Goal: Task Accomplishment & Management: Use online tool/utility

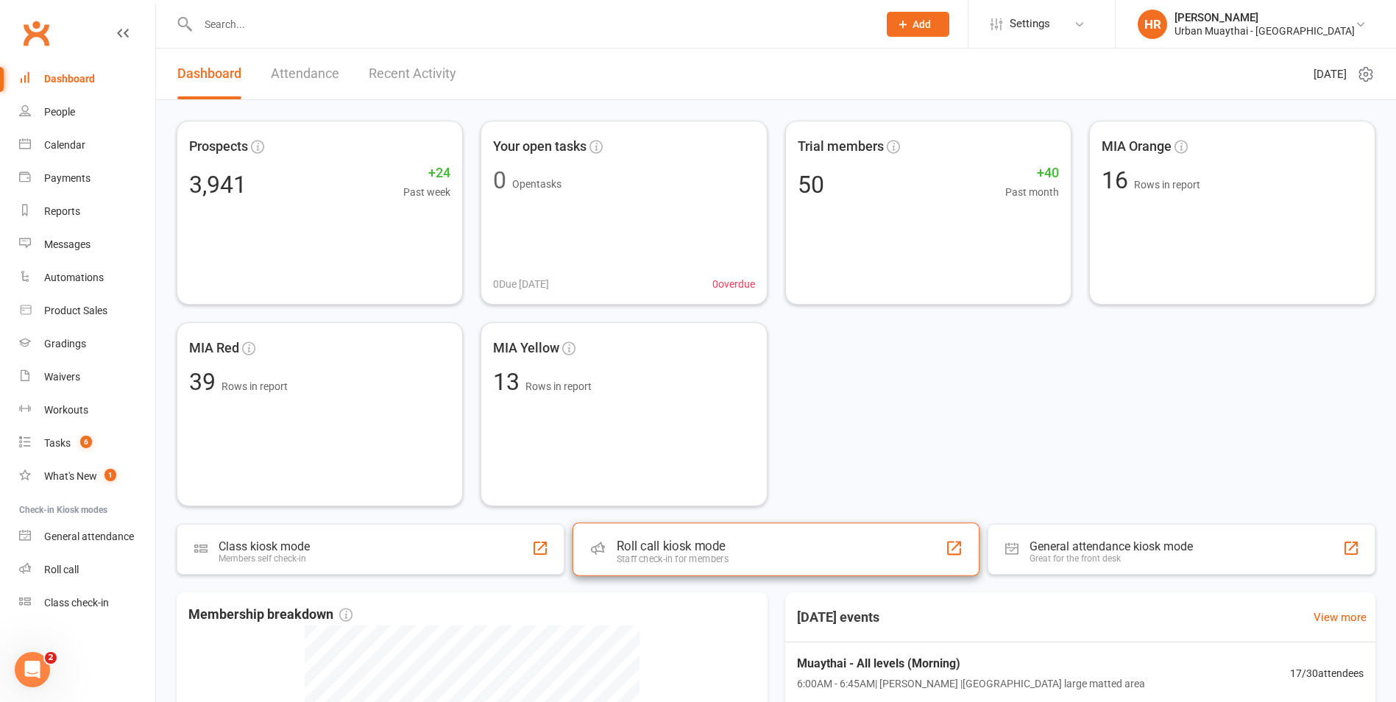
click at [695, 562] on div "Staff check-in for members" at bounding box center [673, 558] width 112 height 11
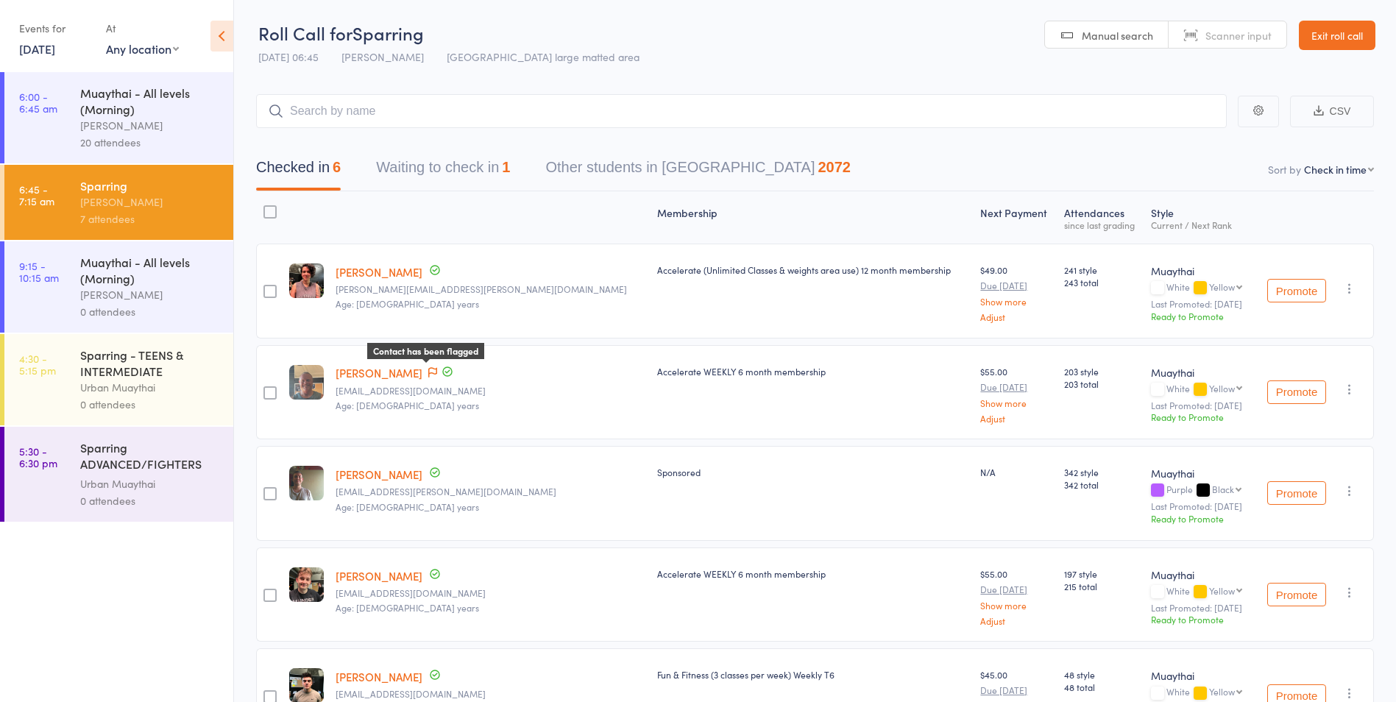
click at [435, 375] on icon at bounding box center [432, 372] width 9 height 10
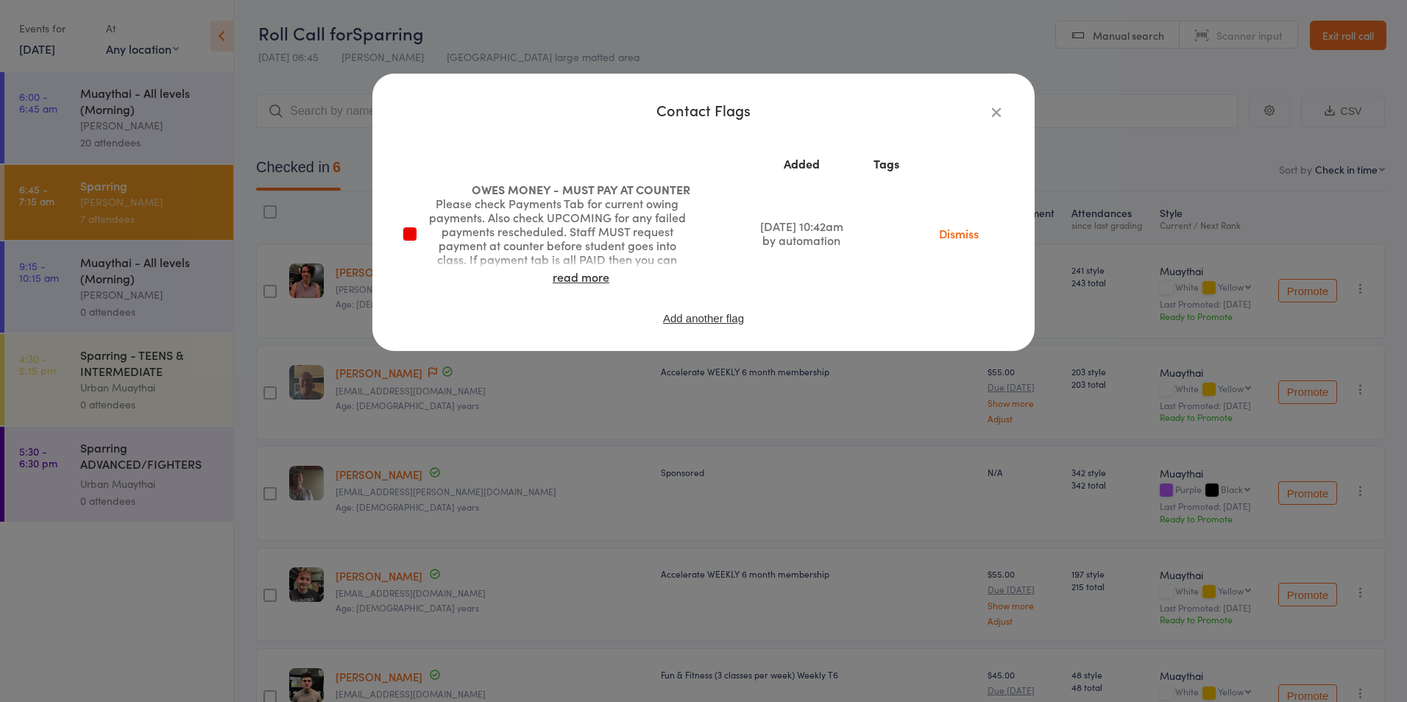
click at [377, 327] on div "Contact Flags Added Tags OWES MONEY - MUST PAY AT COUNTER Please check Payments…" at bounding box center [703, 212] width 662 height 277
click at [368, 369] on div "Contact Flags Added Tags OWES MONEY - MUST PAY AT COUNTER Please check Payments…" at bounding box center [703, 351] width 1407 height 702
click at [368, 369] on link "[PERSON_NAME]" at bounding box center [378, 372] width 87 height 15
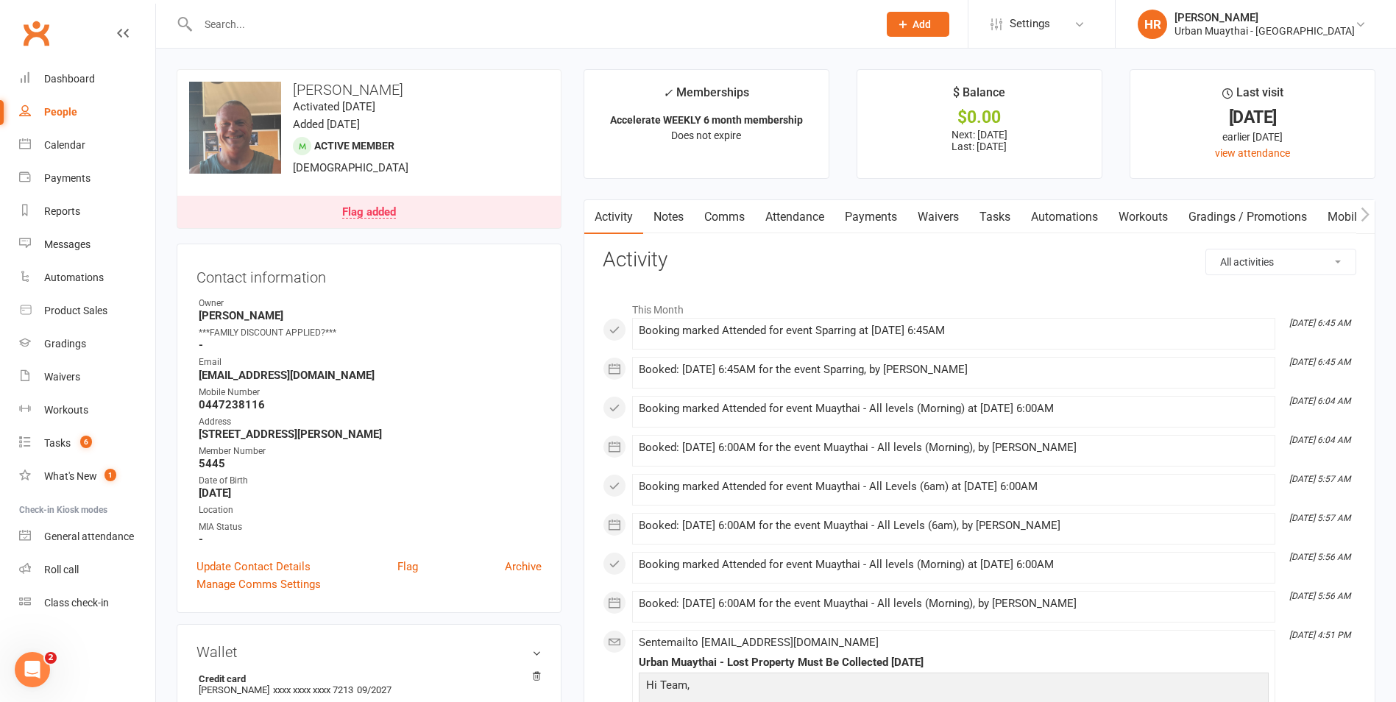
click at [868, 227] on link "Payments" at bounding box center [870, 217] width 73 height 34
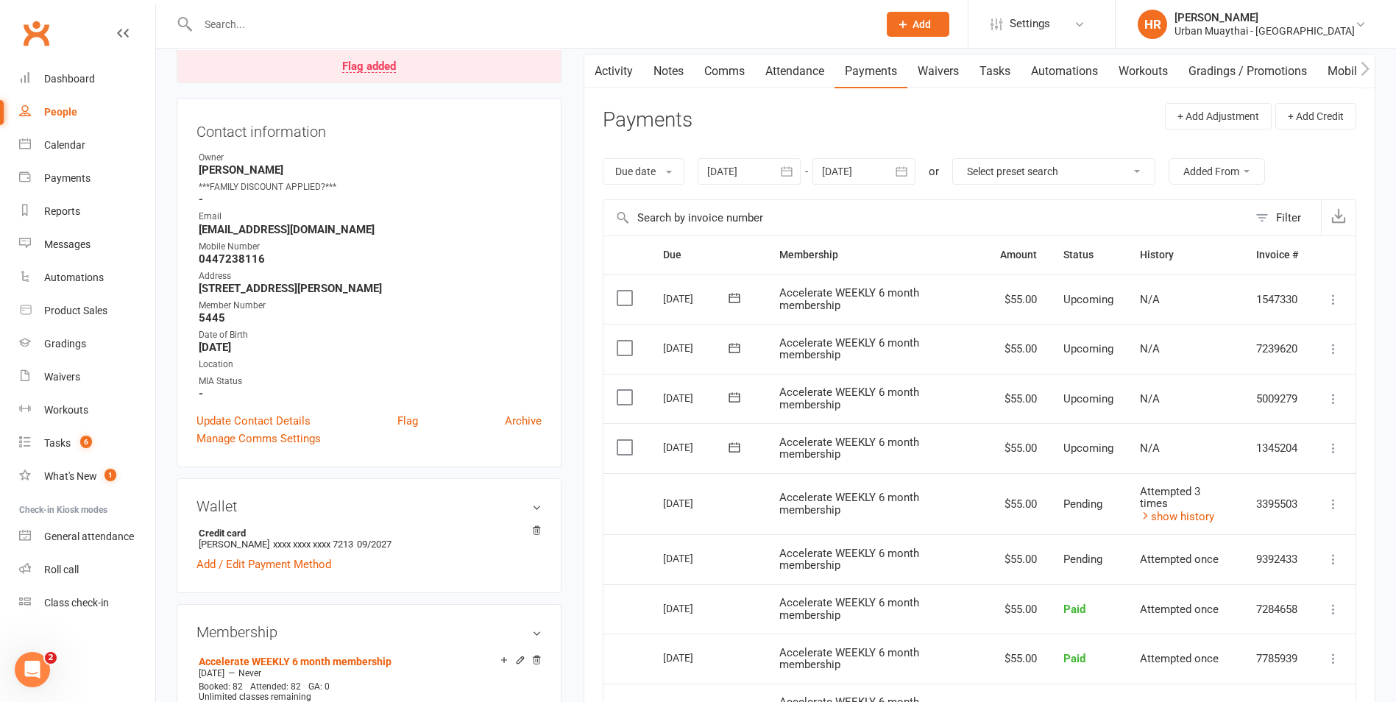
scroll to position [147, 0]
click at [1188, 514] on link "show history" at bounding box center [1177, 514] width 74 height 13
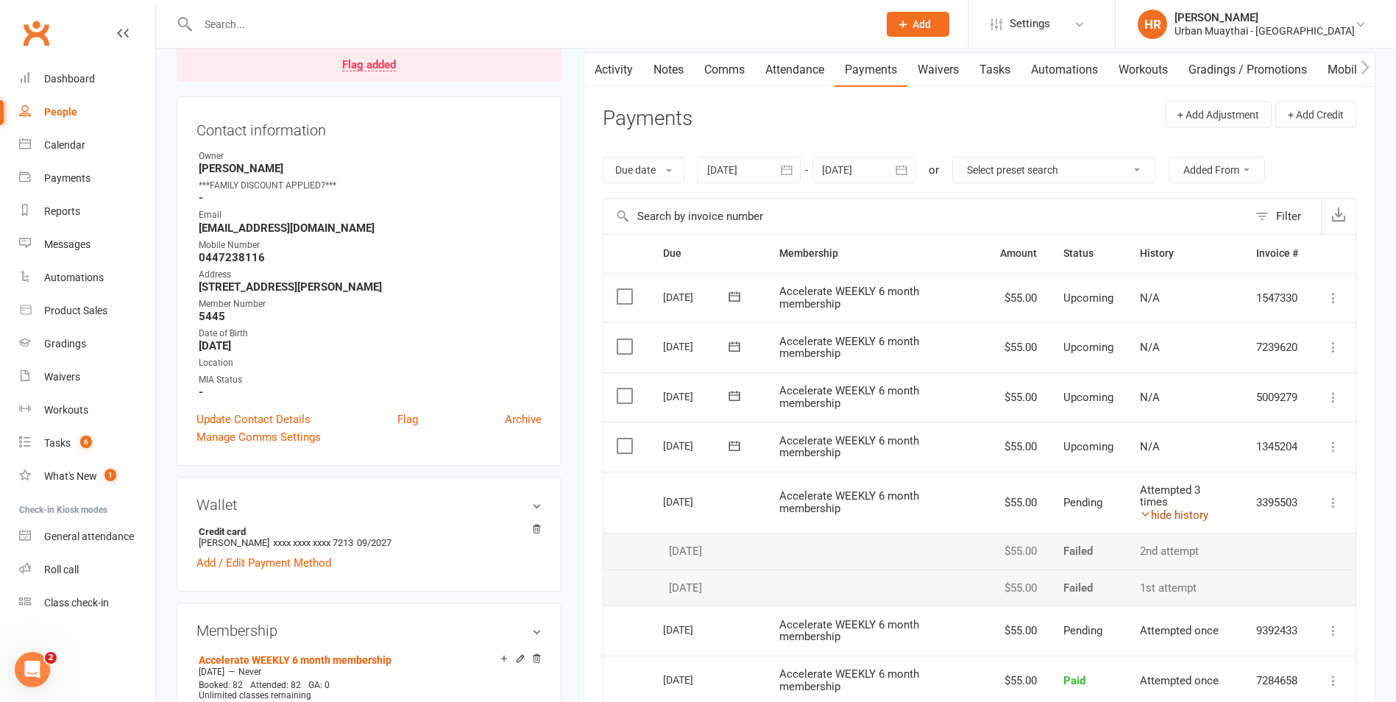
click at [1189, 514] on link "hide history" at bounding box center [1174, 514] width 68 height 13
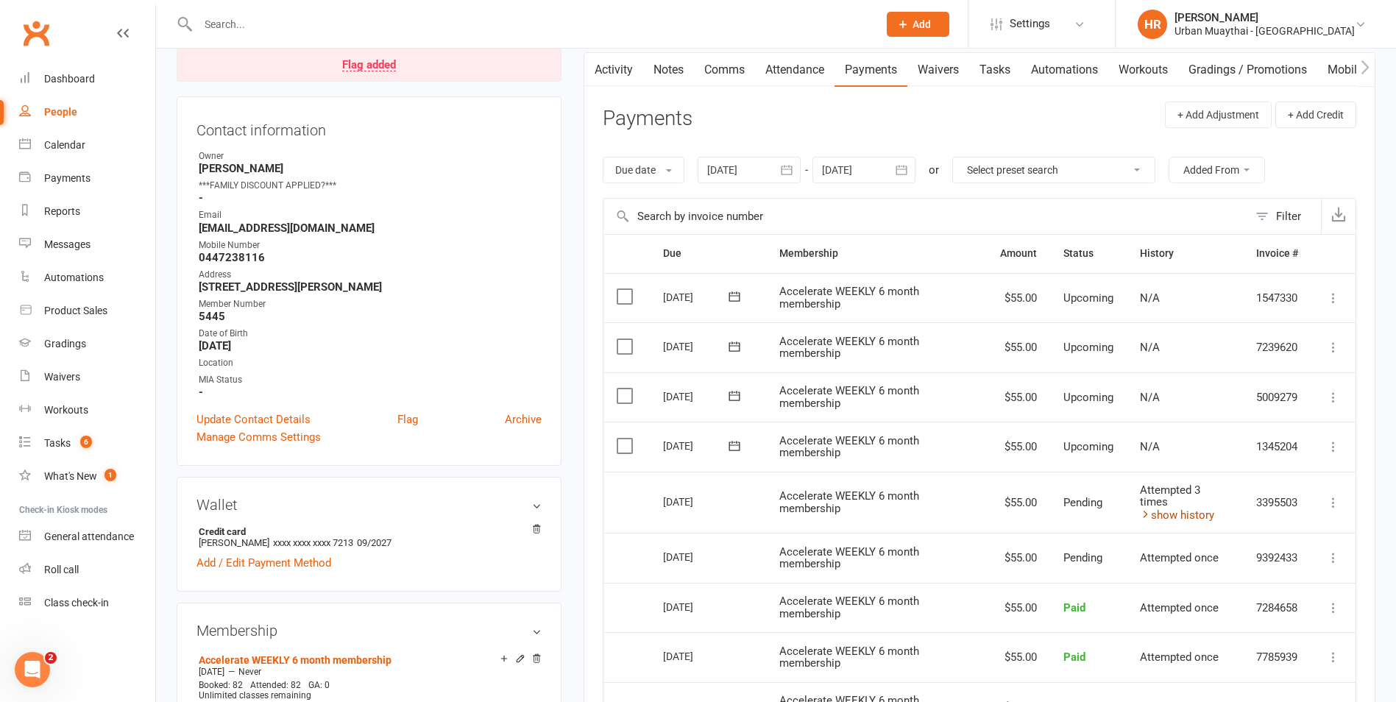
click at [1176, 514] on link "show history" at bounding box center [1177, 514] width 74 height 13
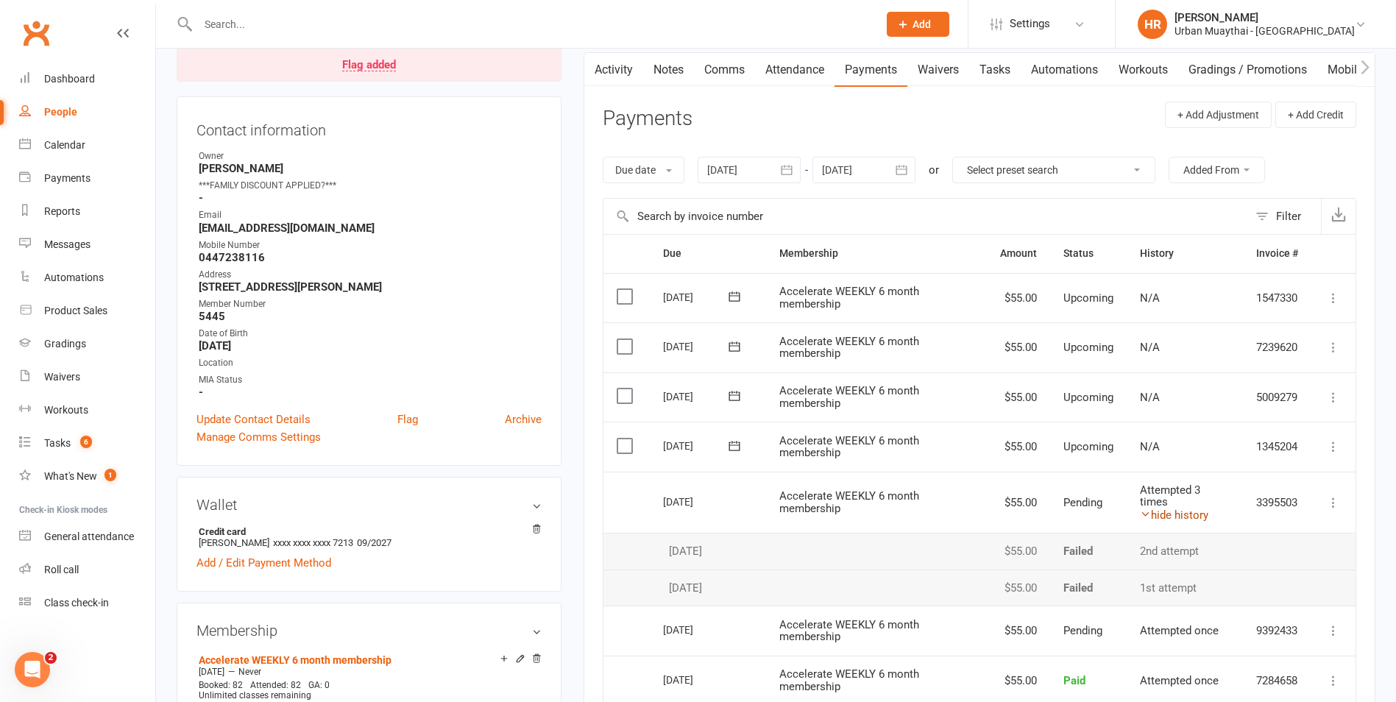
click at [1176, 514] on link "hide history" at bounding box center [1174, 514] width 68 height 13
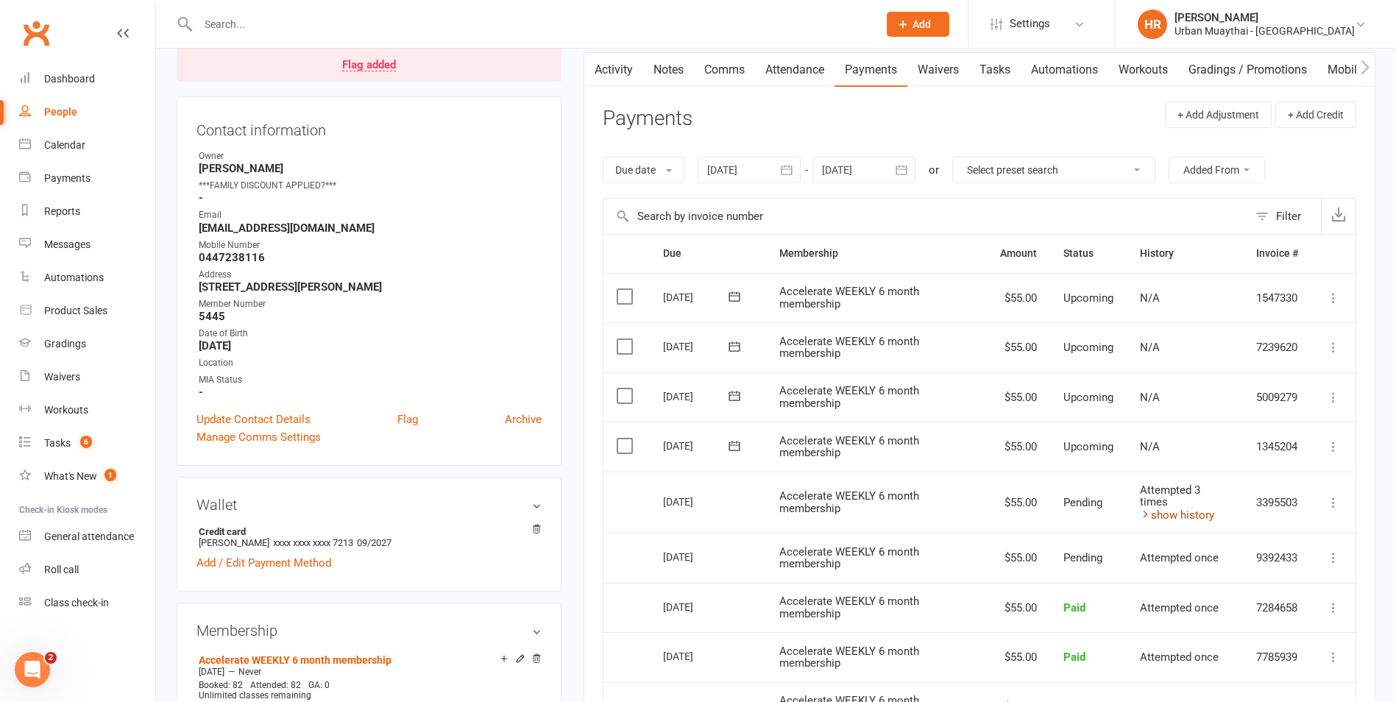
click at [1176, 514] on link "show history" at bounding box center [1177, 514] width 74 height 13
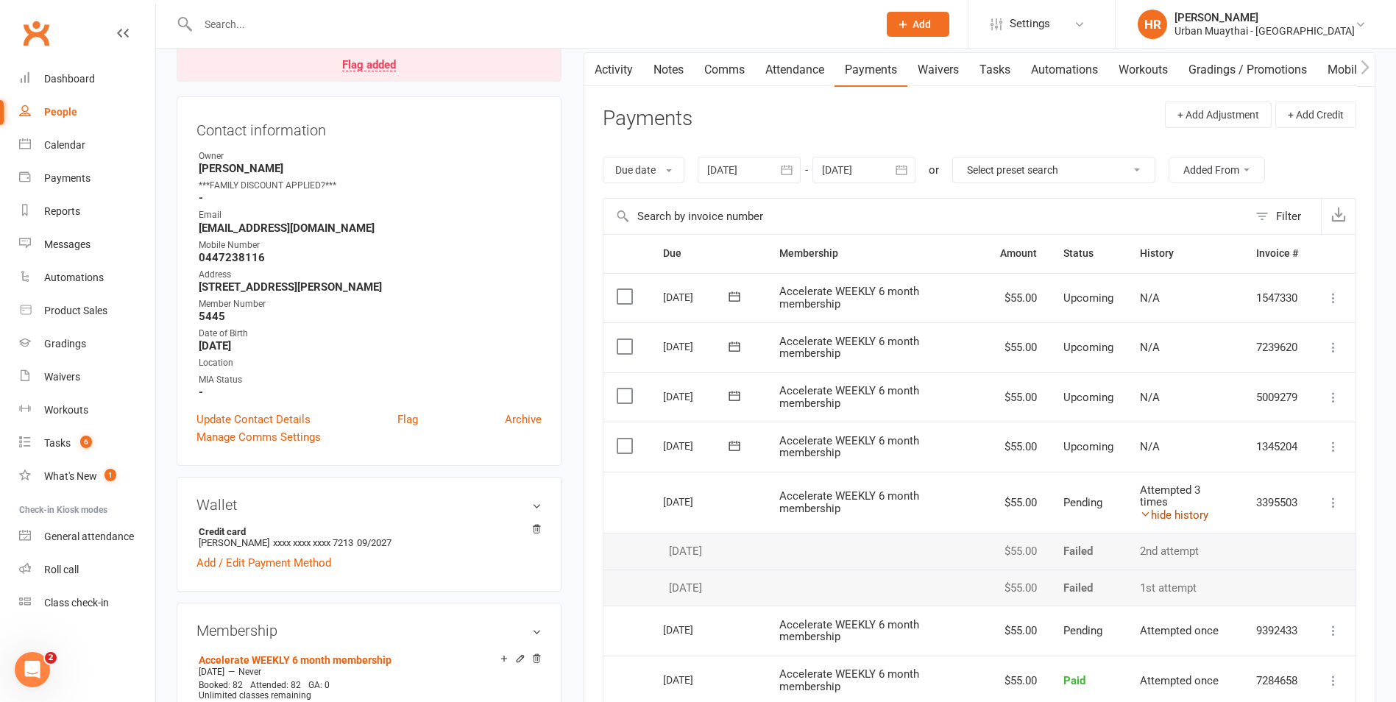
click at [1176, 514] on link "hide history" at bounding box center [1174, 514] width 68 height 13
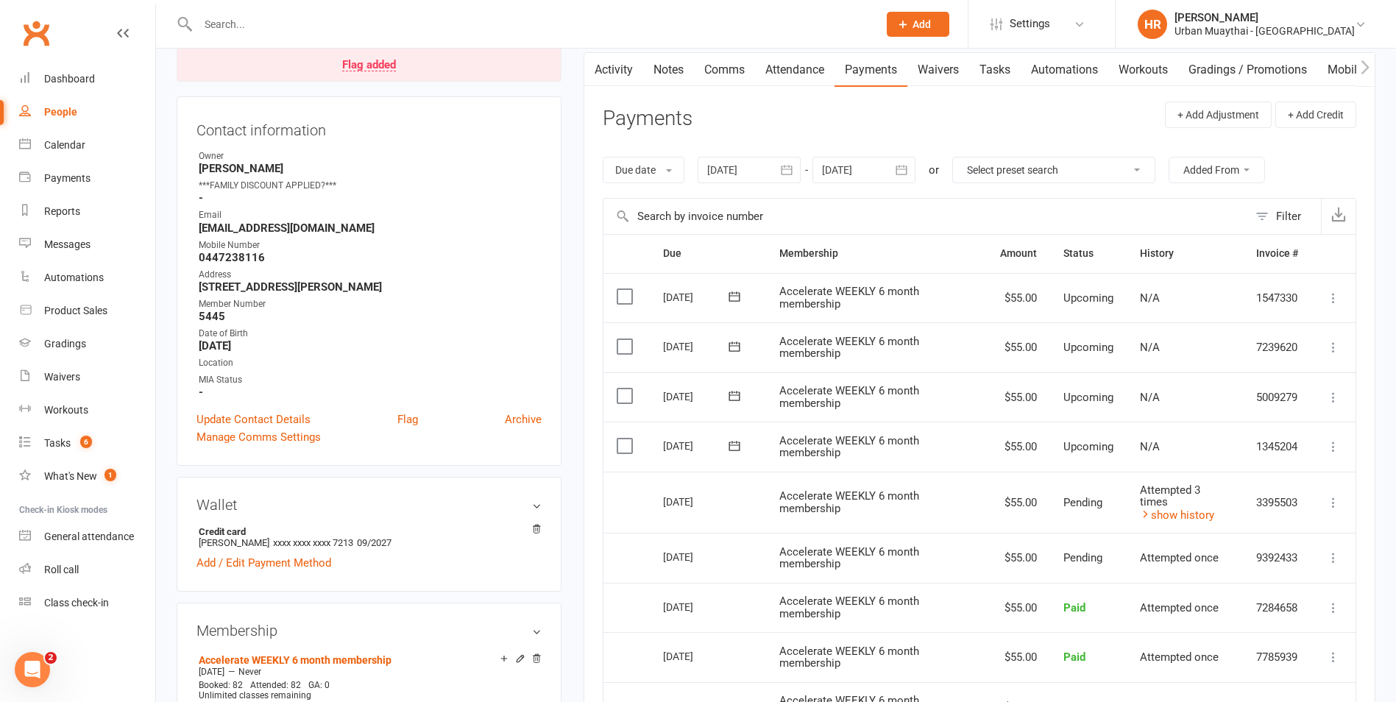
click at [1330, 501] on icon at bounding box center [1333, 502] width 15 height 15
click at [899, 485] on td "Accelerate WEEKLY 6 month membership" at bounding box center [876, 503] width 221 height 62
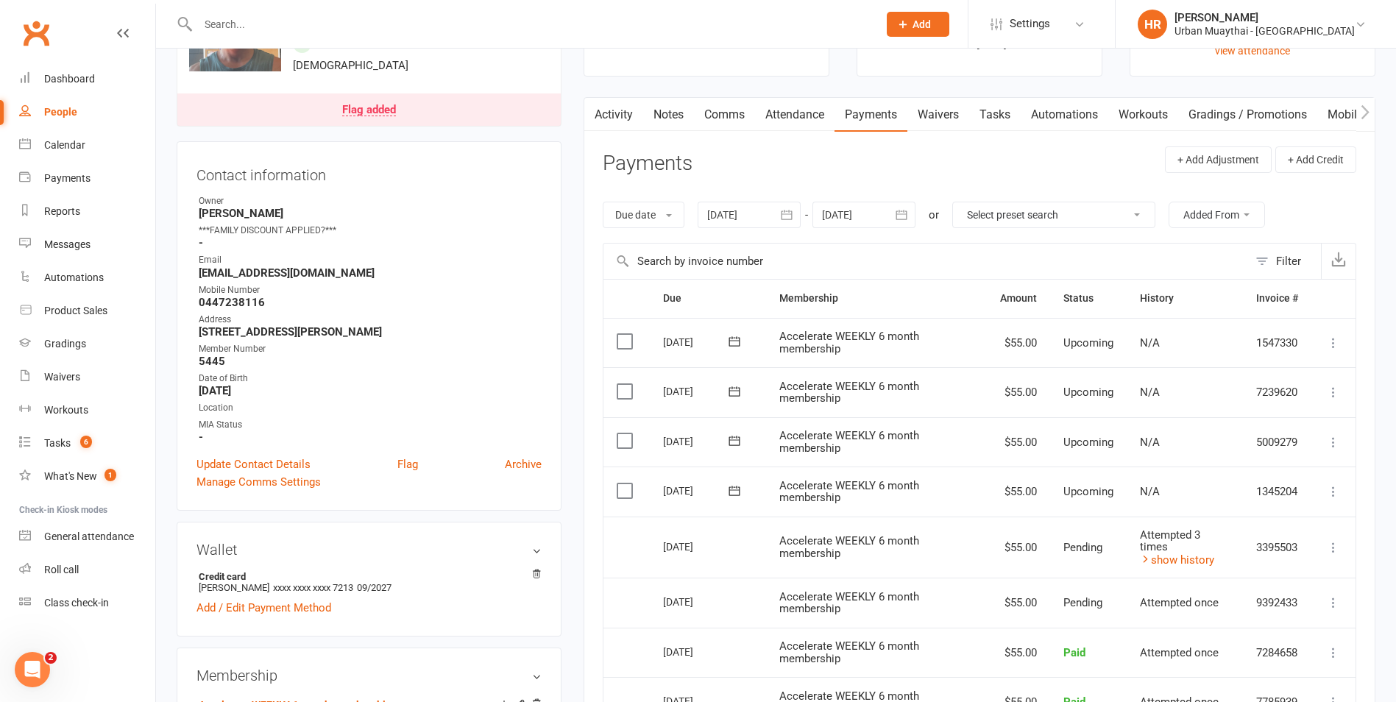
scroll to position [74, 0]
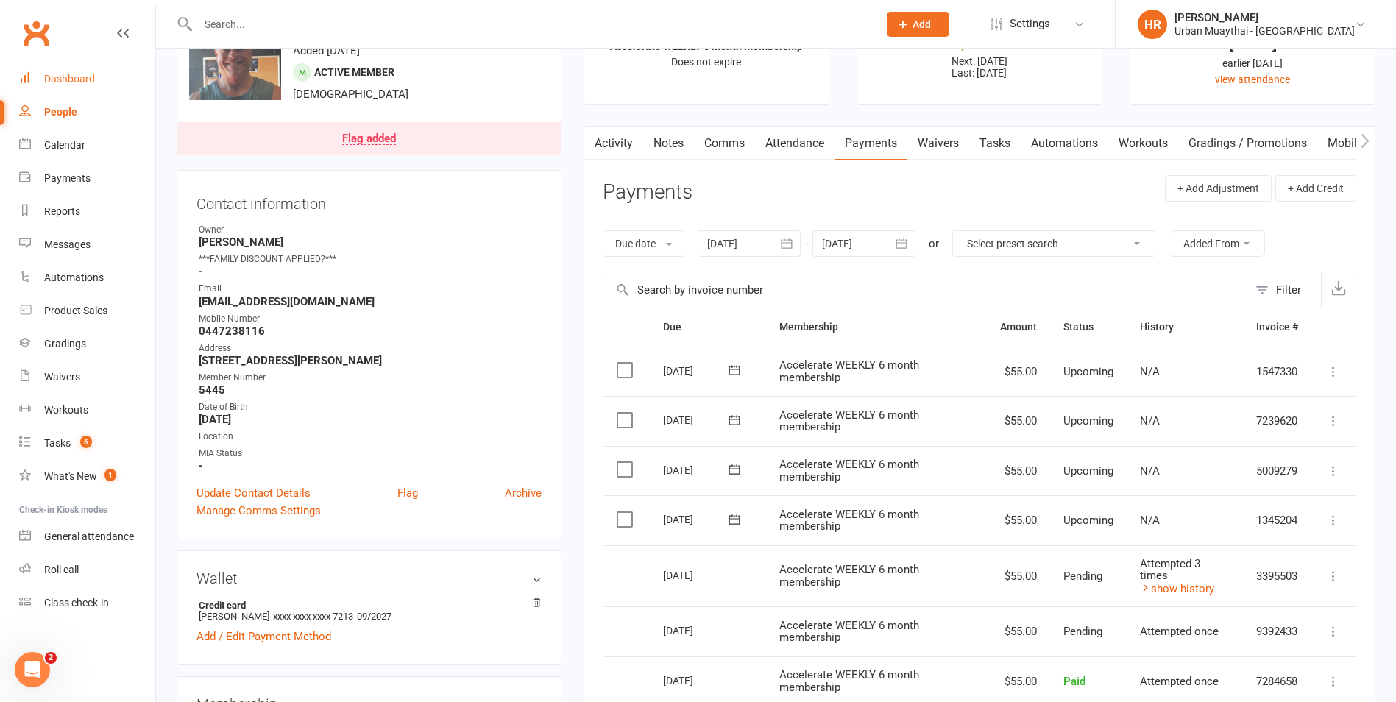
click at [44, 72] on link "Dashboard" at bounding box center [87, 79] width 136 height 33
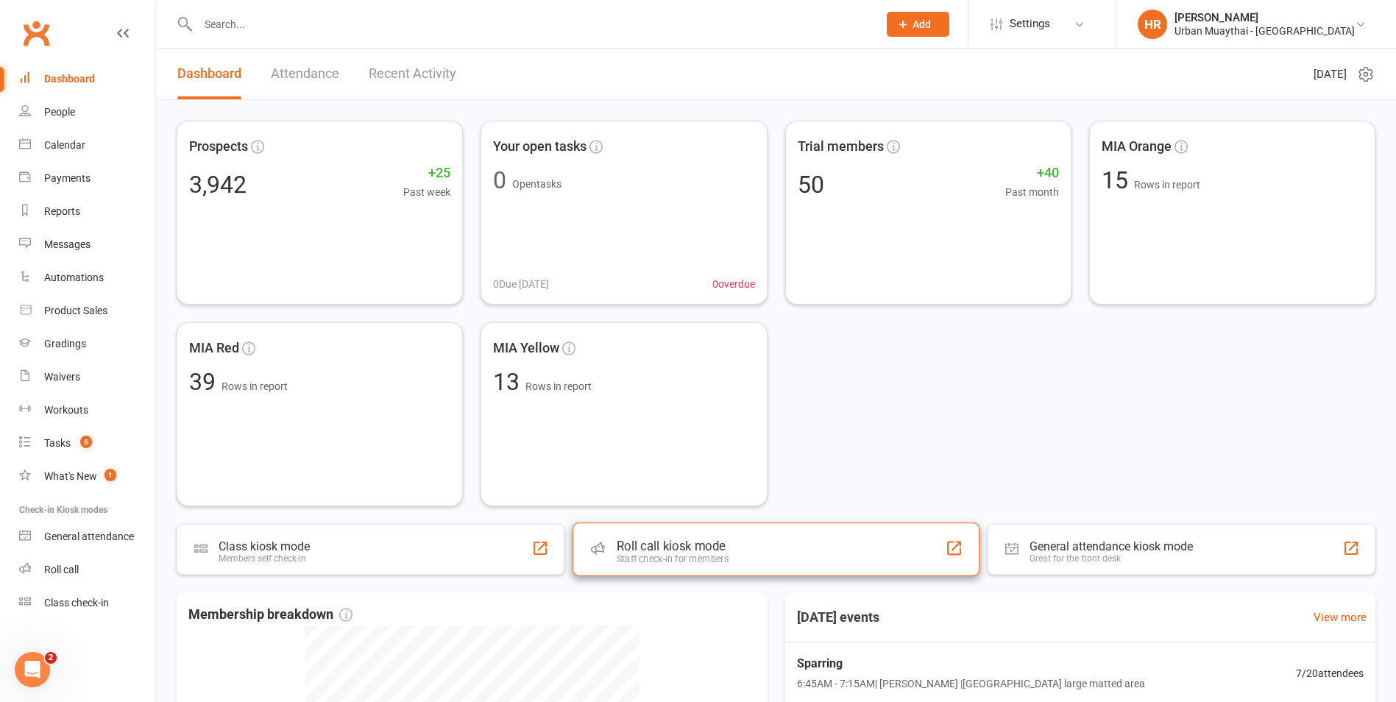
click at [664, 555] on div "Staff check-in for members" at bounding box center [673, 558] width 112 height 11
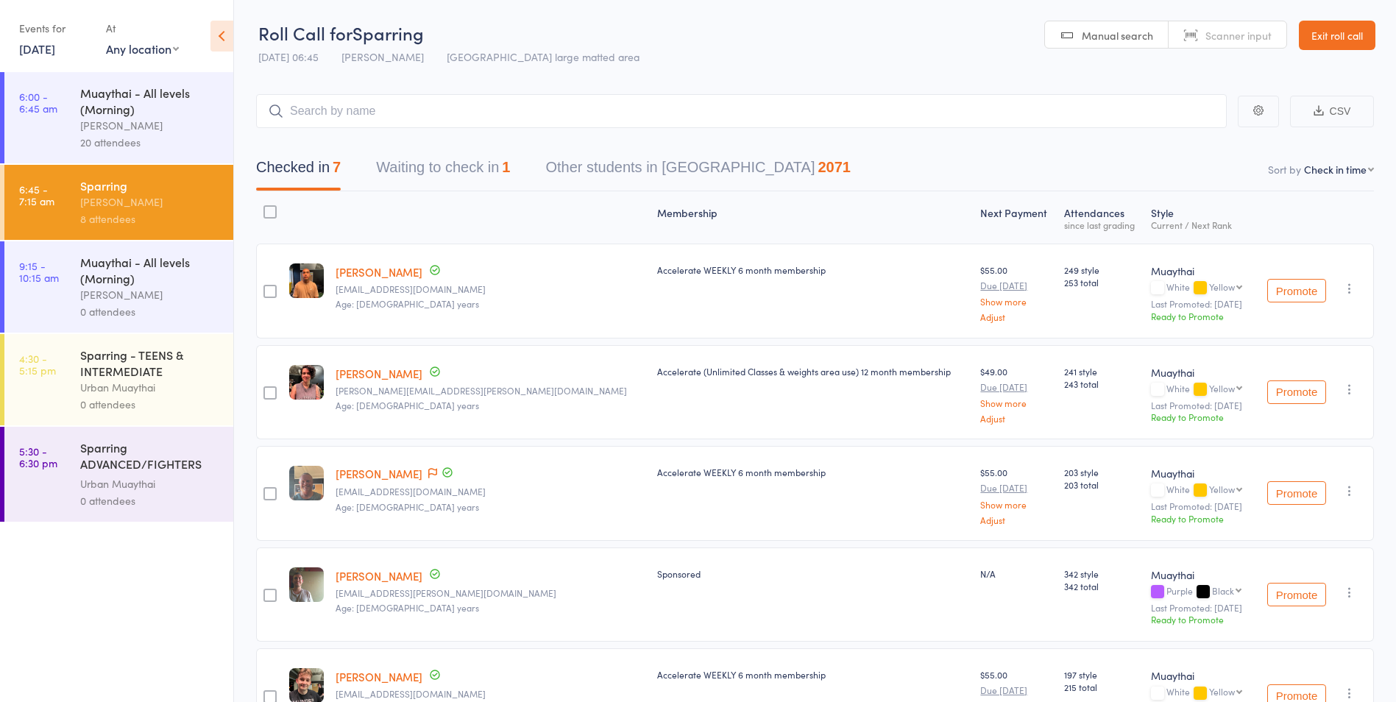
click at [344, 108] on input "search" at bounding box center [741, 111] width 970 height 34
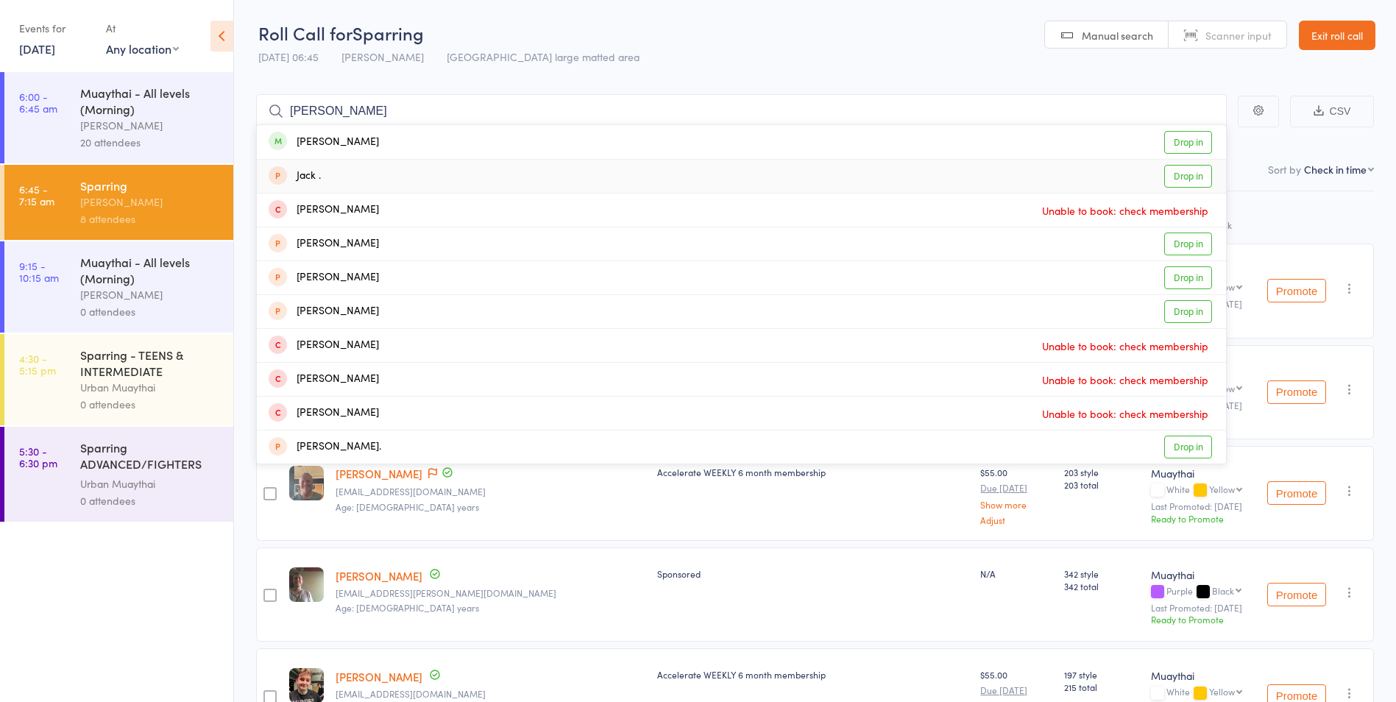
type input "jack andre"
click at [383, 140] on div "Jack Andrews Drop in" at bounding box center [741, 142] width 969 height 34
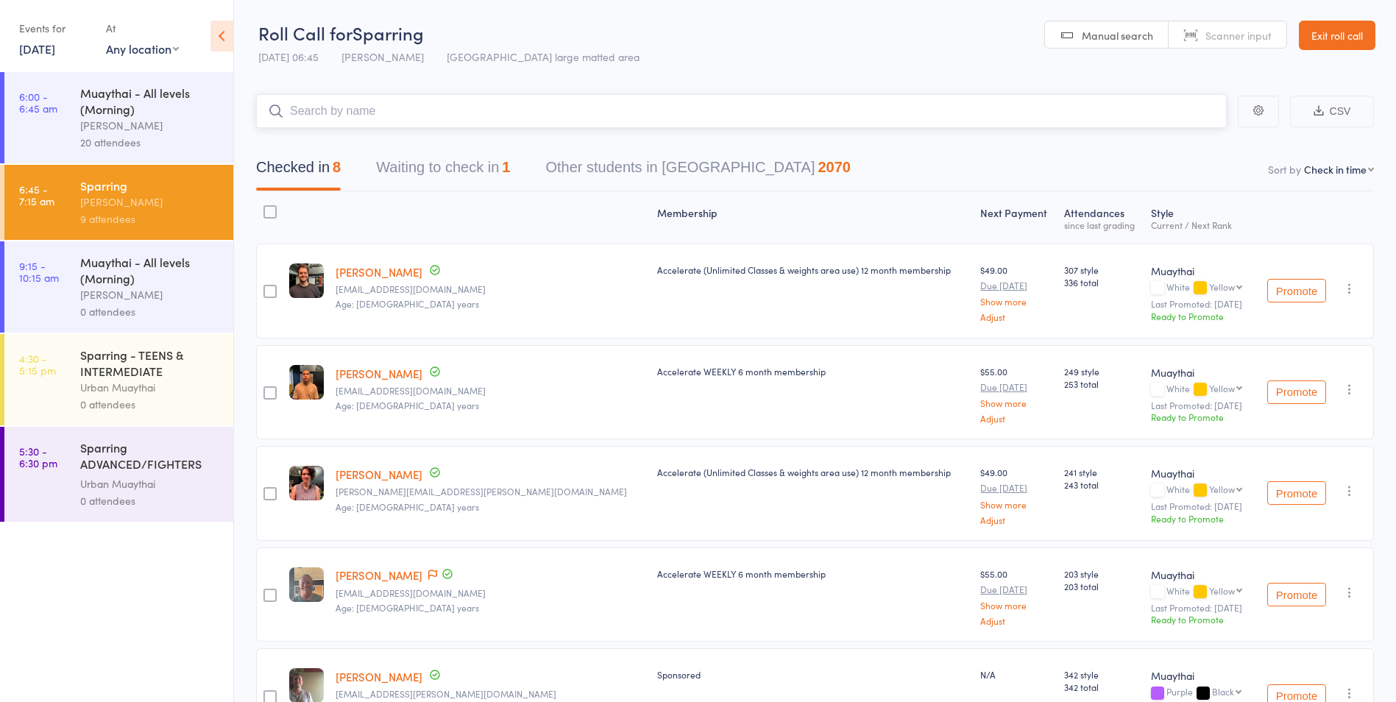
click at [416, 166] on button "Waiting to check in 1" at bounding box center [443, 171] width 134 height 39
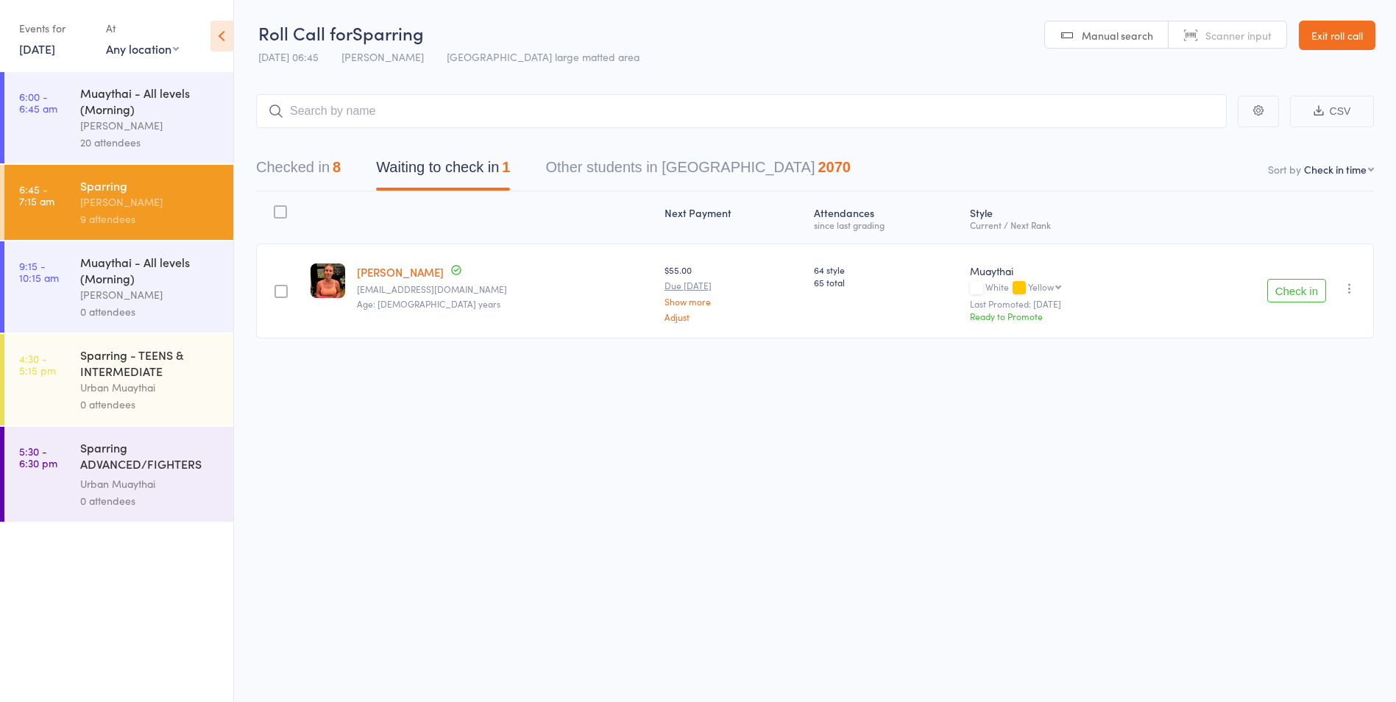
click at [1303, 296] on button "Check in" at bounding box center [1296, 291] width 59 height 24
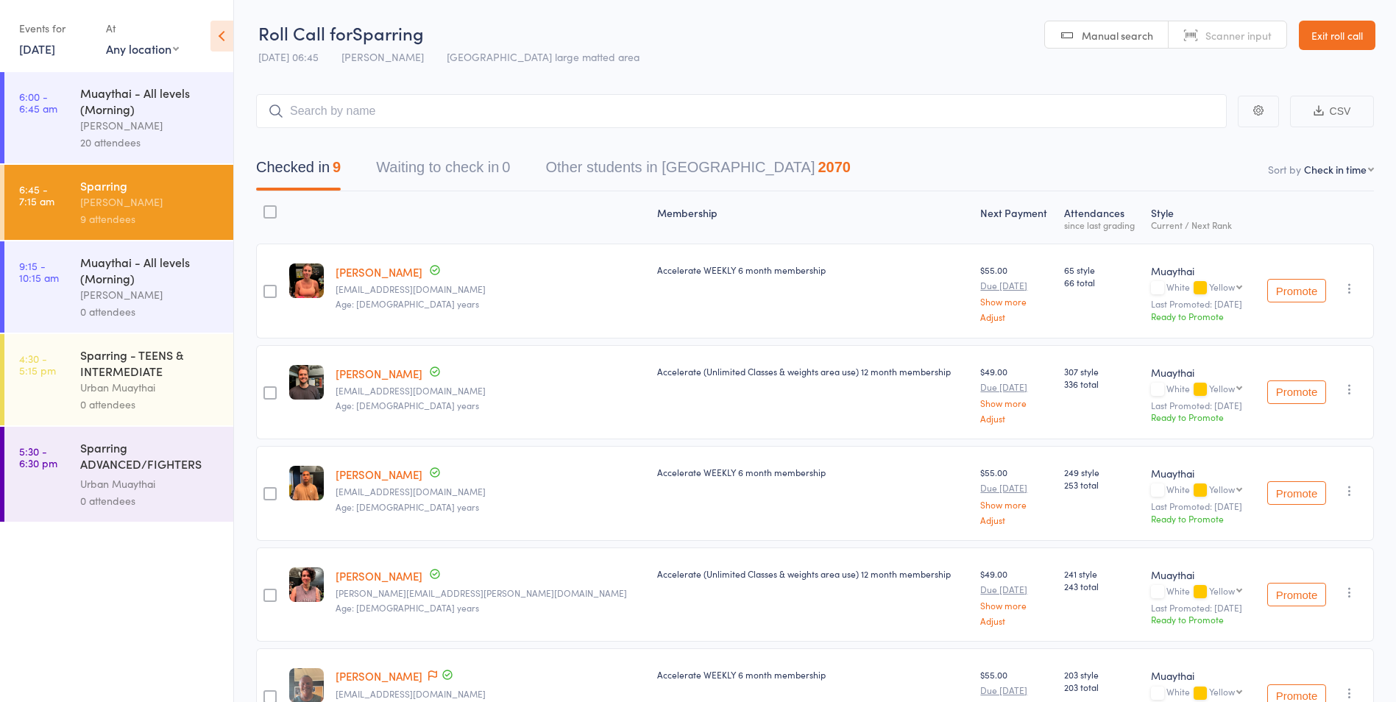
click at [374, 678] on link "Drew Jorgensen" at bounding box center [378, 675] width 87 height 15
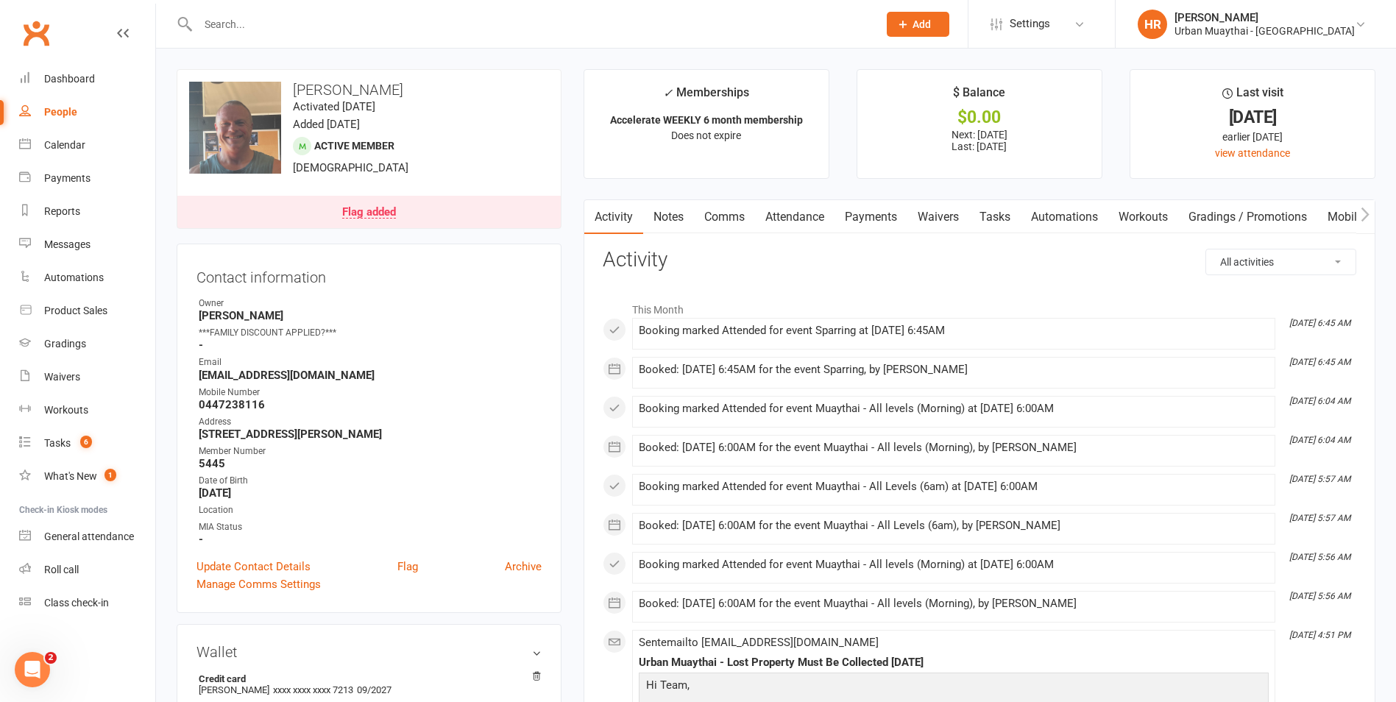
click at [868, 218] on link "Payments" at bounding box center [870, 217] width 73 height 34
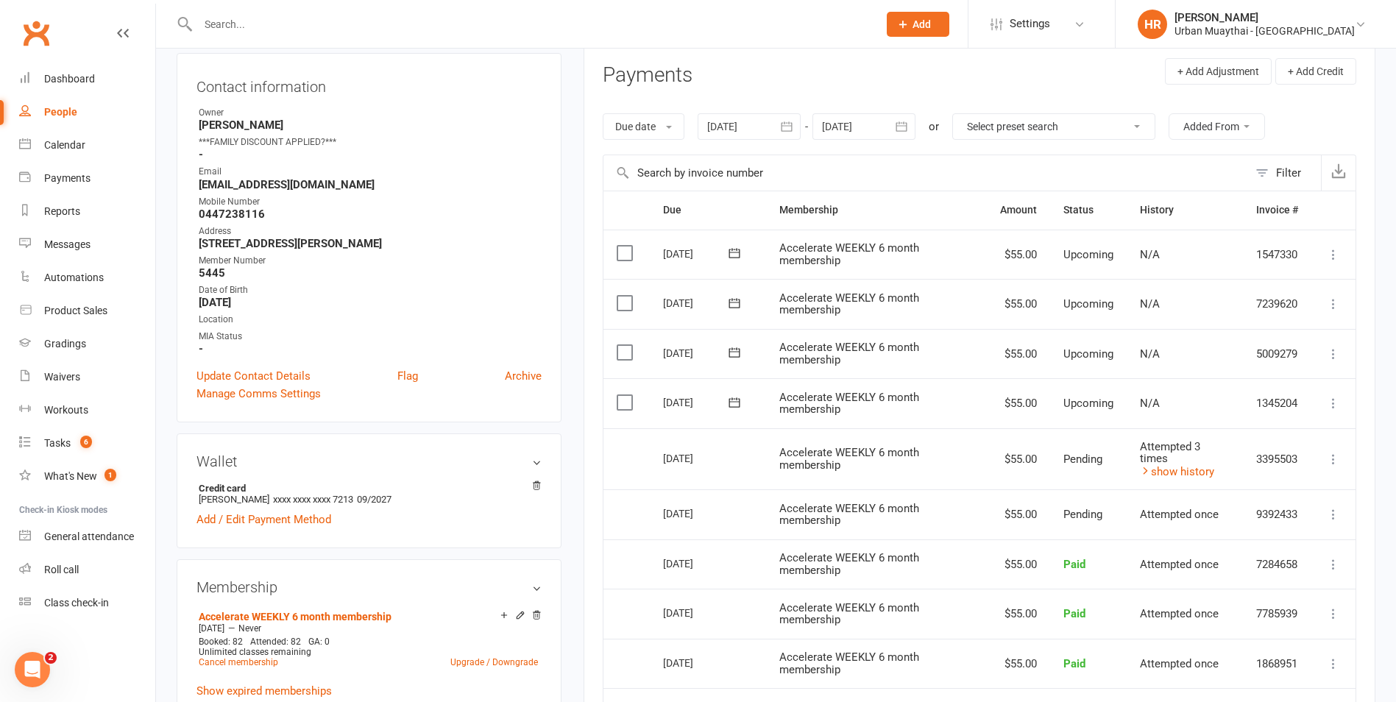
scroll to position [221, 0]
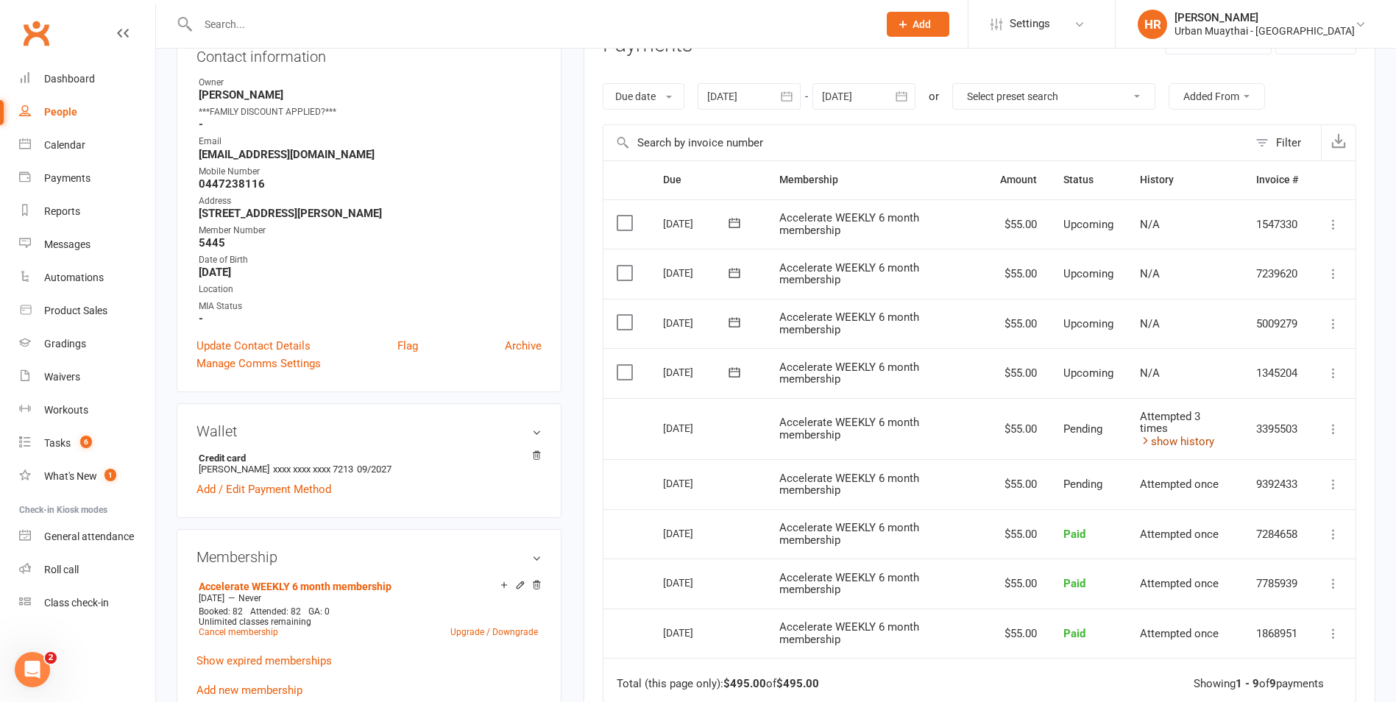
click at [1159, 440] on link "show history" at bounding box center [1177, 441] width 74 height 13
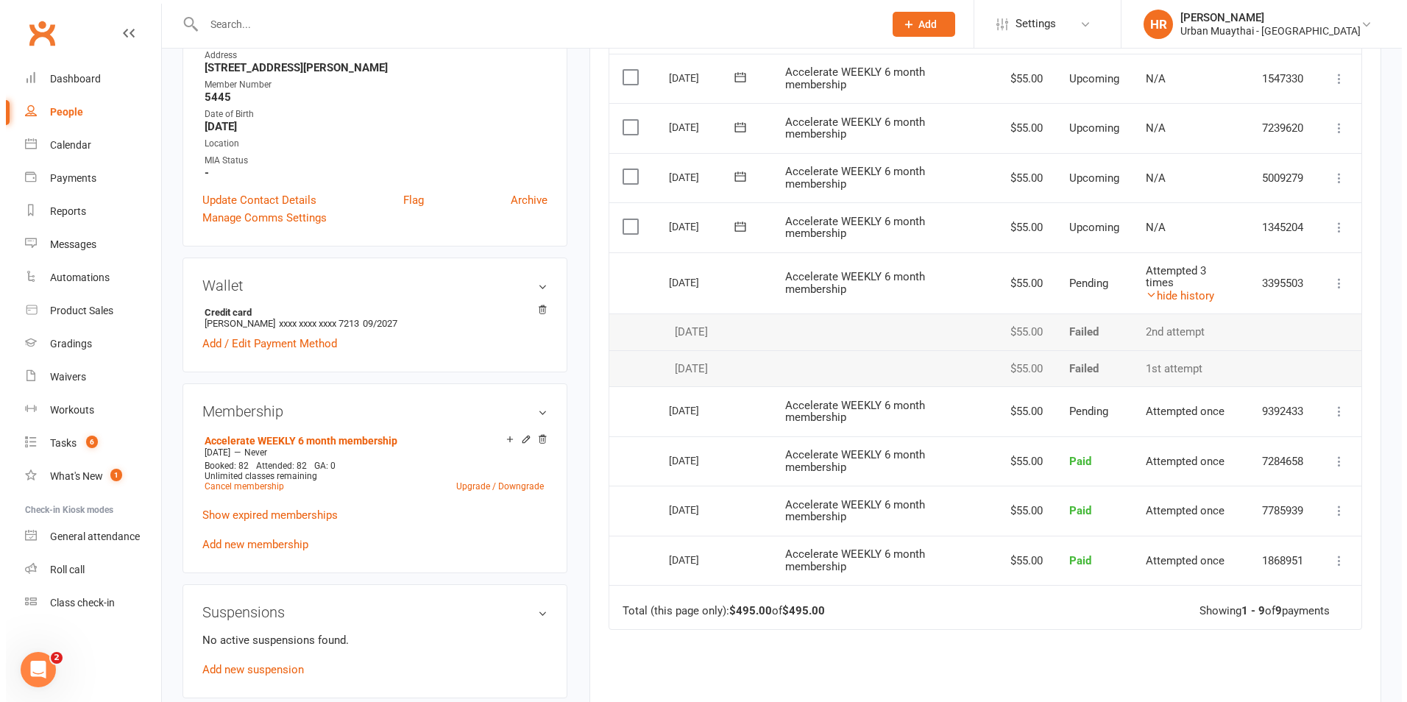
scroll to position [368, 0]
click at [1151, 295] on link "hide history" at bounding box center [1174, 294] width 68 height 13
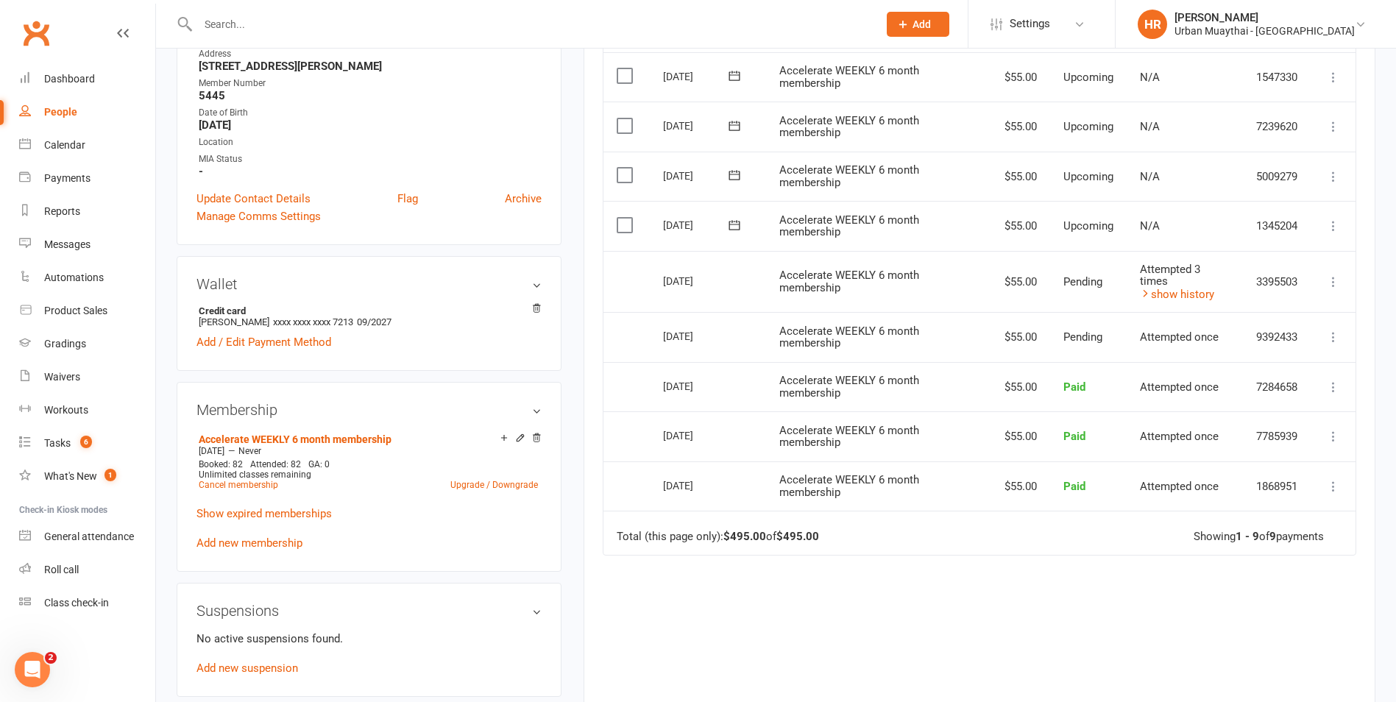
click at [1334, 285] on icon at bounding box center [1333, 281] width 15 height 15
click at [1261, 312] on link "More Info" at bounding box center [1269, 310] width 146 height 29
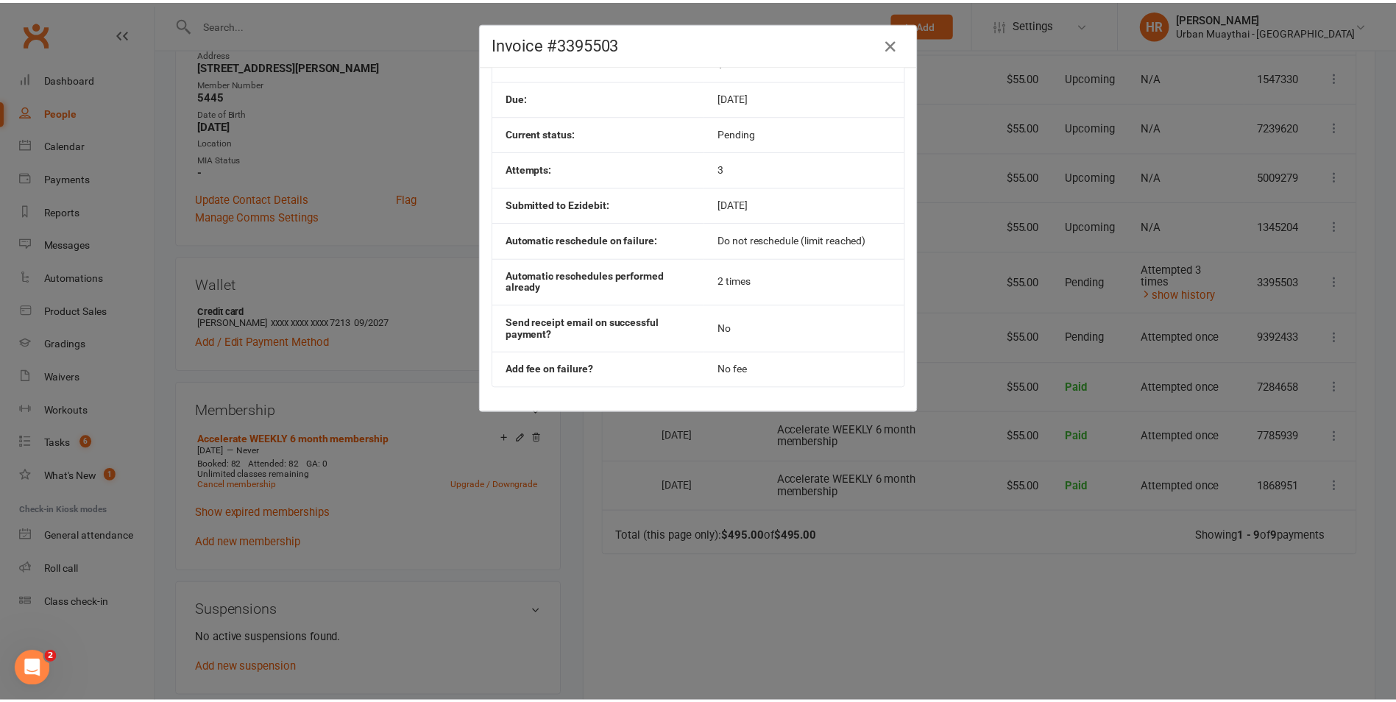
scroll to position [125, 0]
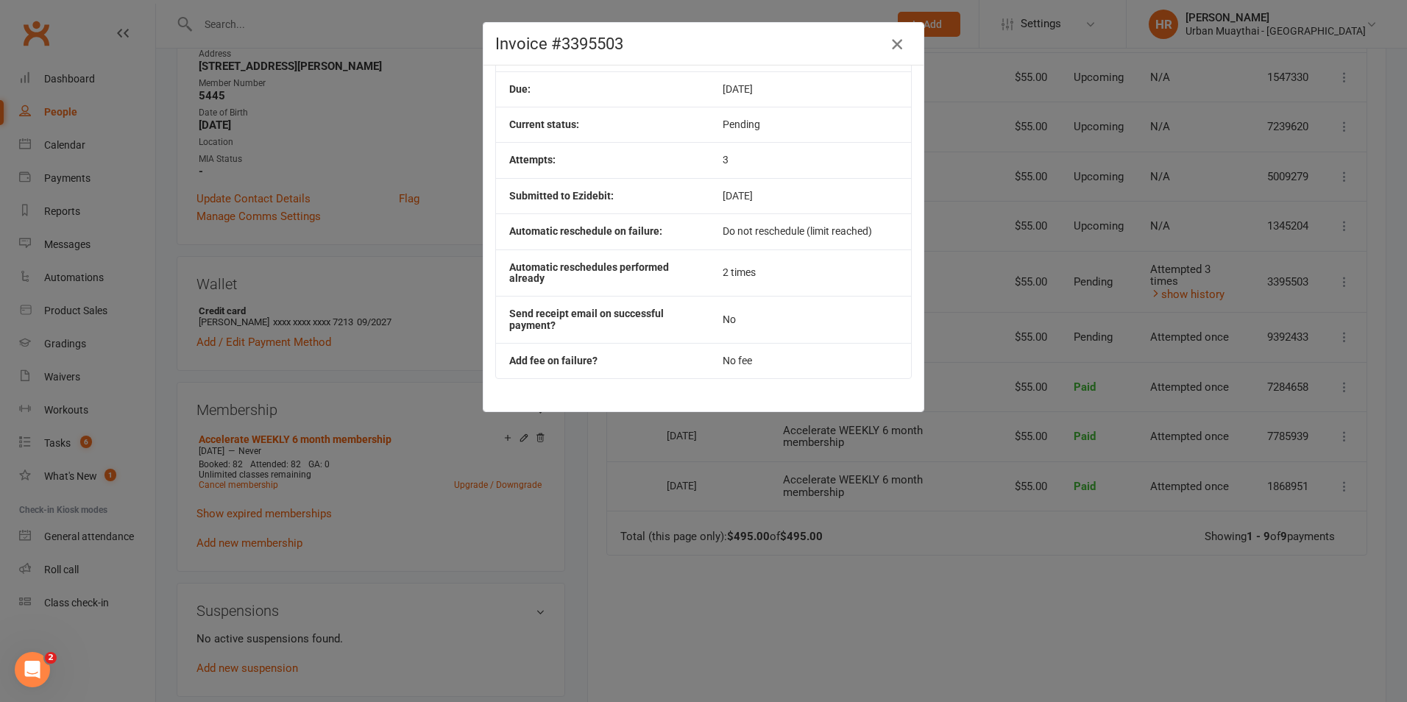
click at [893, 40] on icon "button" at bounding box center [897, 44] width 18 height 18
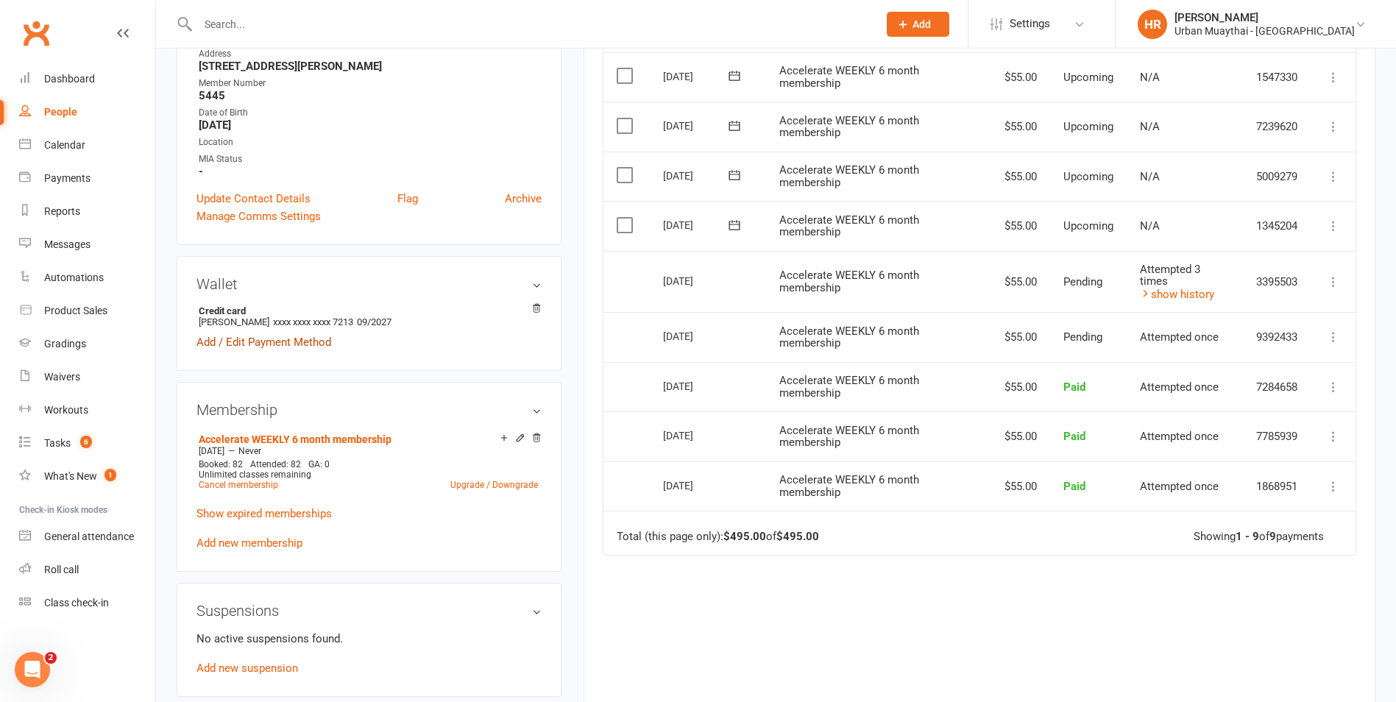
click at [269, 341] on link "Add / Edit Payment Method" at bounding box center [263, 342] width 135 height 18
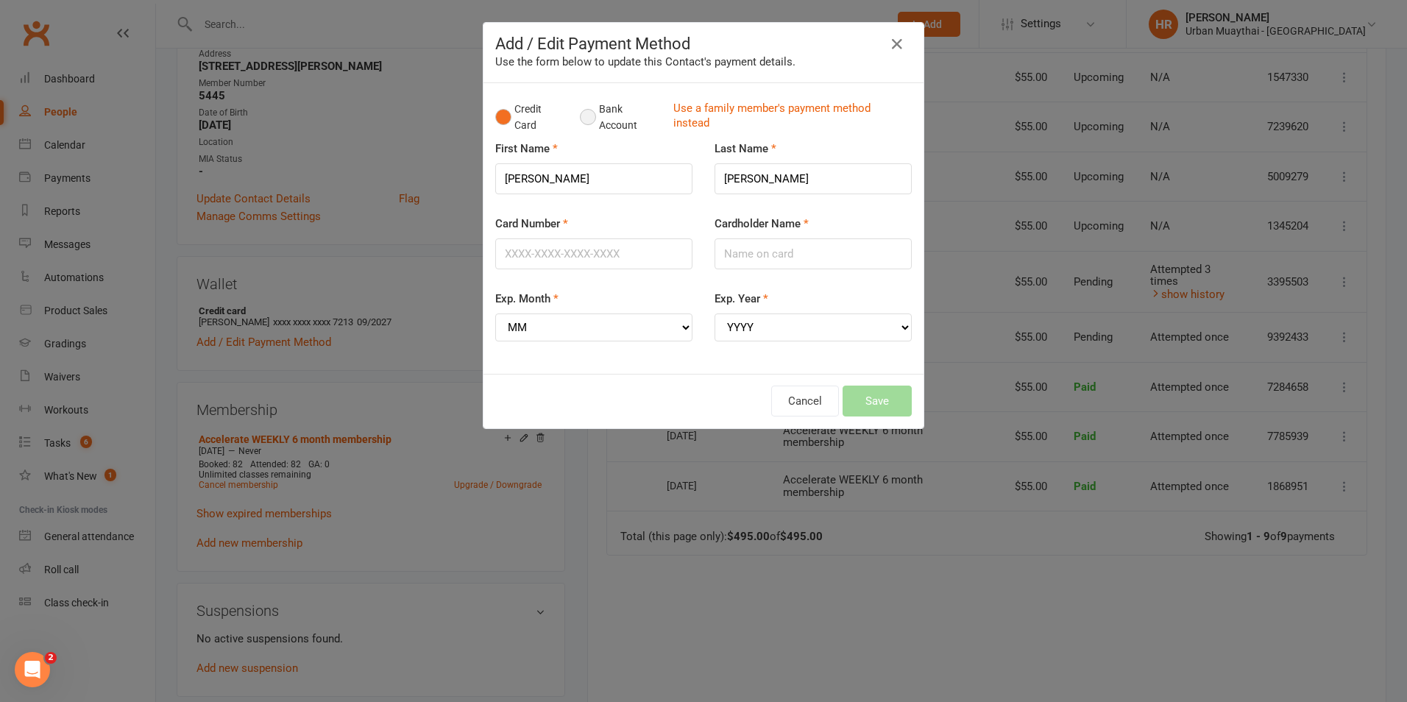
click at [597, 108] on button "Bank Account" at bounding box center [621, 117] width 82 height 45
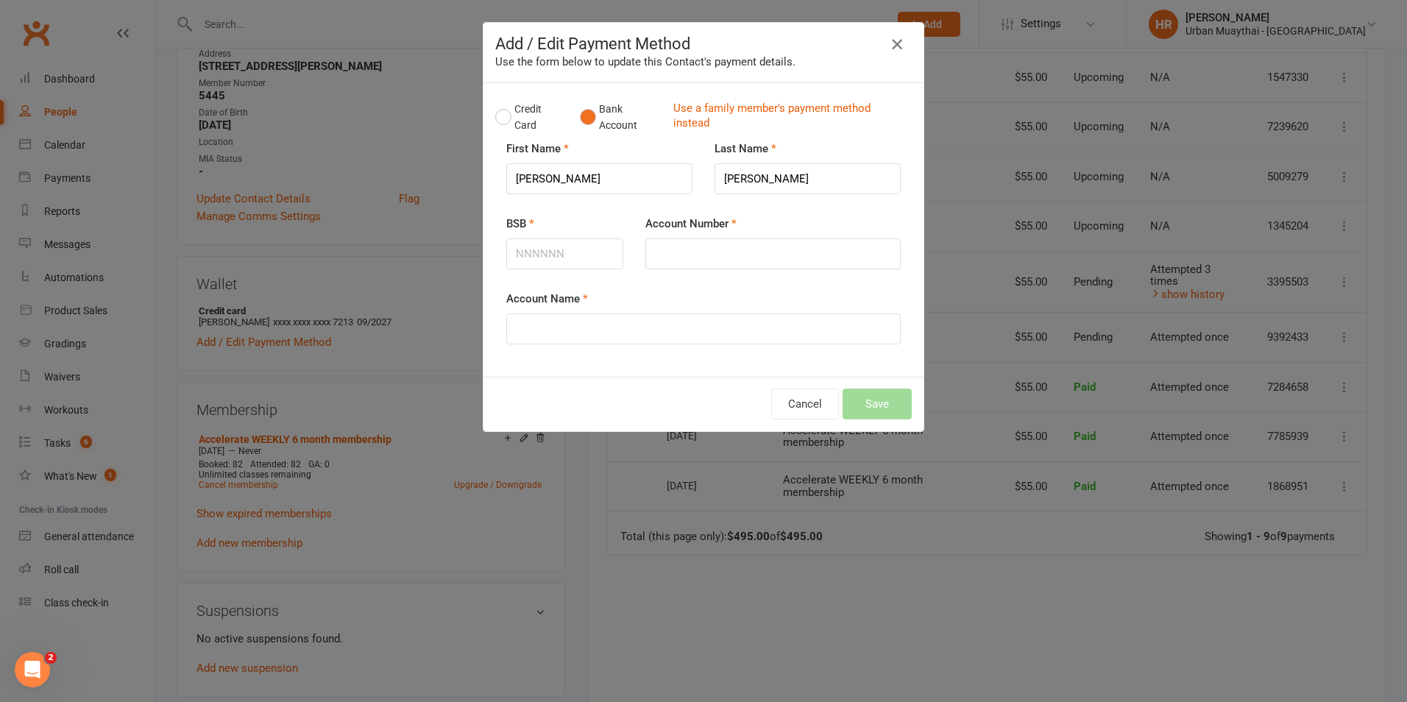
click at [894, 43] on icon "button" at bounding box center [897, 44] width 18 height 18
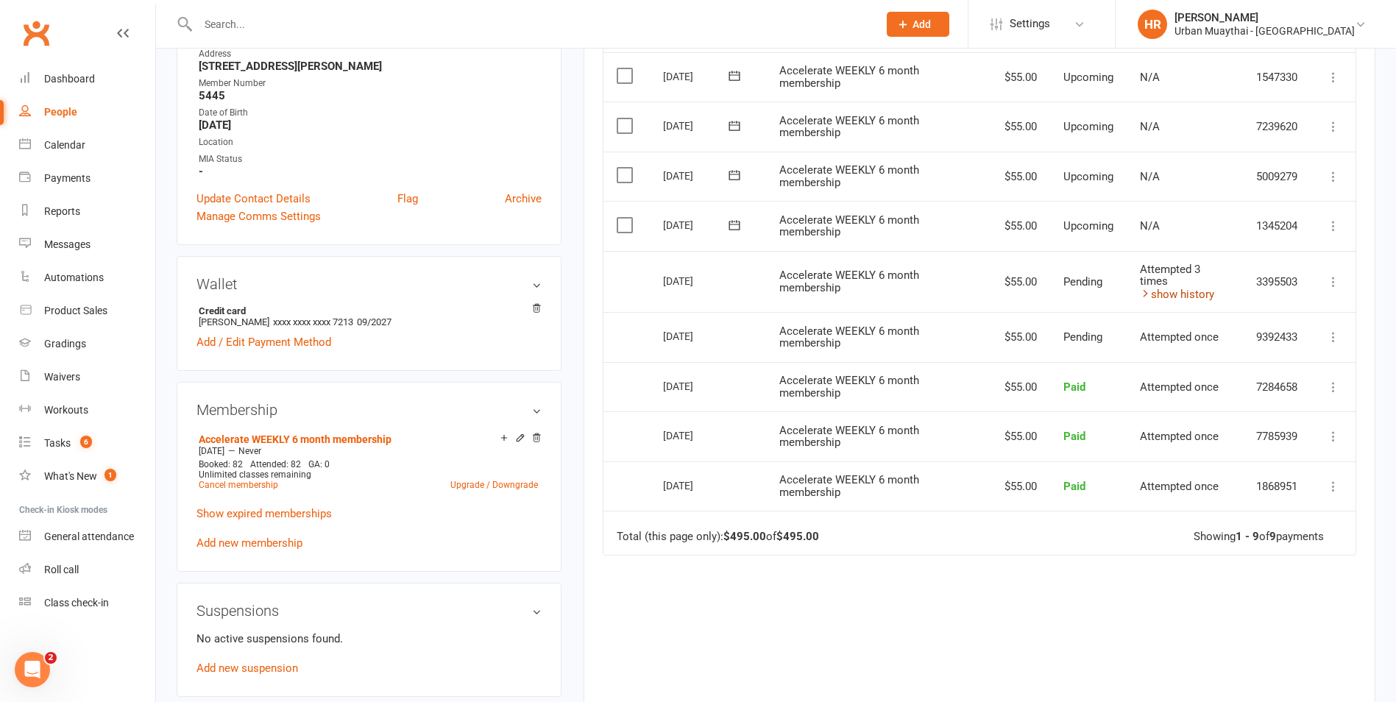
click at [1188, 295] on link "show history" at bounding box center [1177, 294] width 74 height 13
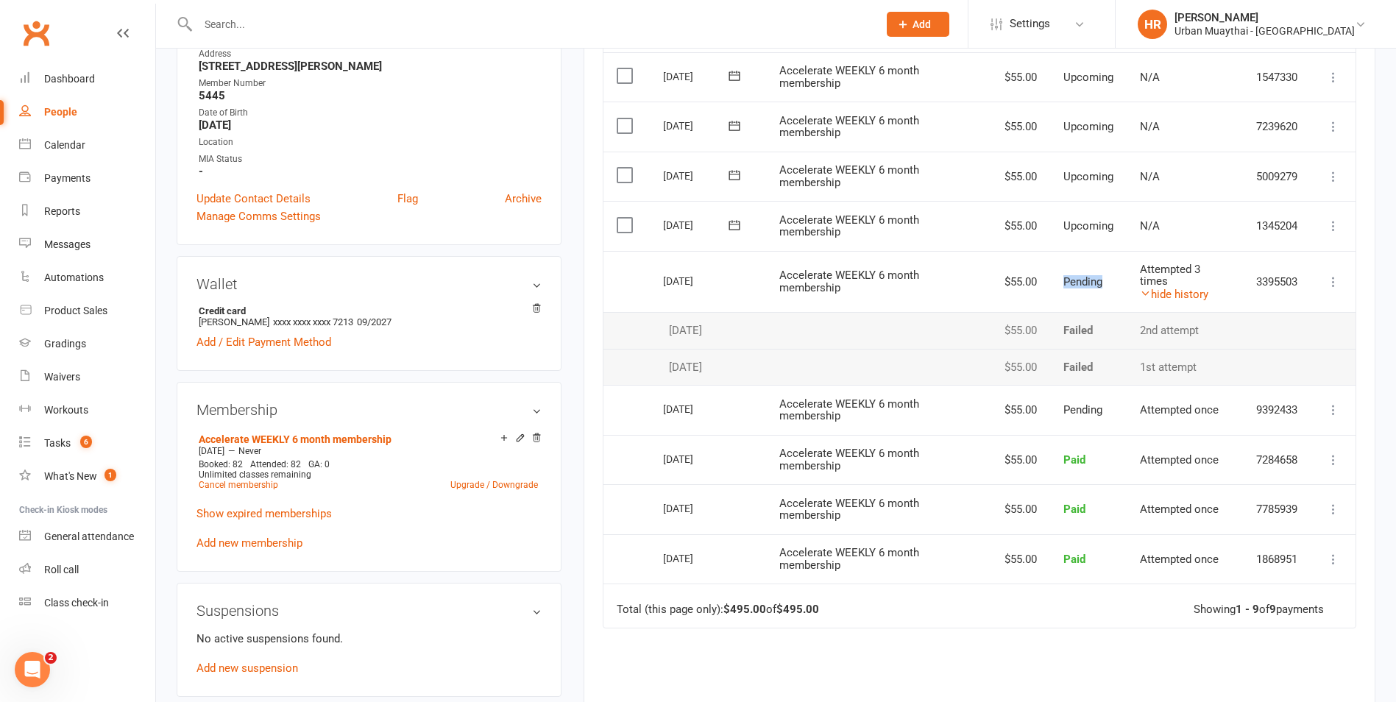
drag, startPoint x: 1101, startPoint y: 279, endPoint x: 1062, endPoint y: 277, distance: 39.8
click at [1063, 277] on span "Pending" at bounding box center [1082, 281] width 39 height 13
click at [1110, 277] on td "Pending" at bounding box center [1088, 282] width 77 height 62
drag, startPoint x: 1098, startPoint y: 412, endPoint x: 1055, endPoint y: 411, distance: 43.4
click at [1055, 411] on td "Pending" at bounding box center [1088, 410] width 77 height 50
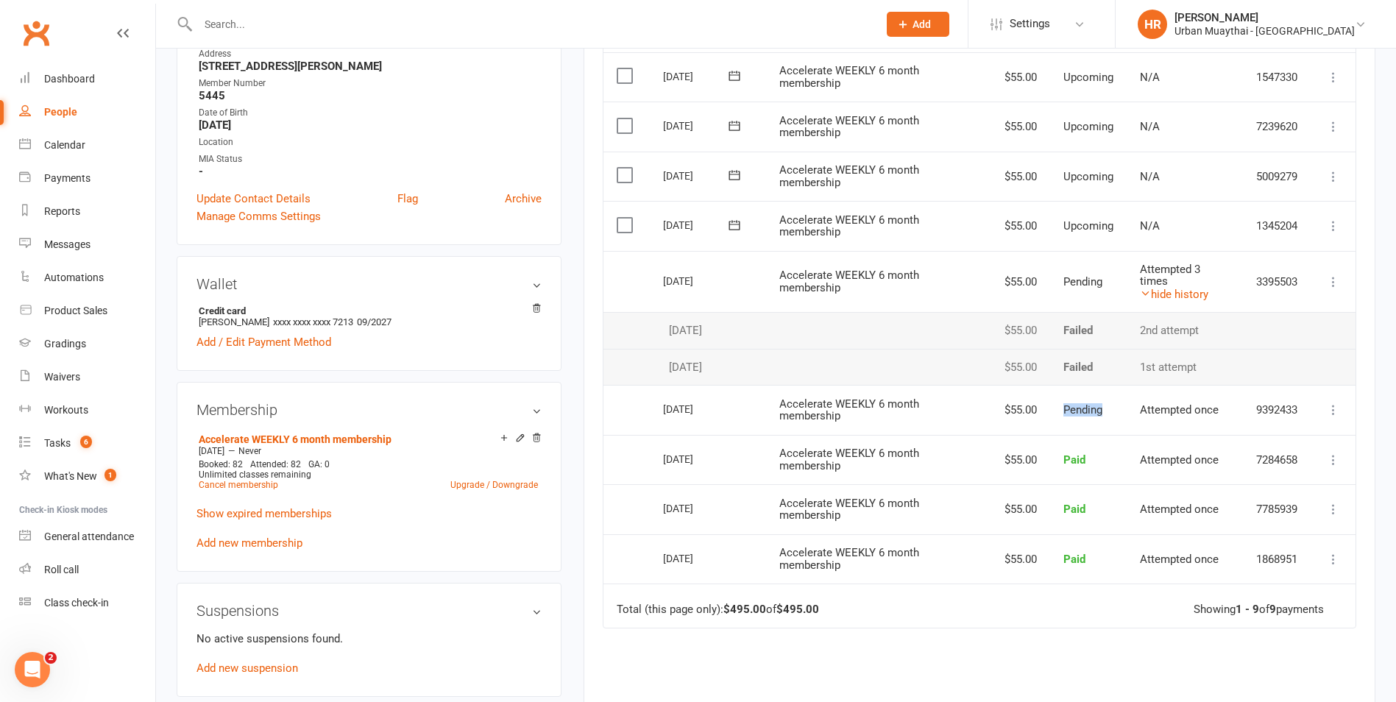
click at [1123, 411] on td "Pending" at bounding box center [1088, 410] width 77 height 50
click at [1108, 285] on td "Pending" at bounding box center [1088, 282] width 77 height 62
click at [1333, 283] on icon at bounding box center [1333, 281] width 15 height 15
click at [987, 307] on td "$55.00" at bounding box center [1018, 282] width 63 height 62
click at [1184, 291] on link "hide history" at bounding box center [1174, 294] width 68 height 13
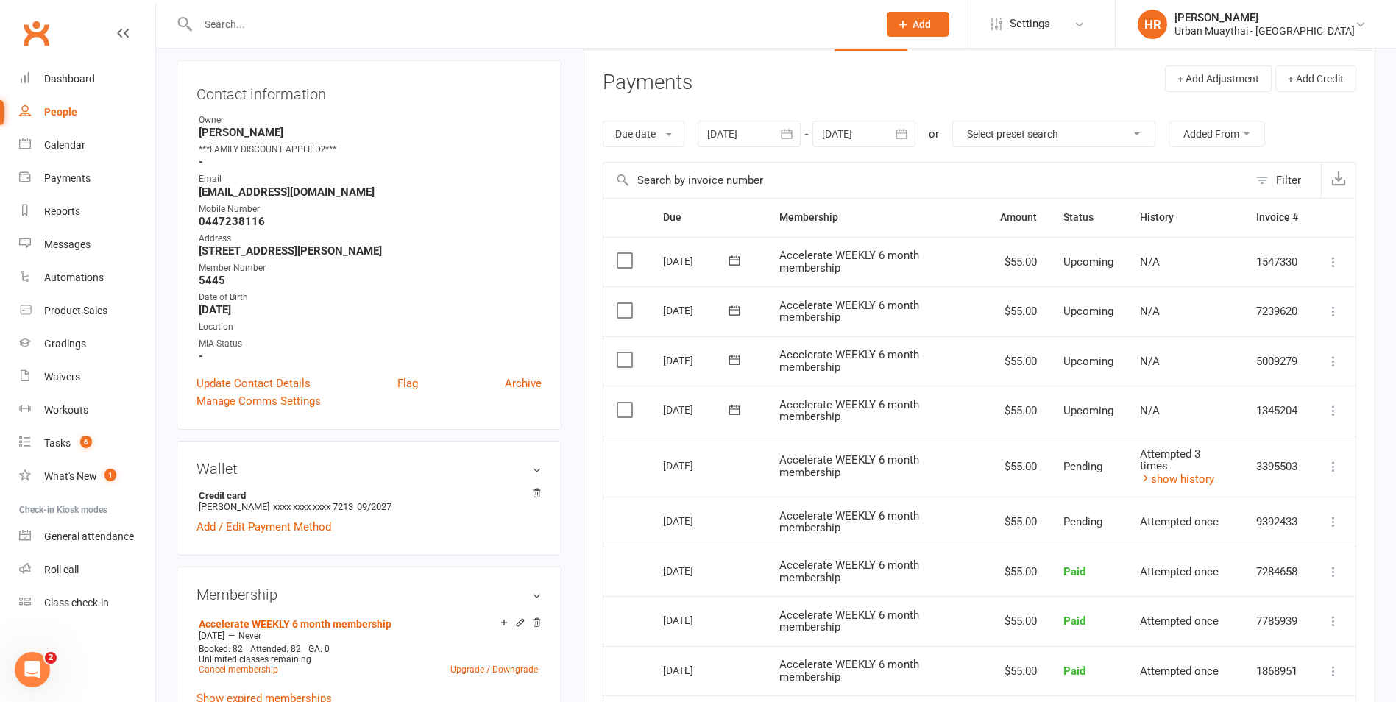
scroll to position [0, 0]
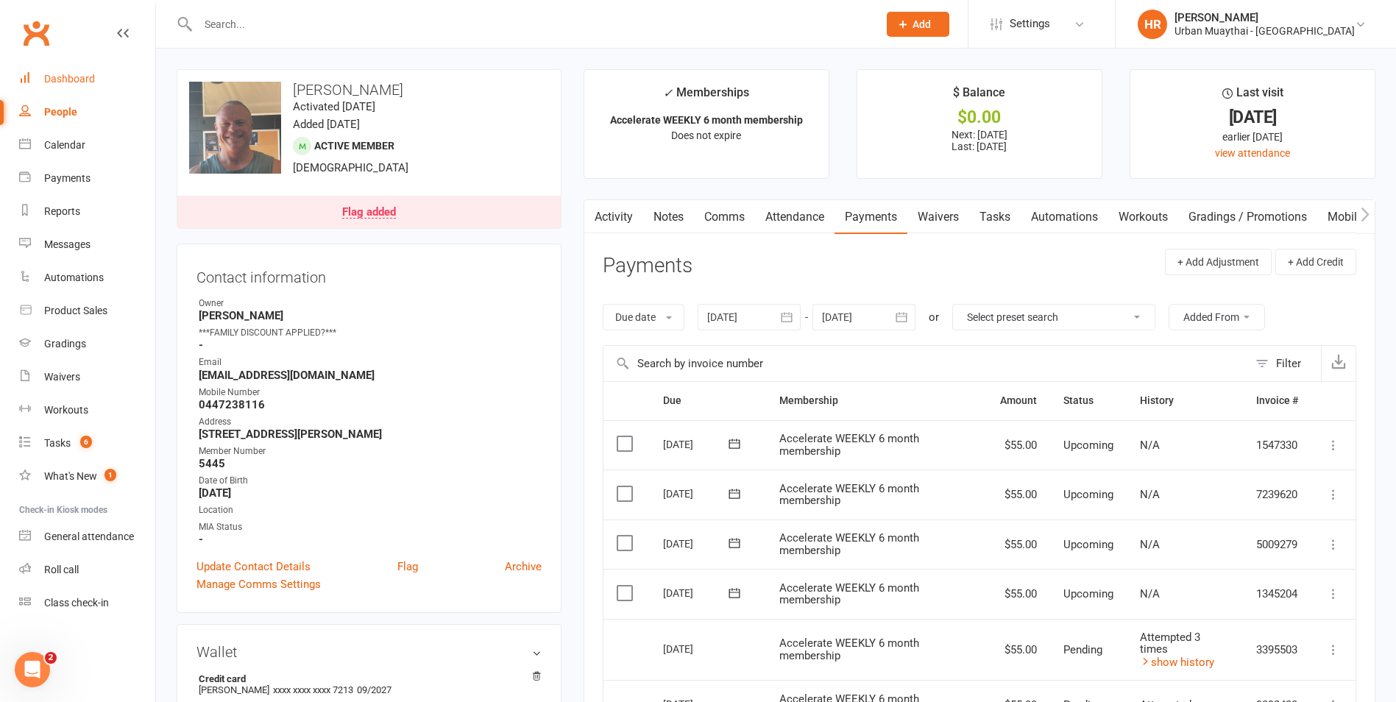
click at [94, 82] on link "Dashboard" at bounding box center [87, 79] width 136 height 33
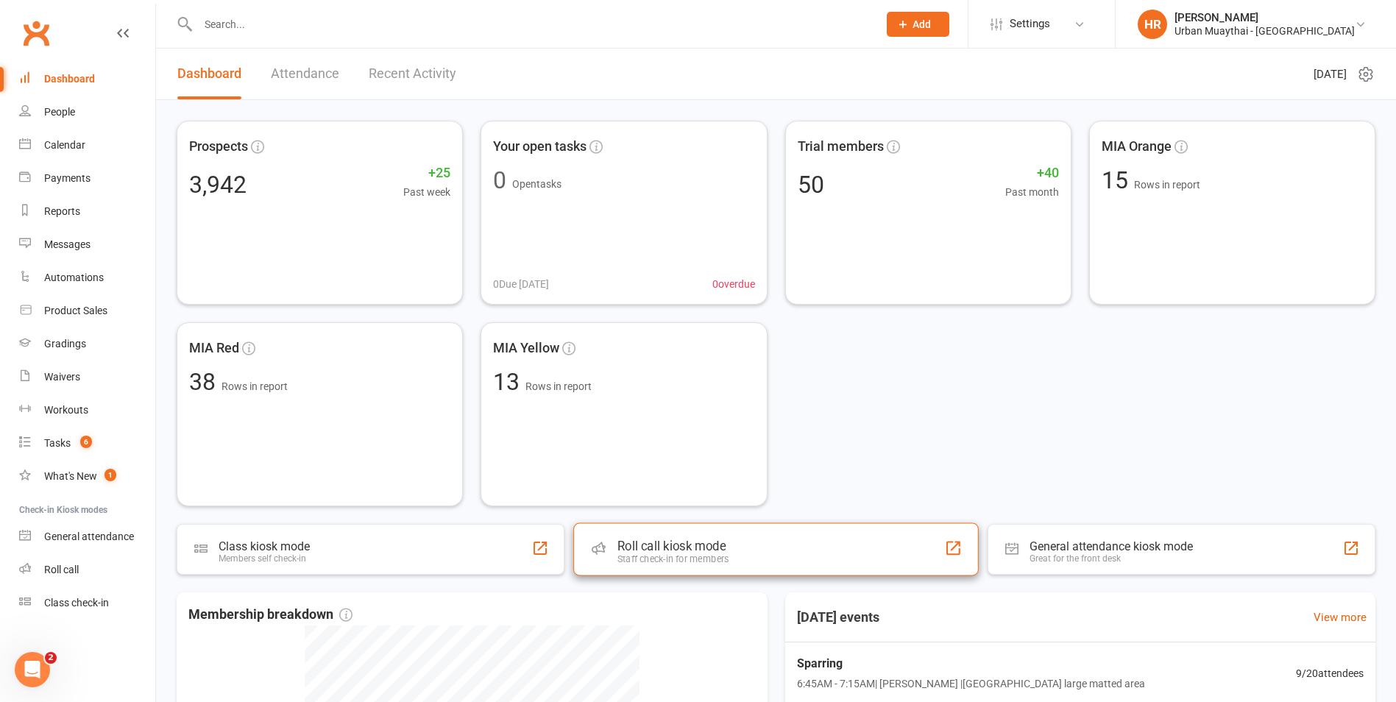
click at [722, 564] on div "Staff check-in for members" at bounding box center [673, 558] width 112 height 11
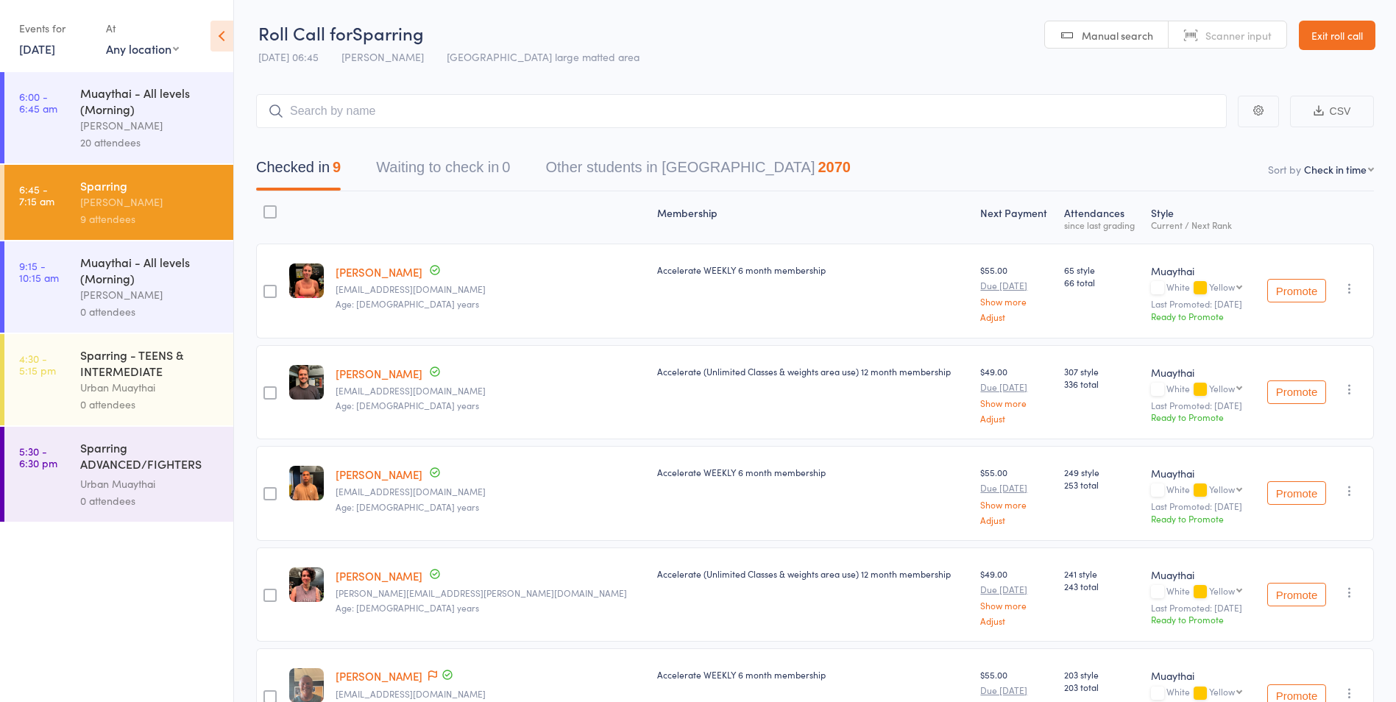
click at [408, 124] on input "search" at bounding box center [741, 111] width 970 height 34
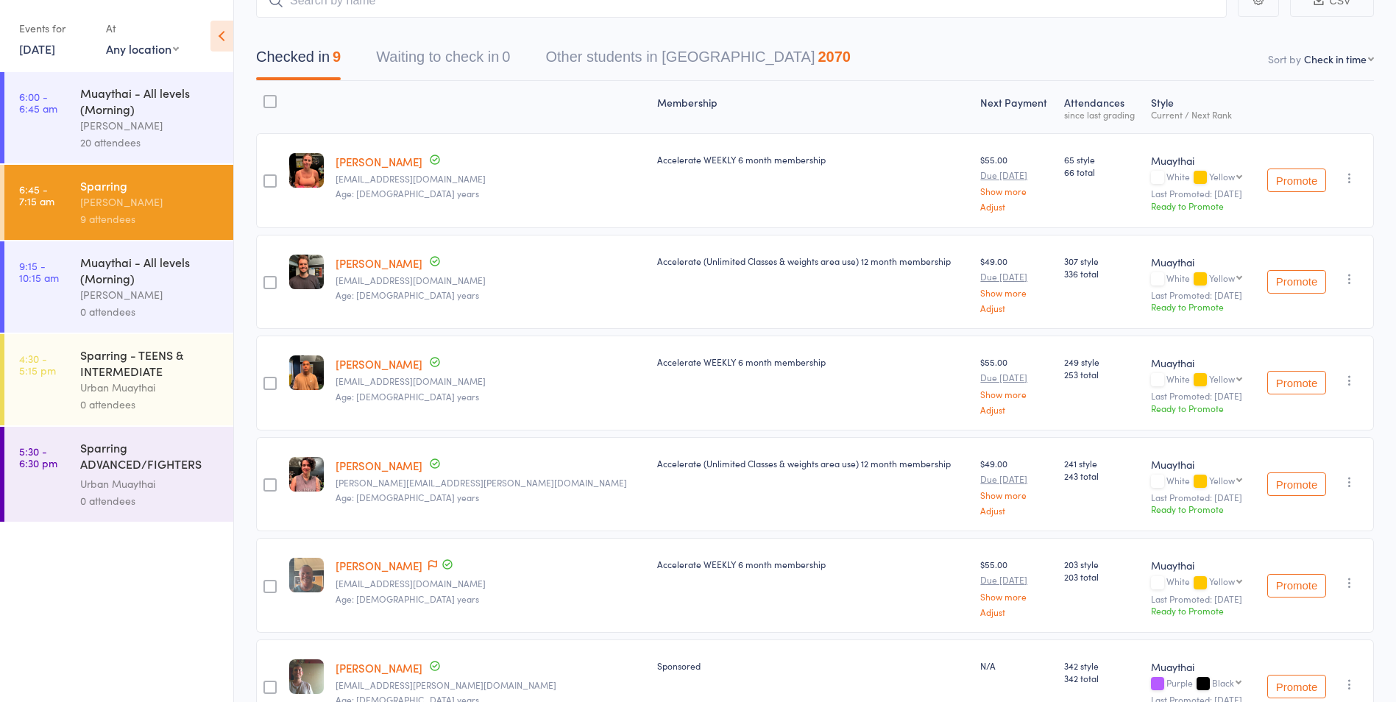
scroll to position [70, 0]
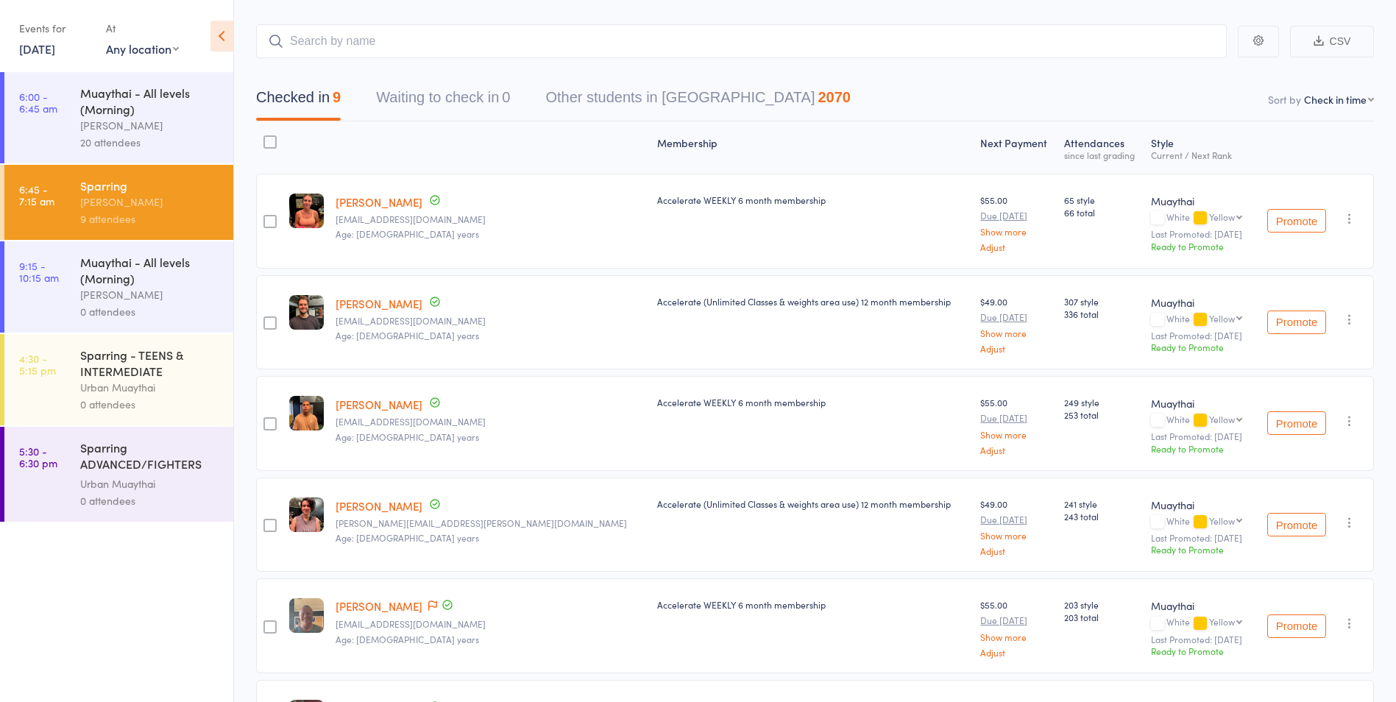
click at [425, 35] on input "search" at bounding box center [741, 41] width 970 height 34
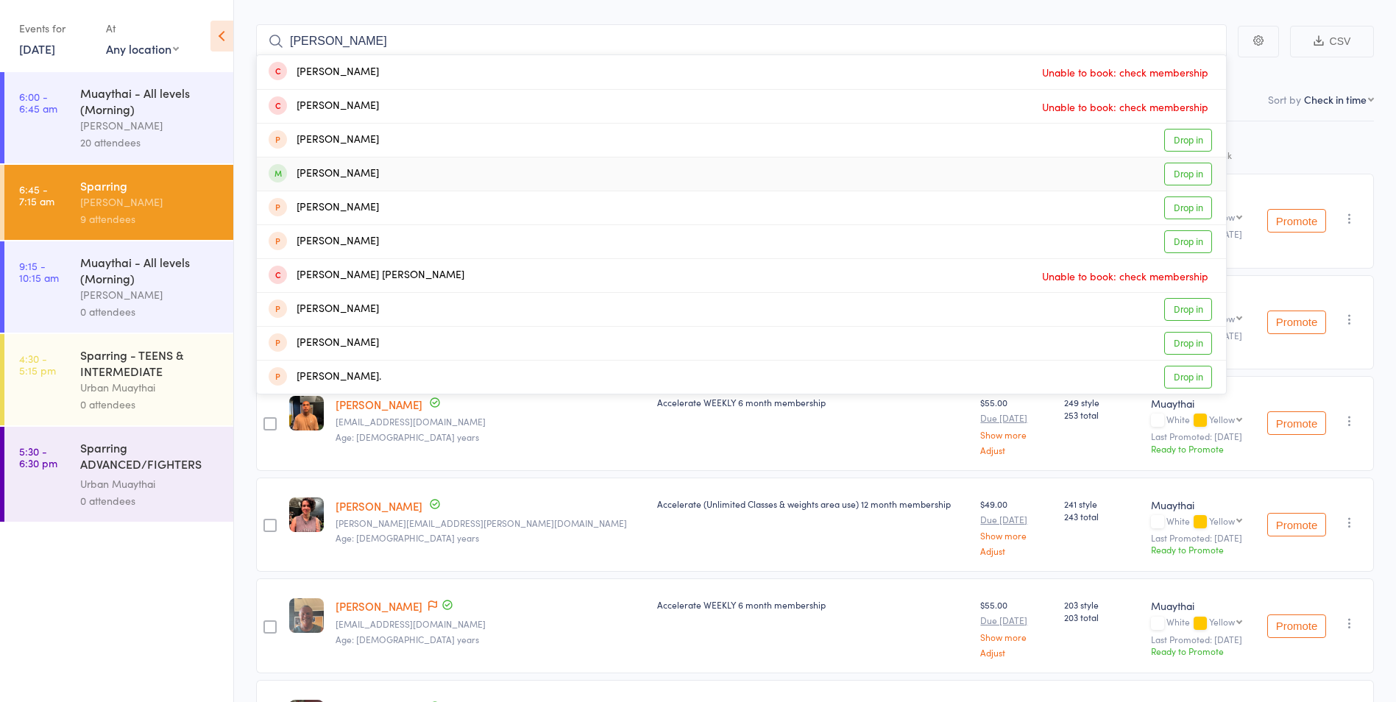
type input "robbie"
click at [364, 170] on div "Robbie Duncanson" at bounding box center [324, 174] width 110 height 17
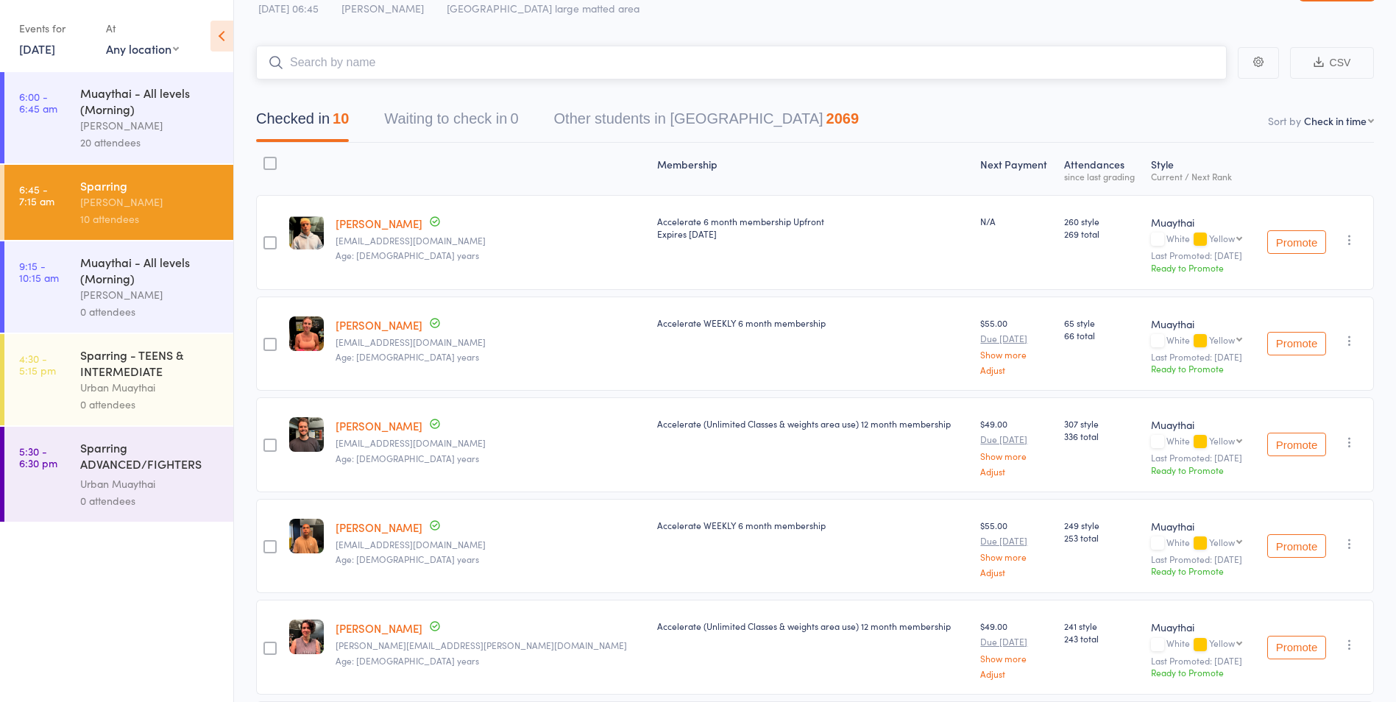
scroll to position [0, 0]
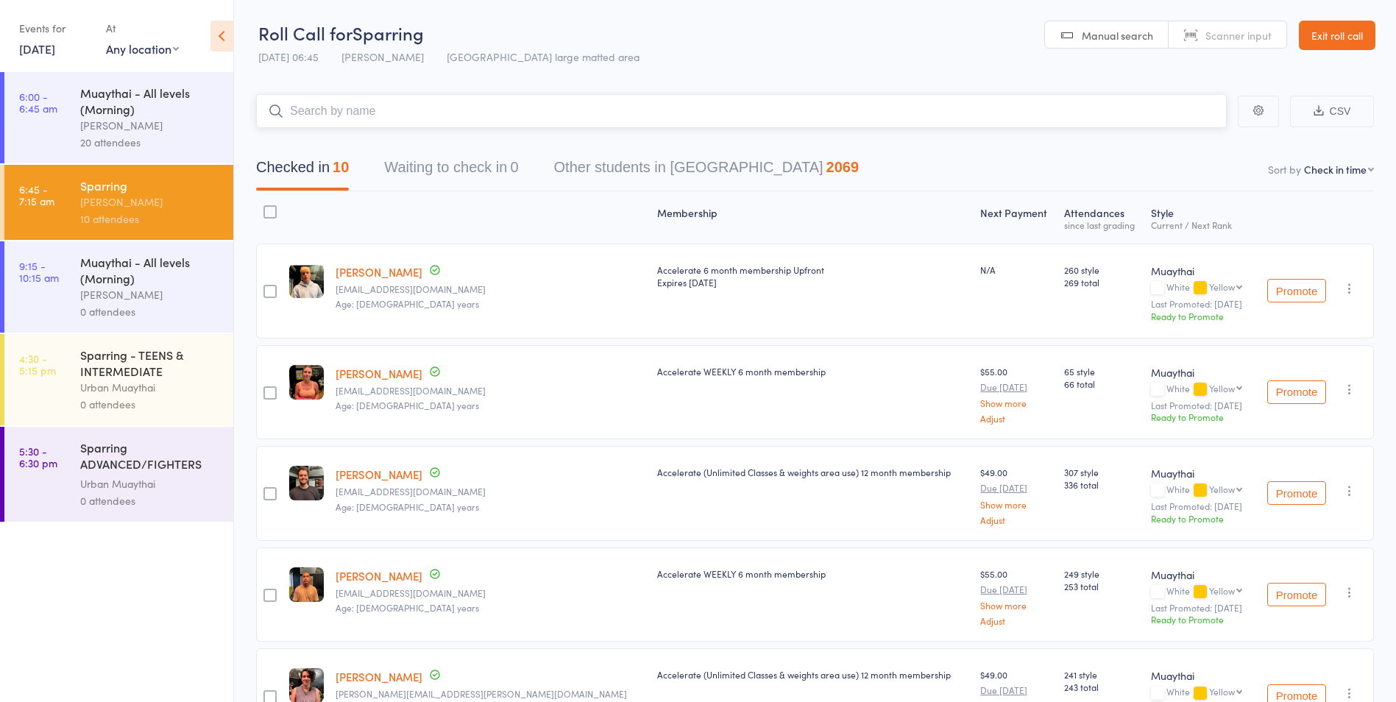
click at [551, 110] on input "search" at bounding box center [741, 111] width 970 height 34
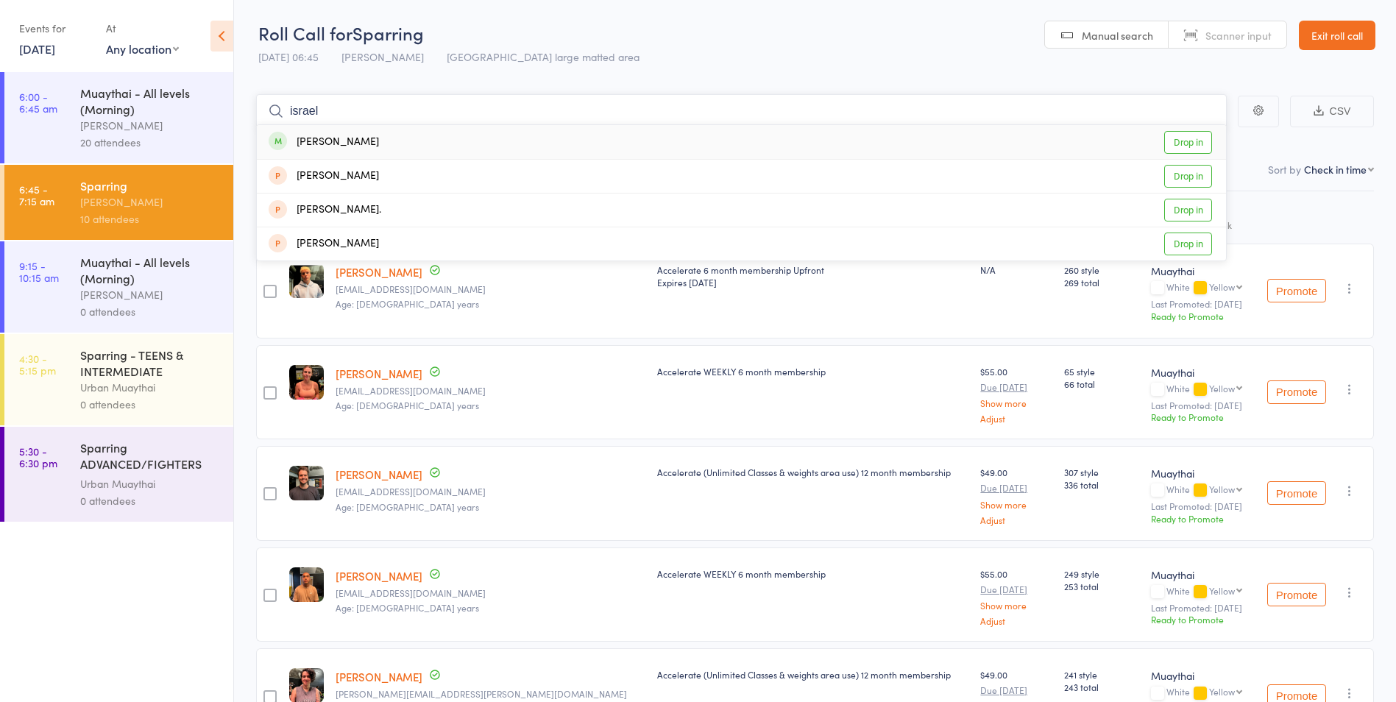
type input "israel"
click at [478, 147] on div "Israel Phillips Drop in" at bounding box center [741, 142] width 969 height 34
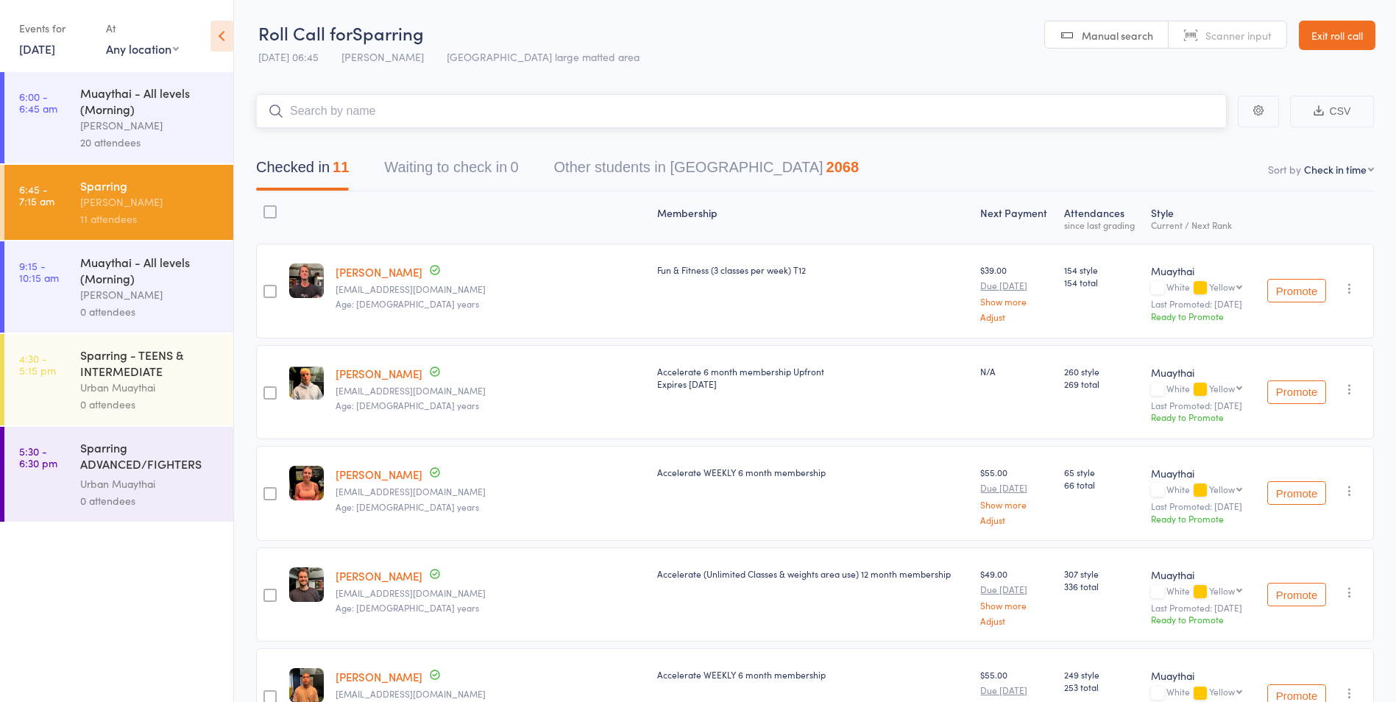
click at [458, 108] on input "search" at bounding box center [741, 111] width 970 height 34
click at [450, 113] on input "search" at bounding box center [741, 111] width 970 height 34
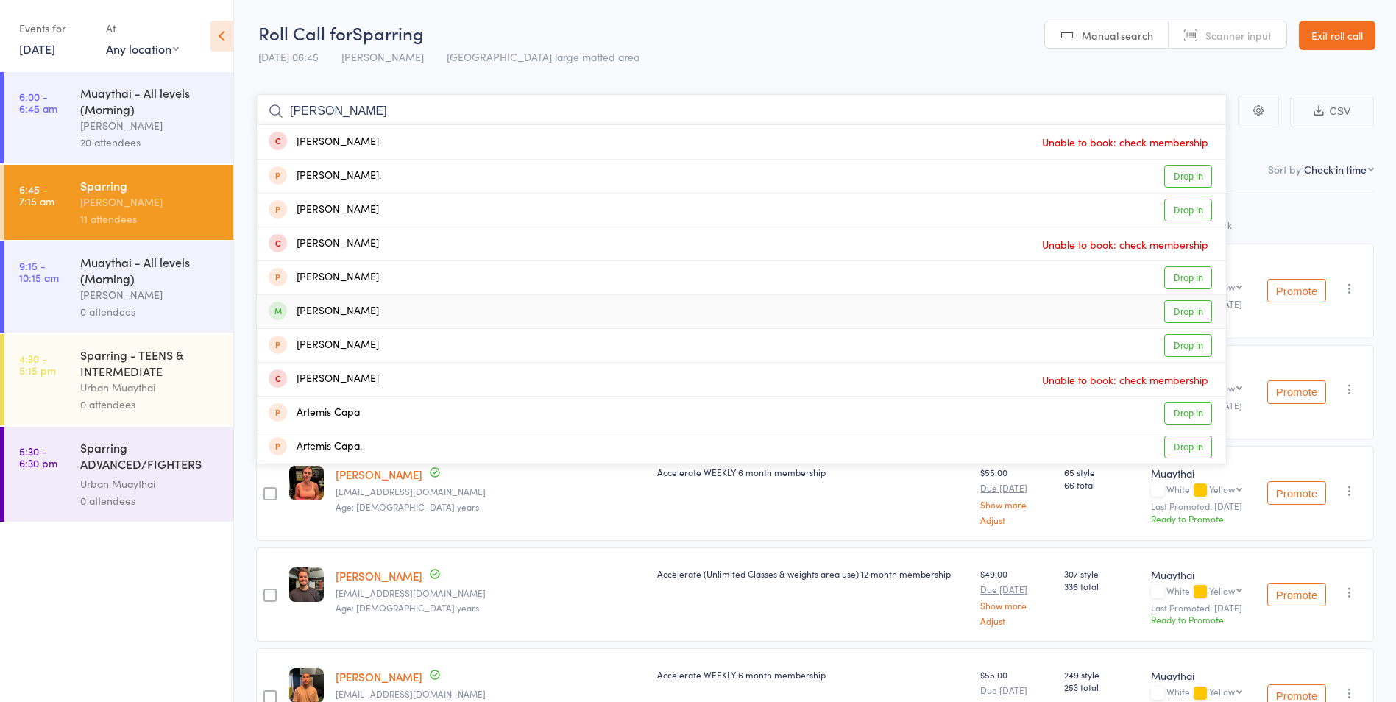
type input "arthur"
click at [354, 317] on div "Arthur Rodrigues de Aguiar" at bounding box center [324, 311] width 110 height 17
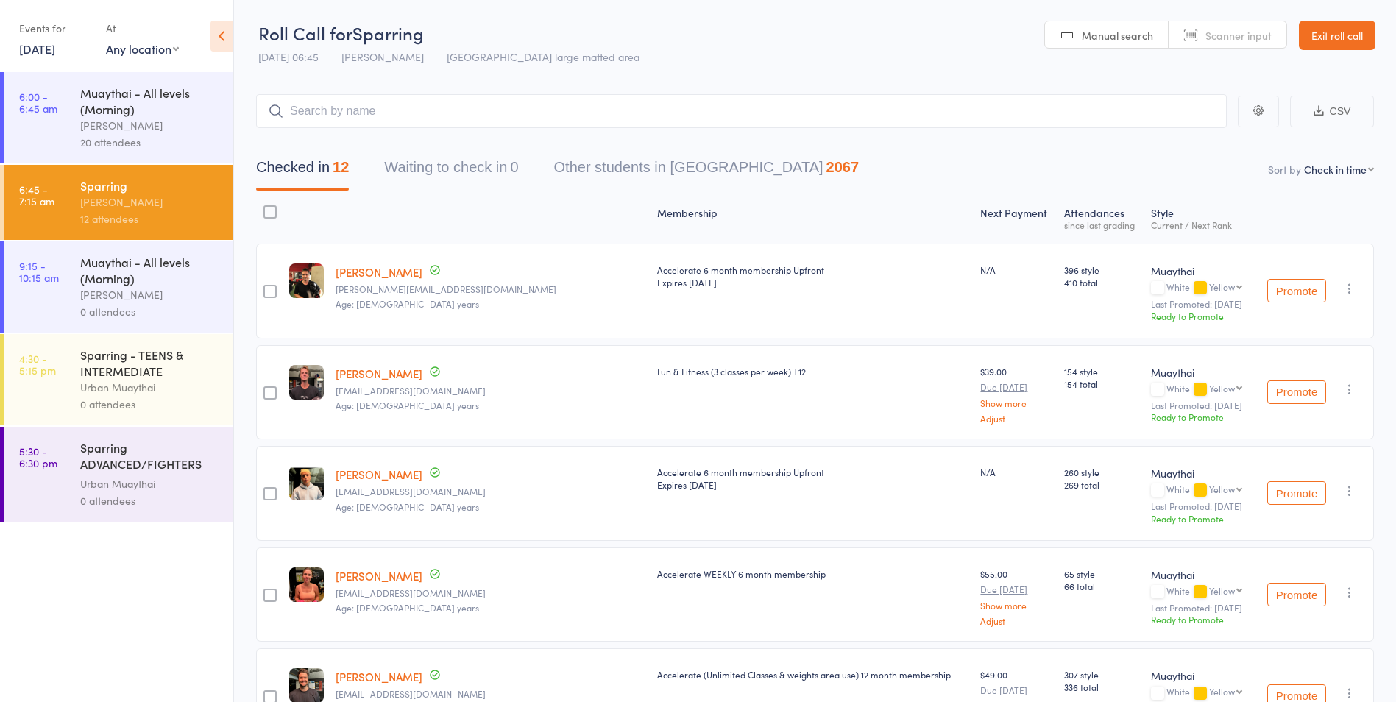
click at [1356, 40] on link "Exit roll call" at bounding box center [1336, 35] width 77 height 29
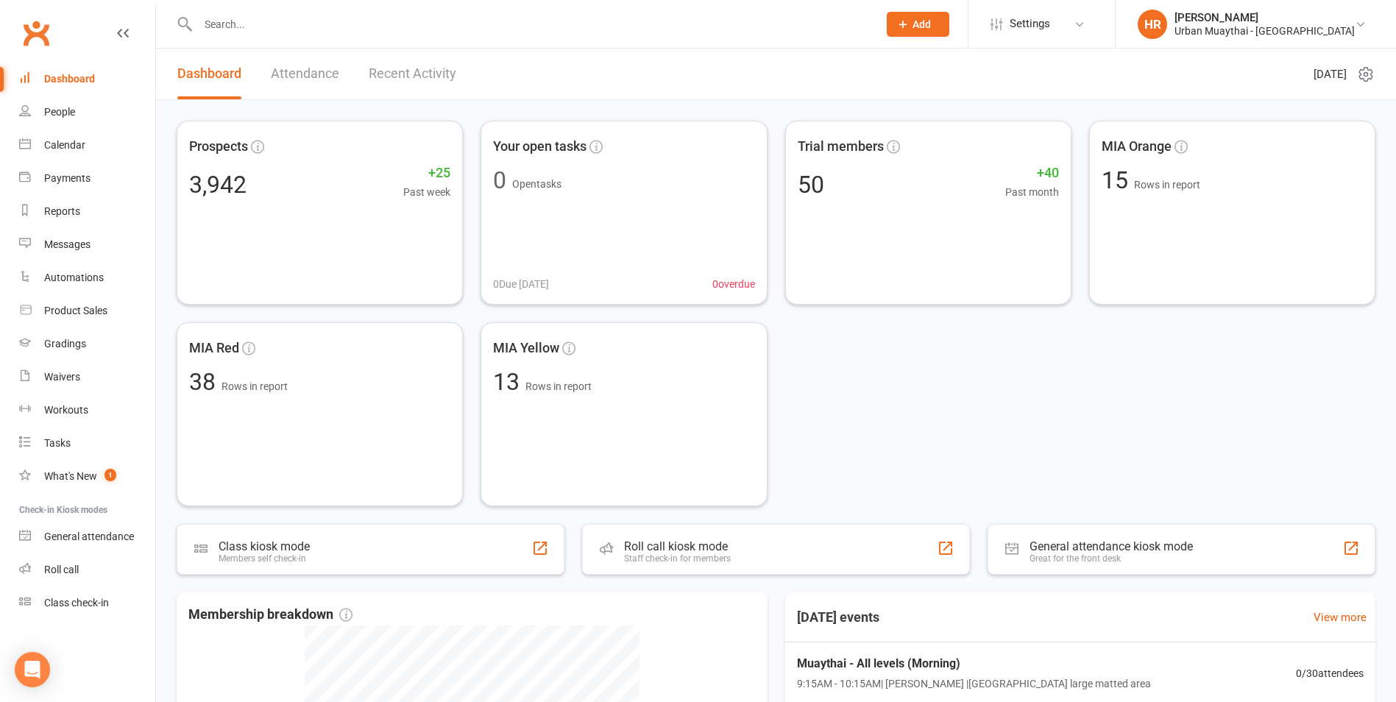
click at [319, 25] on input "text" at bounding box center [530, 24] width 674 height 21
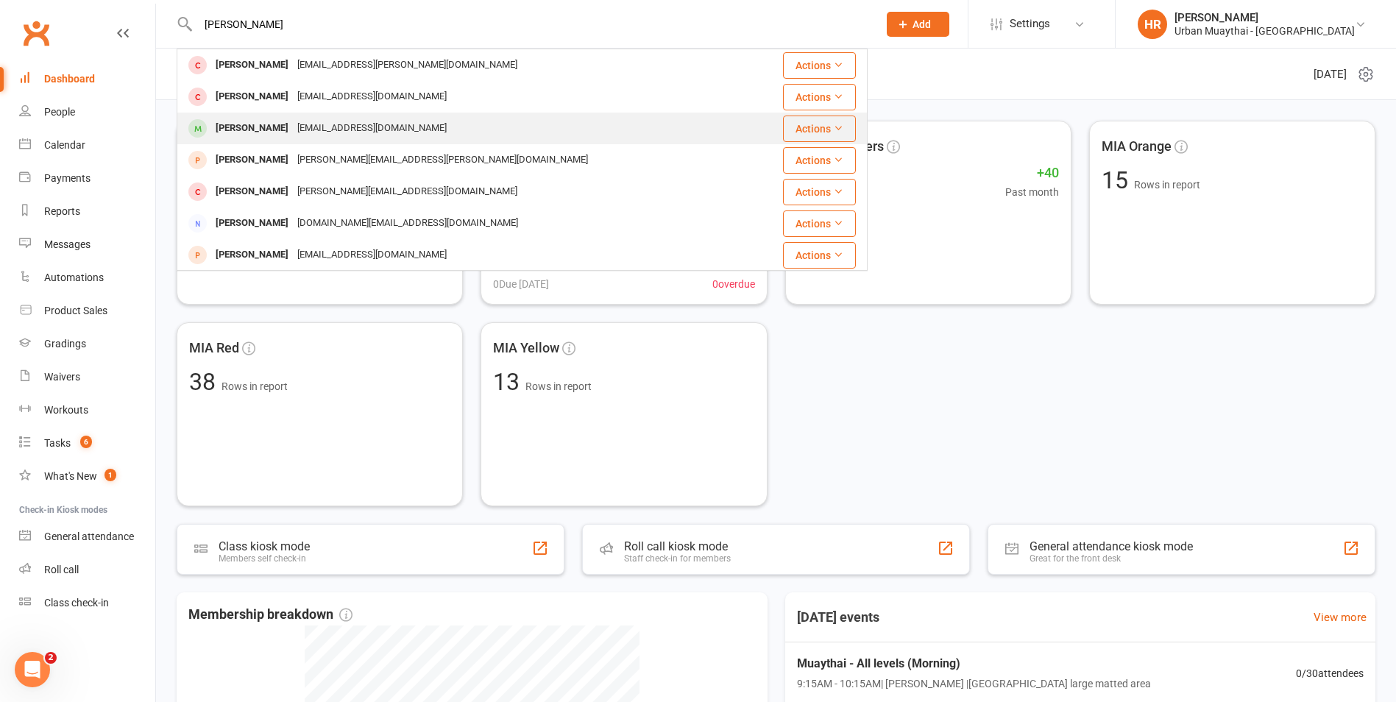
type input "[PERSON_NAME]"
click at [293, 133] on div "jase.sri@hotmail.com" at bounding box center [372, 128] width 158 height 21
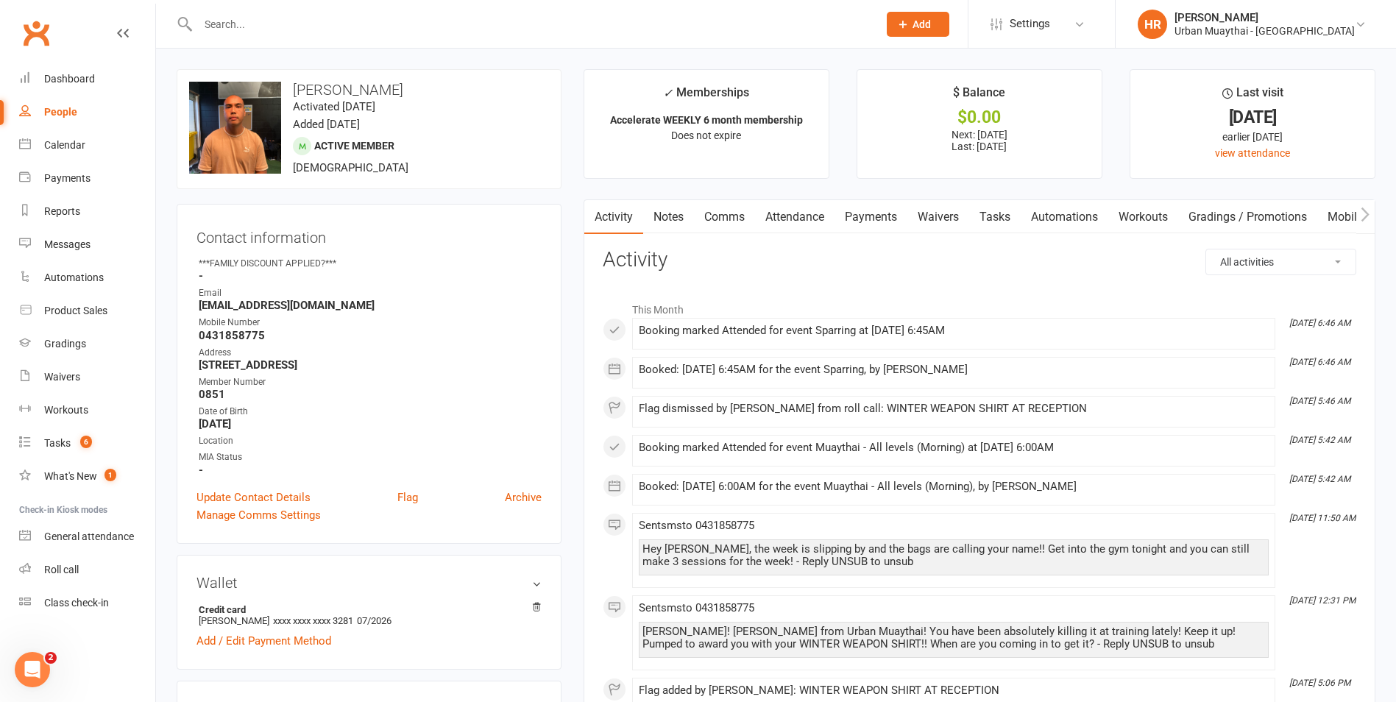
click at [675, 227] on link "Notes" at bounding box center [668, 217] width 51 height 34
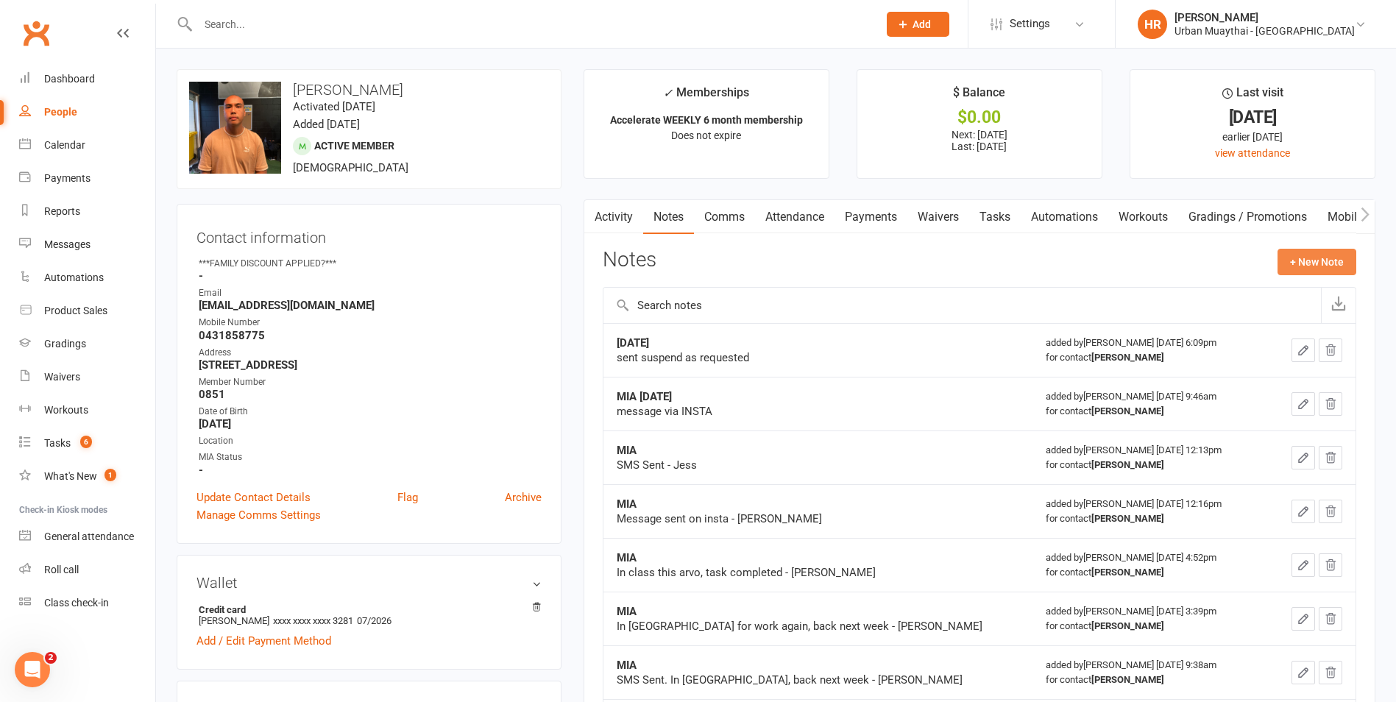
click at [1315, 266] on button "+ New Note" at bounding box center [1316, 262] width 79 height 26
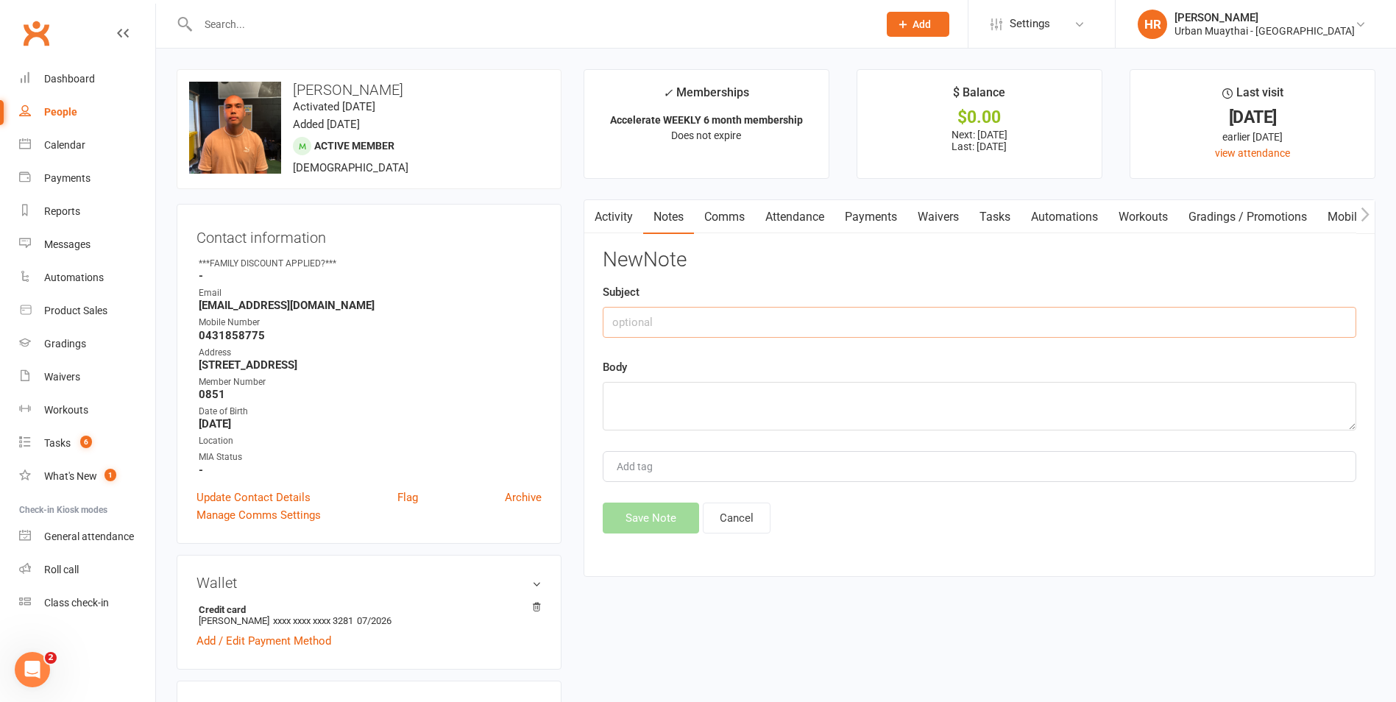
click at [1158, 315] on input "text" at bounding box center [979, 322] width 753 height 31
type input "suspension waiver"
type textarea "Is going on holiday to the Phillipines."
click at [630, 522] on button "Save Note" at bounding box center [651, 517] width 96 height 31
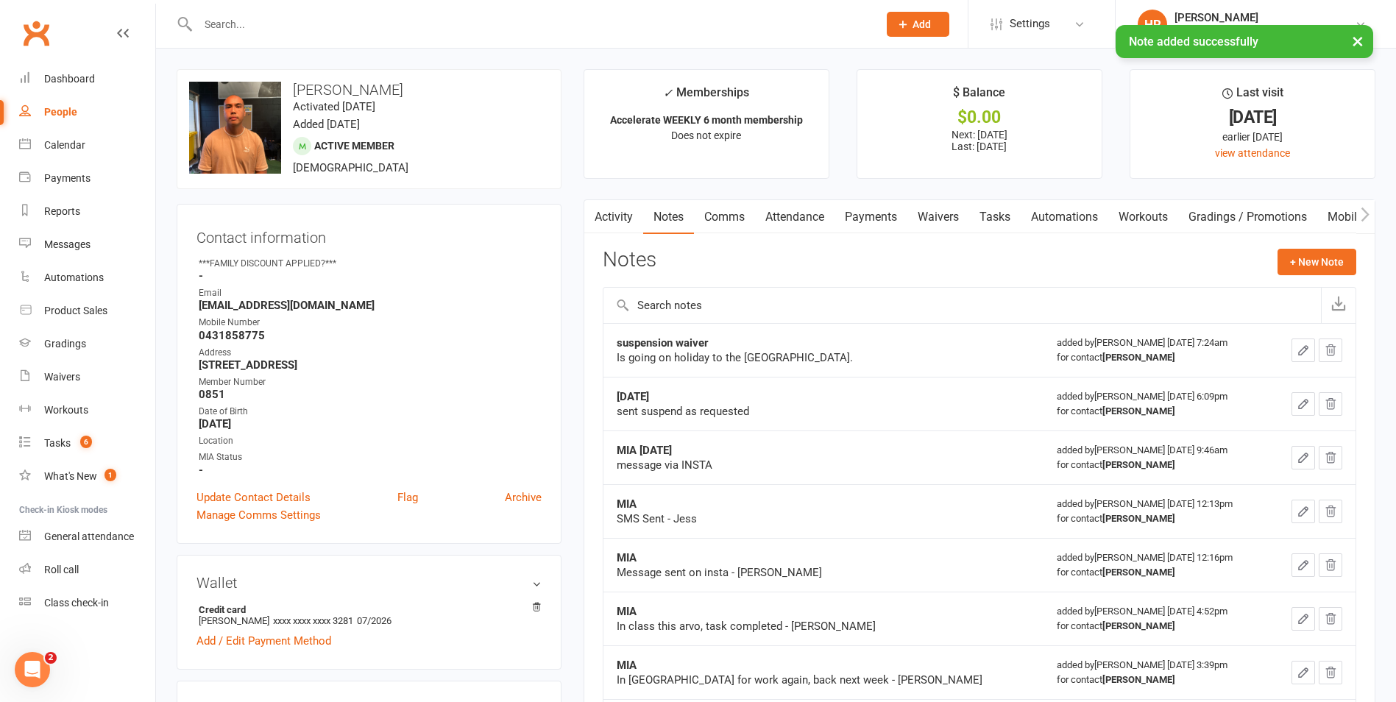
click at [903, 230] on link "Payments" at bounding box center [870, 217] width 73 height 34
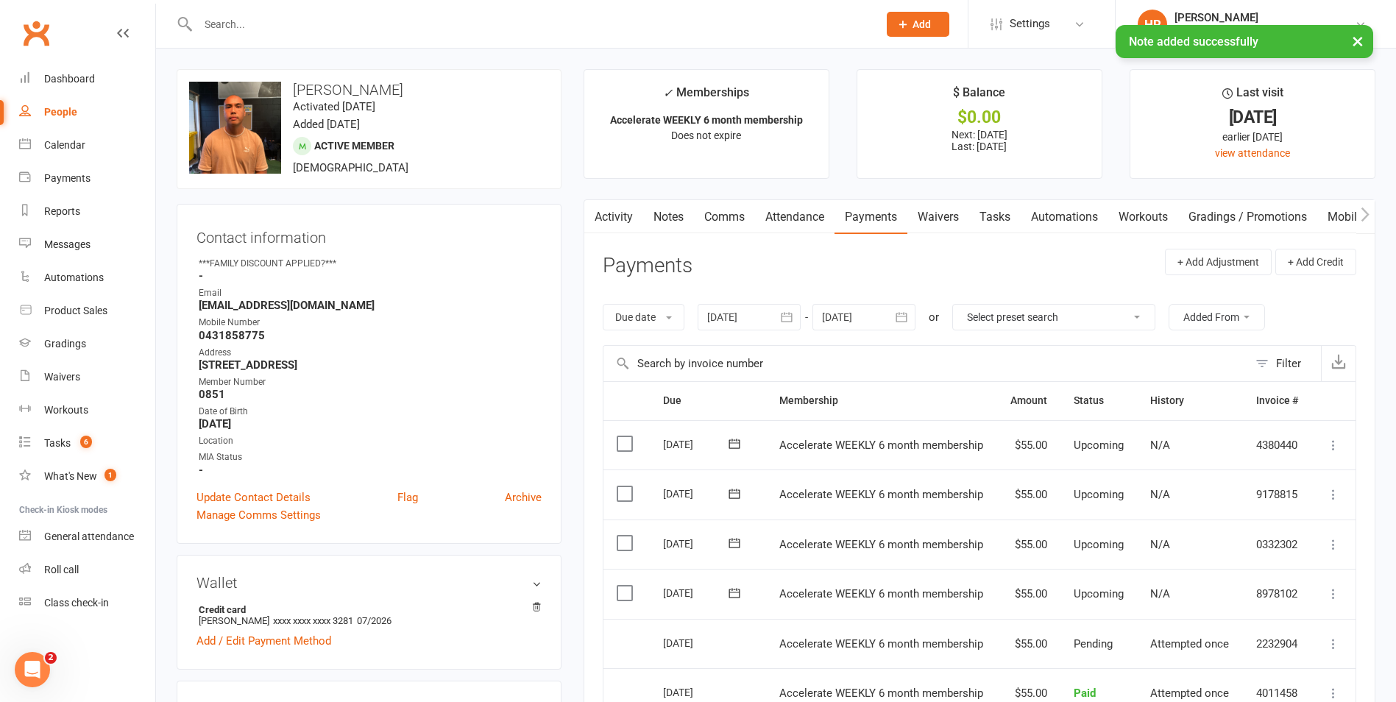
click at [927, 219] on link "Waivers" at bounding box center [938, 217] width 62 height 34
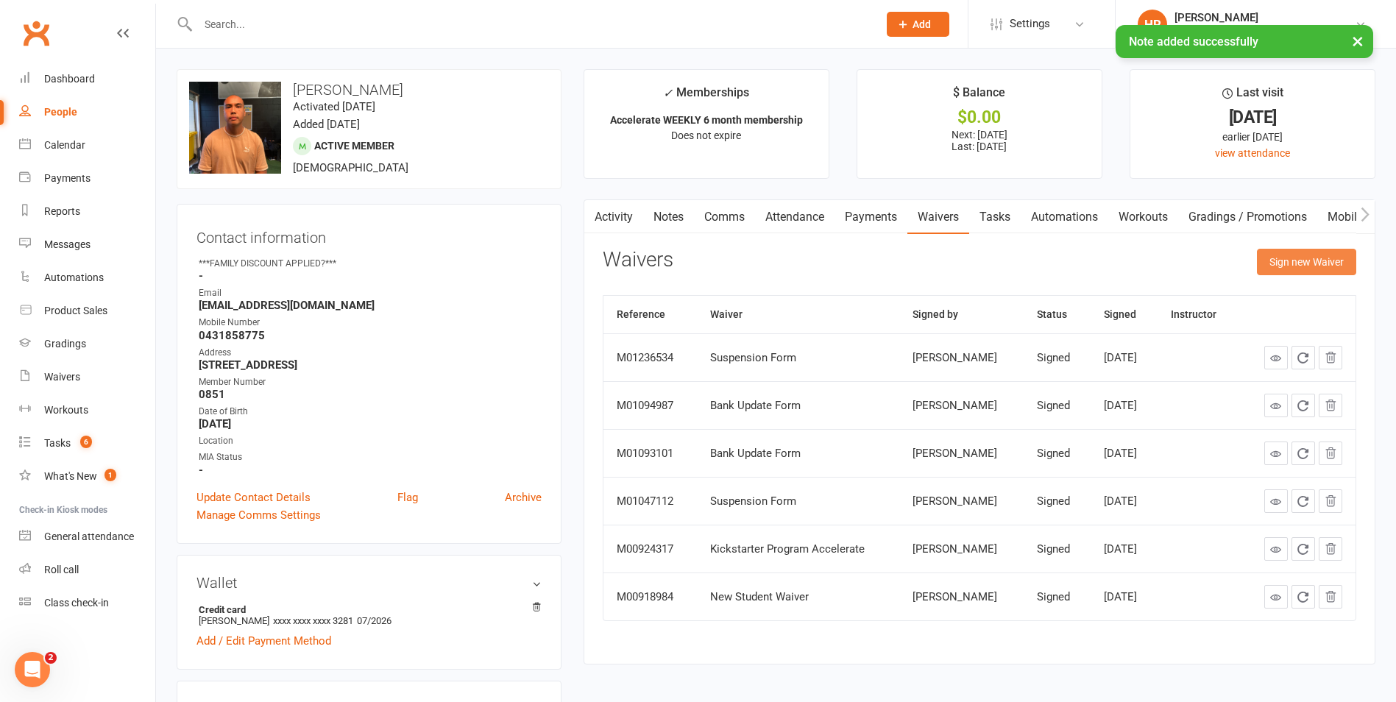
click at [1321, 260] on button "Sign new Waiver" at bounding box center [1306, 262] width 99 height 26
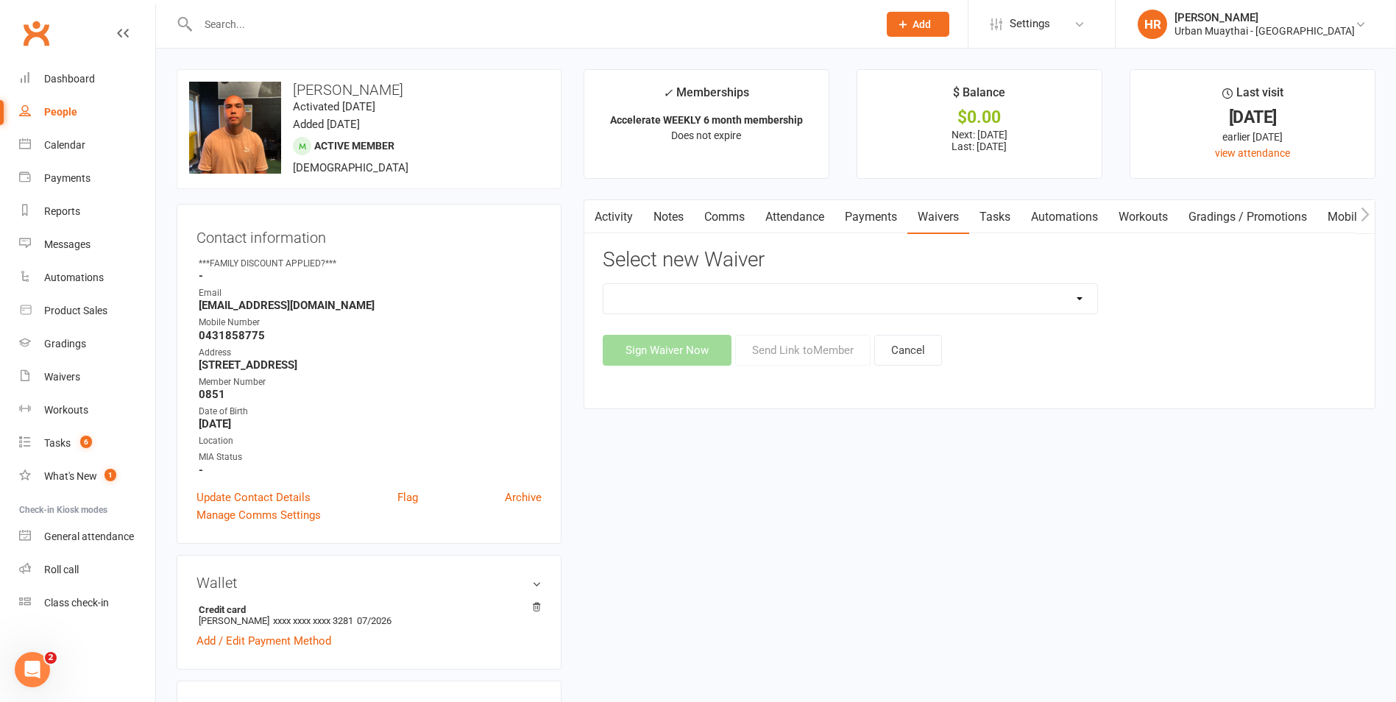
click at [776, 296] on select "12 Month Agreement 15-18 years Kickstarter Program 15-18 years membership 1 Yea…" at bounding box center [850, 298] width 494 height 29
select select "2406"
click at [603, 284] on select "12 Month Agreement 15-18 years Kickstarter Program 15-18 years membership 1 Yea…" at bounding box center [850, 298] width 494 height 29
click at [788, 348] on button "Send Link to Member" at bounding box center [802, 350] width 135 height 31
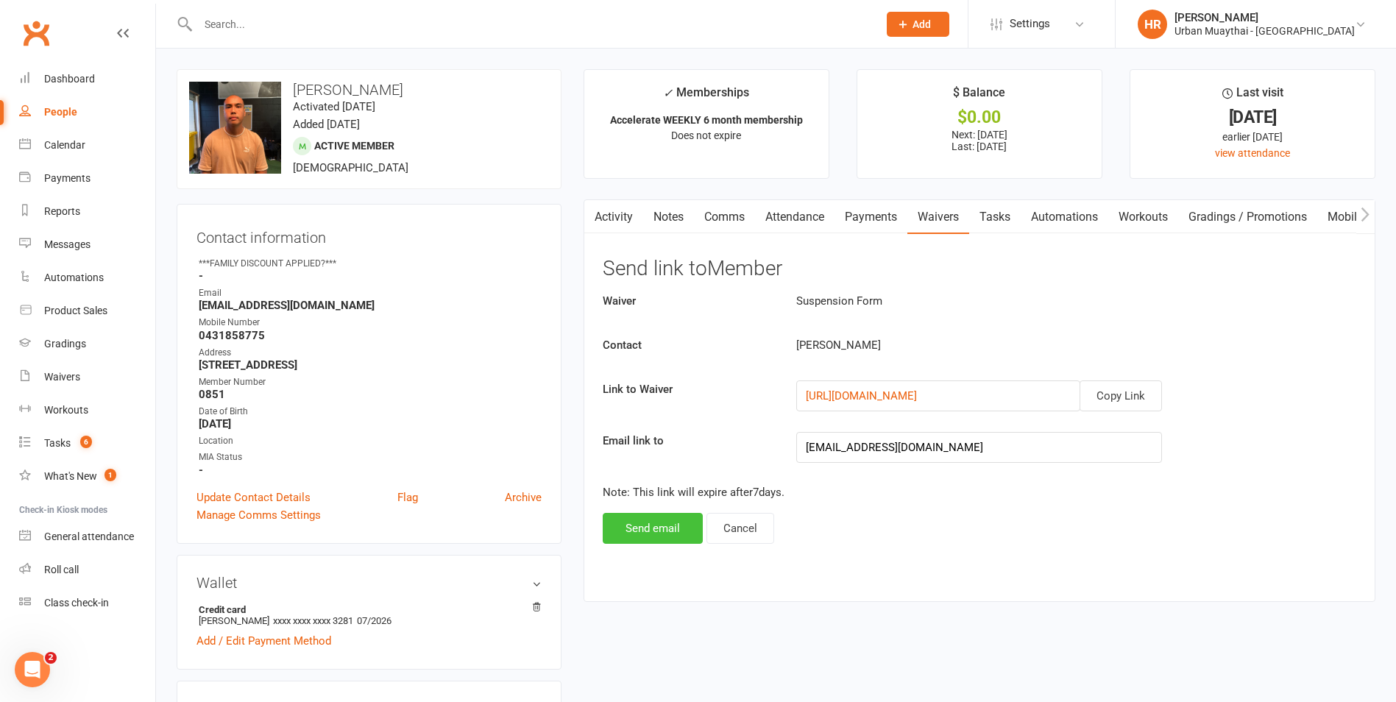
click at [633, 527] on button "Send email" at bounding box center [653, 528] width 100 height 31
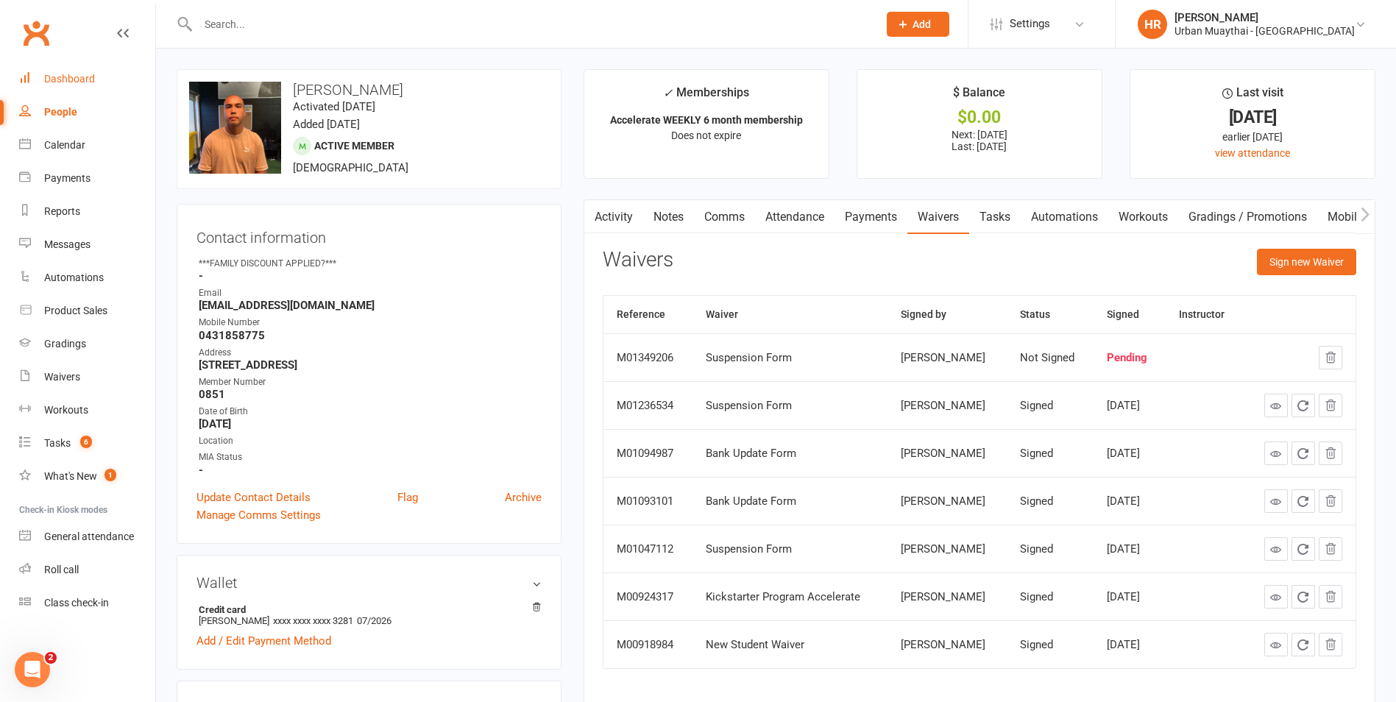
click at [64, 82] on div "Dashboard" at bounding box center [69, 79] width 51 height 12
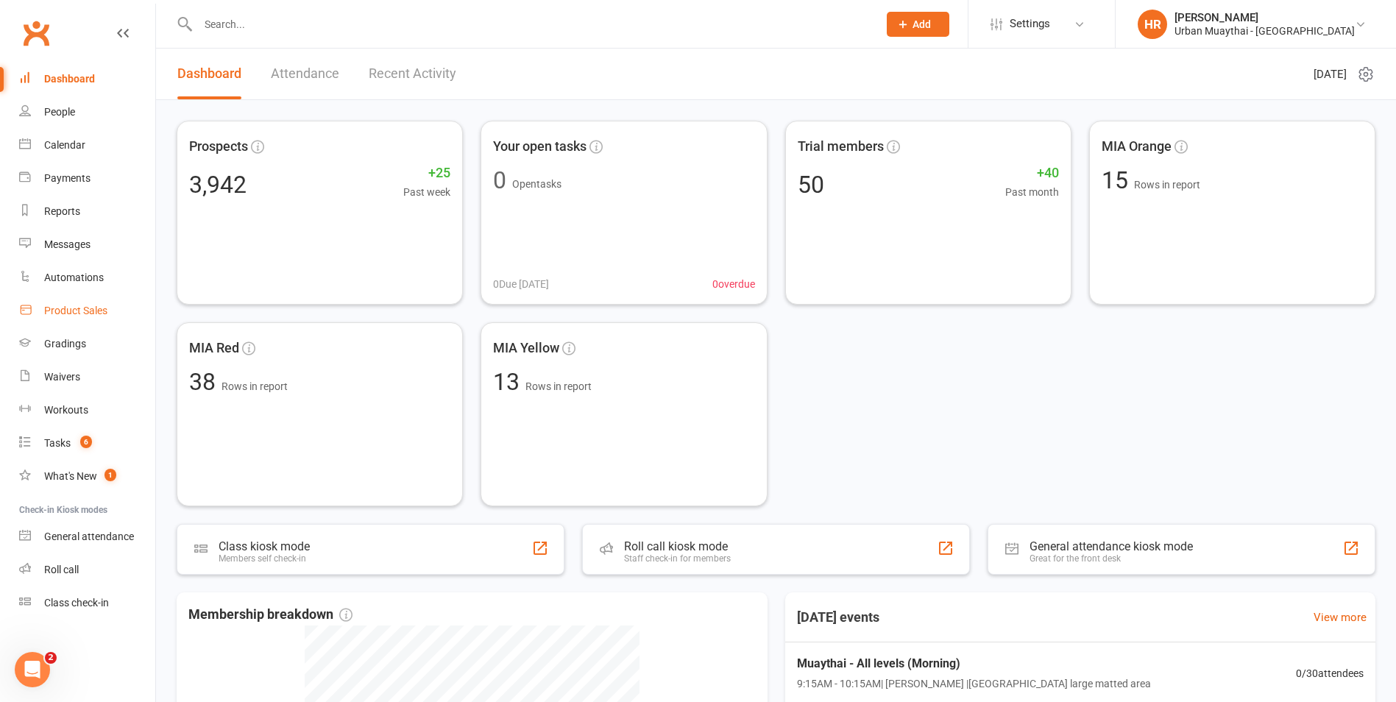
click at [57, 314] on div "Product Sales" at bounding box center [75, 311] width 63 height 12
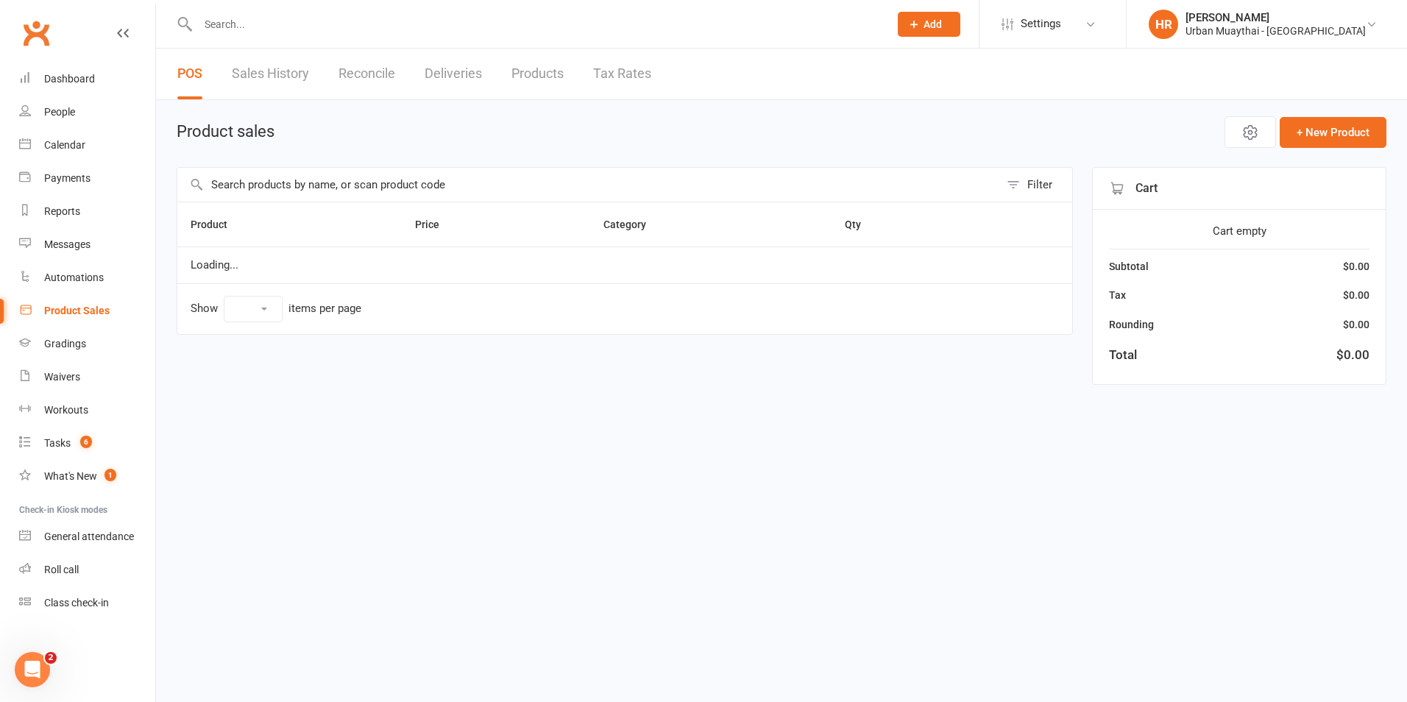
select select "10"
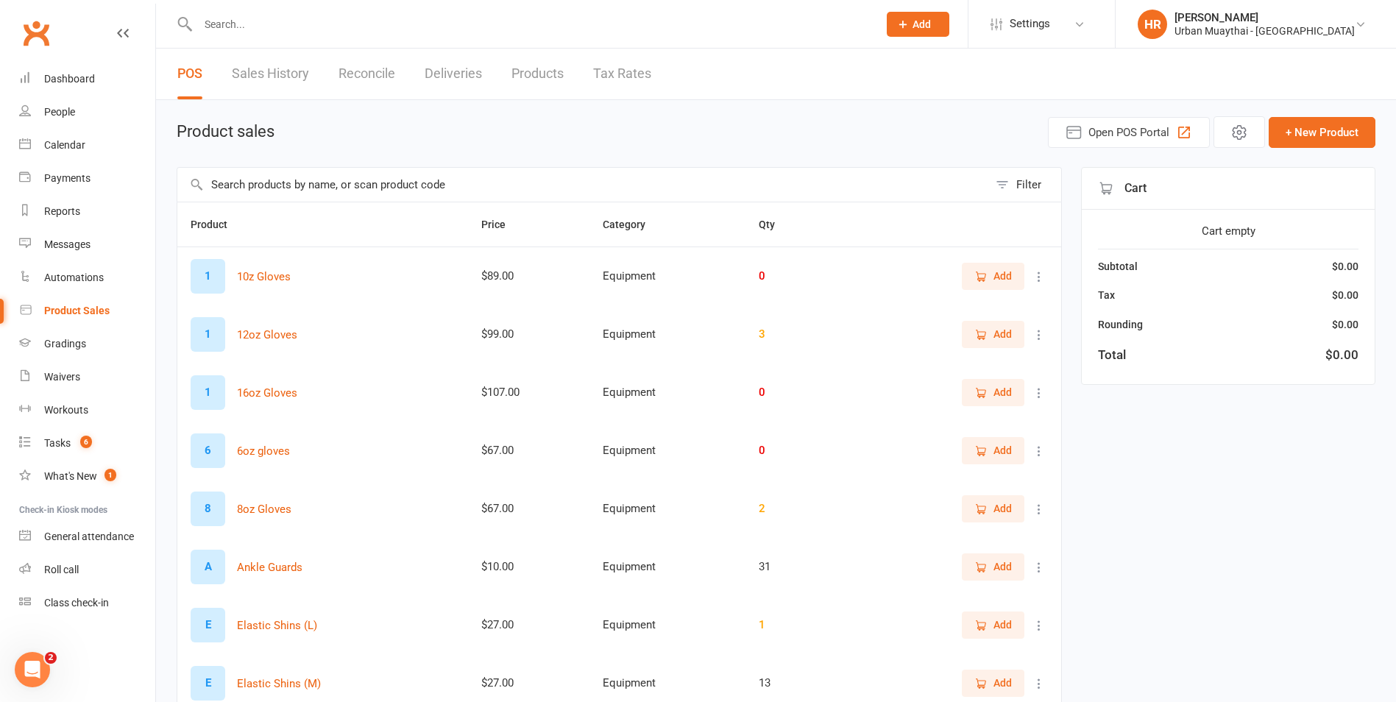
click at [286, 185] on input "text" at bounding box center [582, 185] width 811 height 34
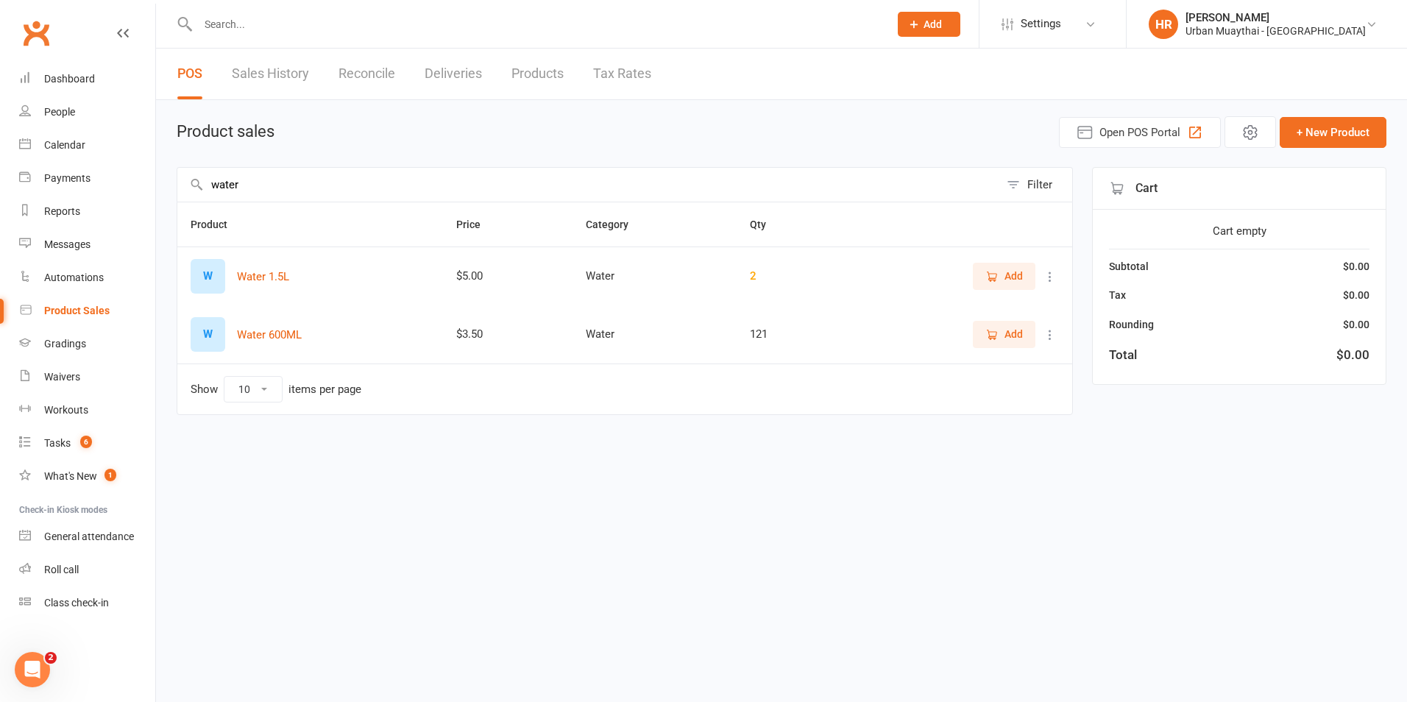
type input "water"
click at [1003, 344] on button "Add" at bounding box center [1004, 334] width 63 height 26
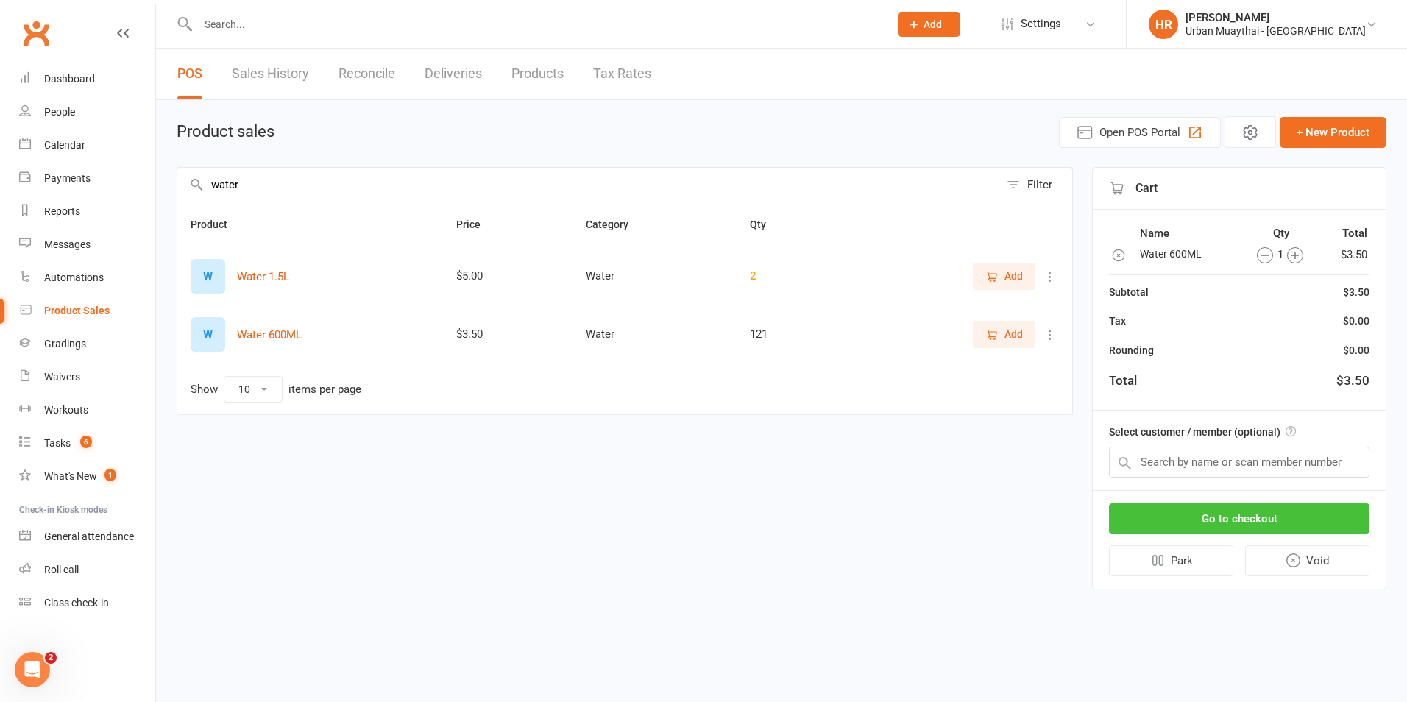
click at [1273, 513] on button "Go to checkout" at bounding box center [1239, 518] width 260 height 31
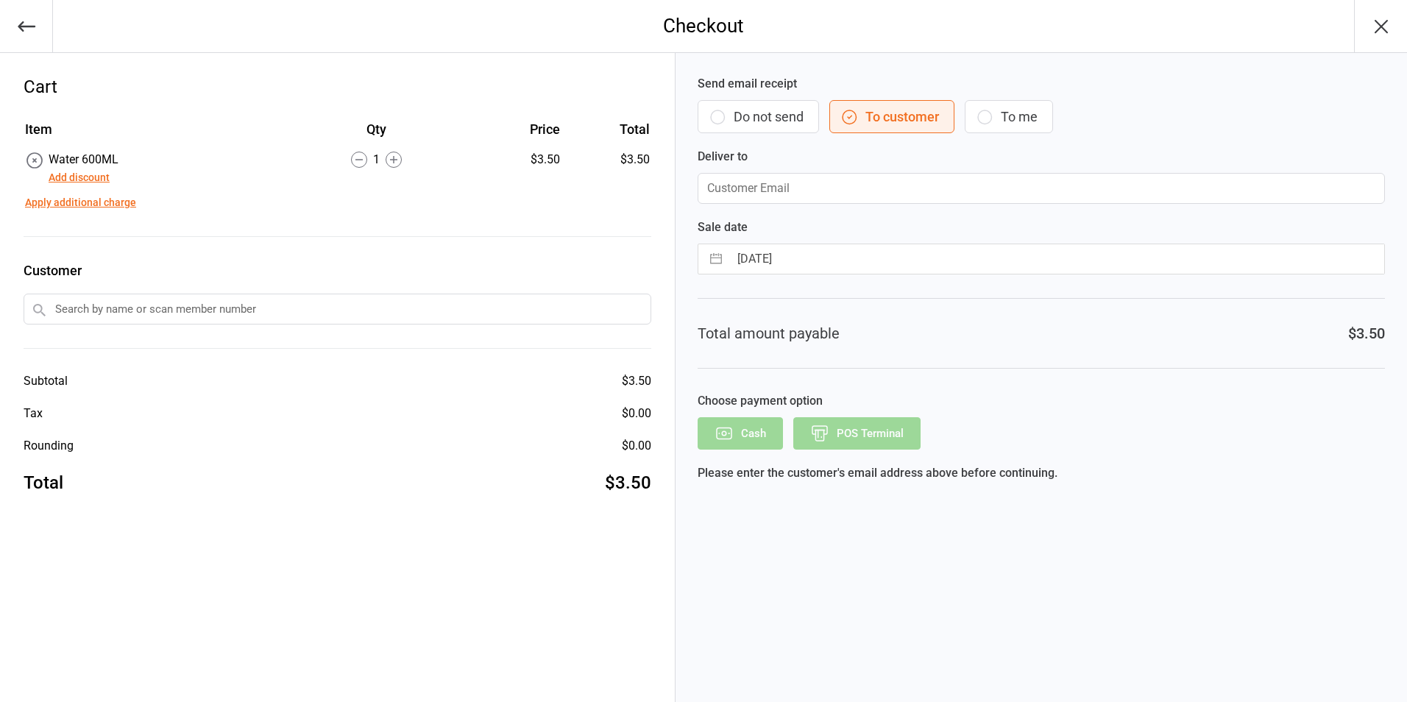
click at [731, 107] on button "Do not send" at bounding box center [757, 116] width 121 height 33
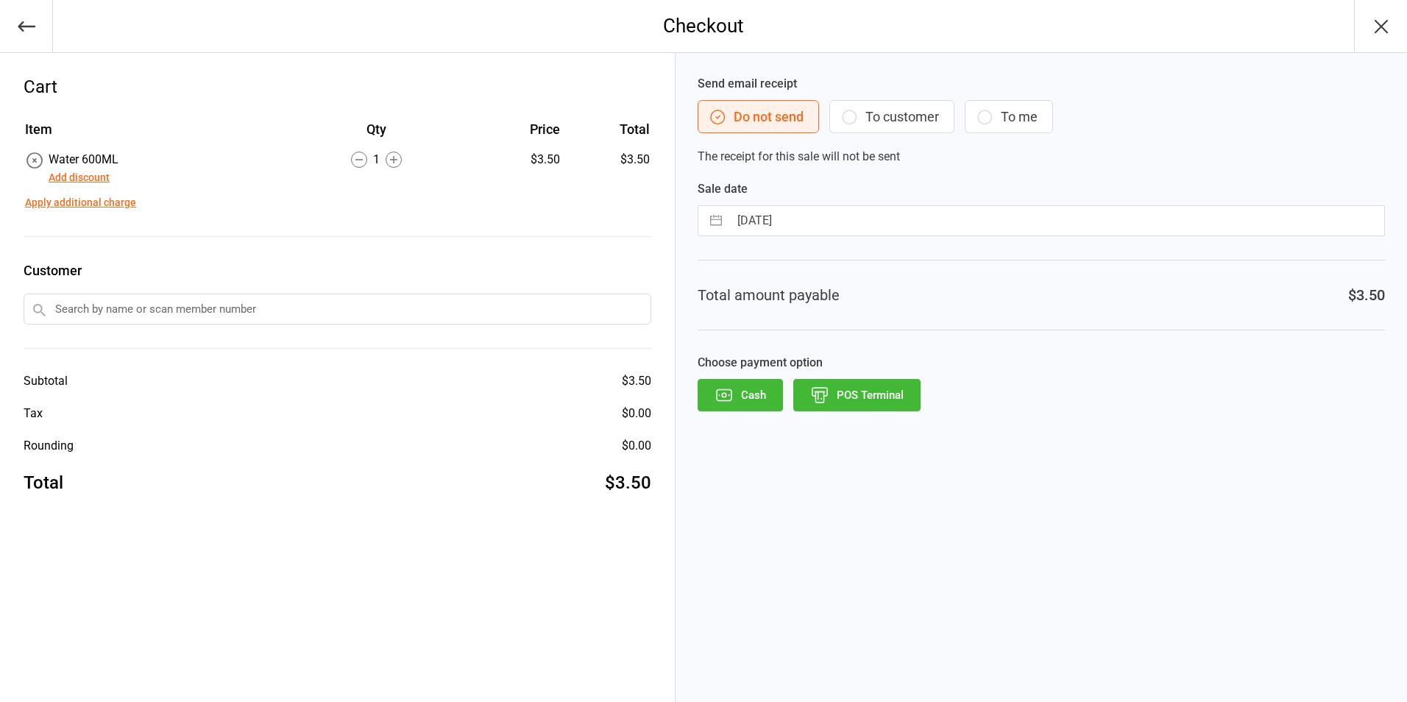
click at [881, 402] on button "POS Terminal" at bounding box center [856, 395] width 127 height 32
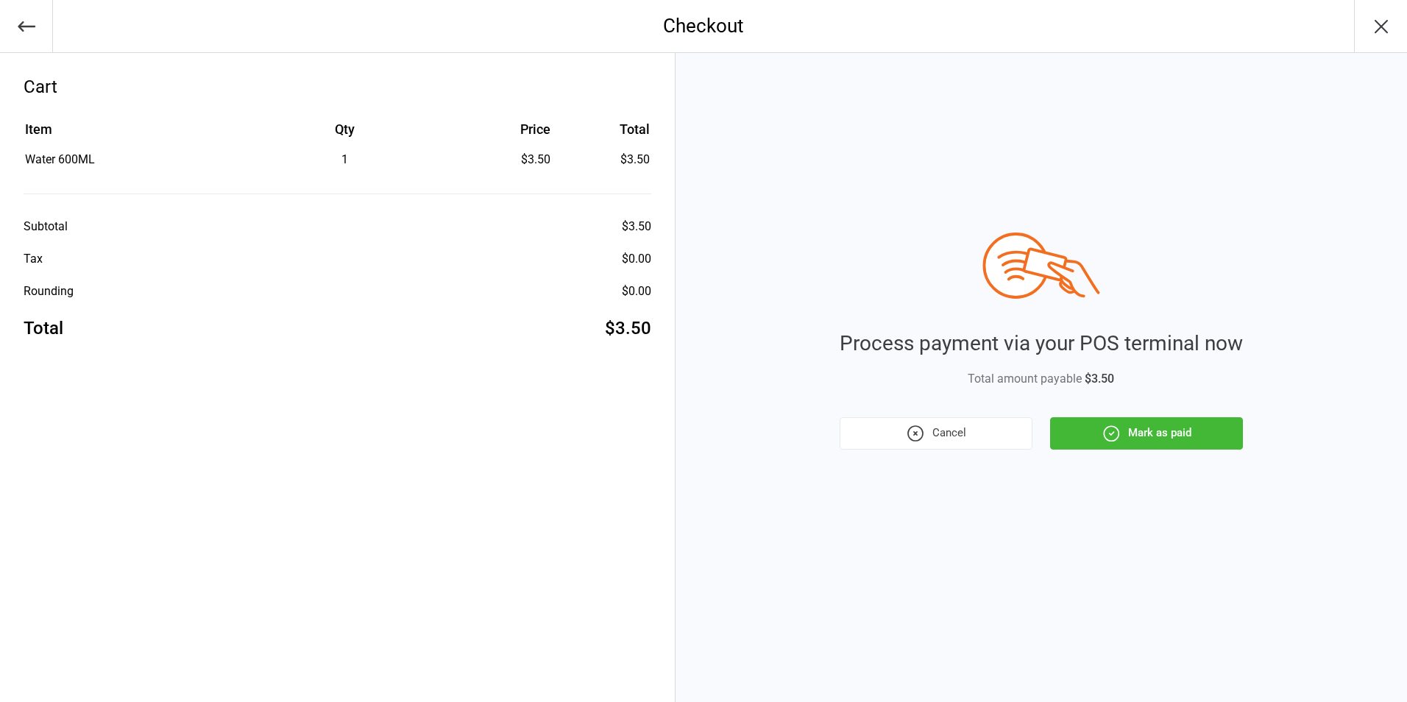
click at [1181, 438] on button "Mark as paid" at bounding box center [1146, 433] width 193 height 32
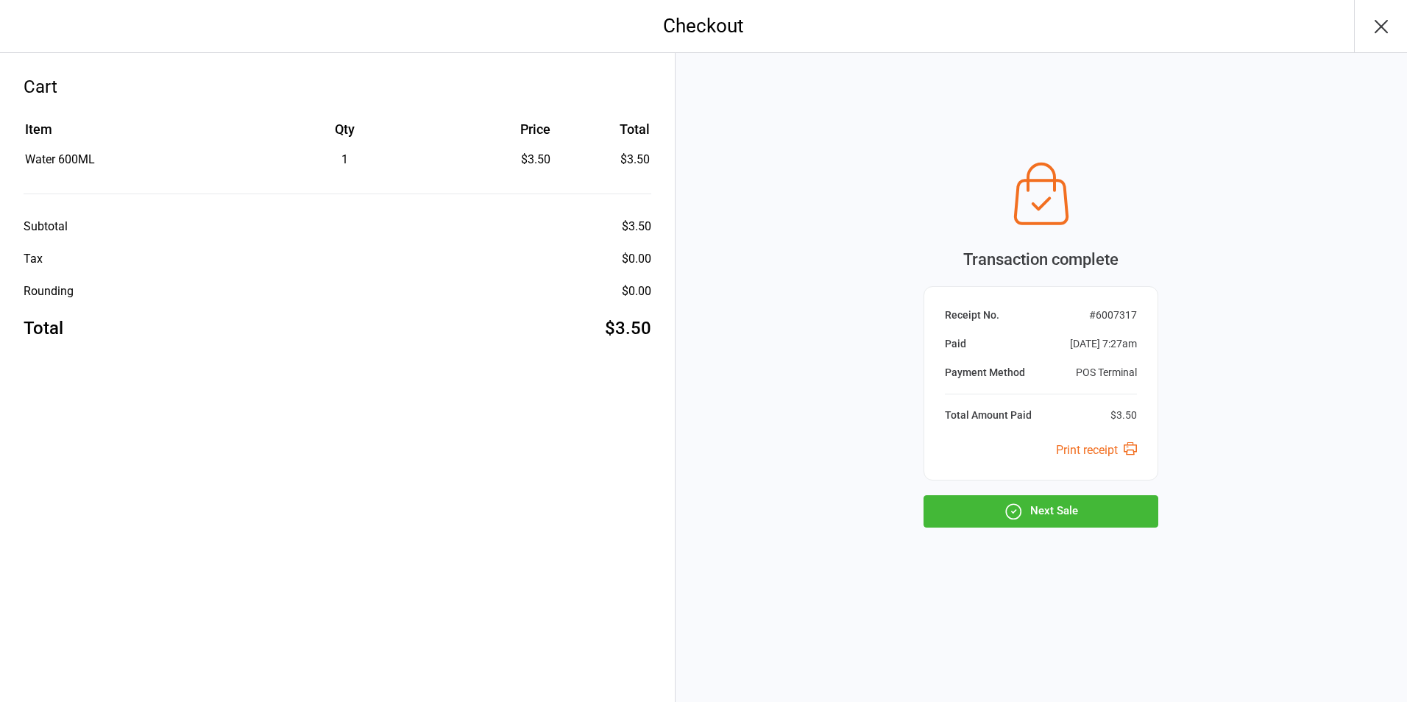
click at [1049, 514] on button "Next Sale" at bounding box center [1040, 511] width 235 height 32
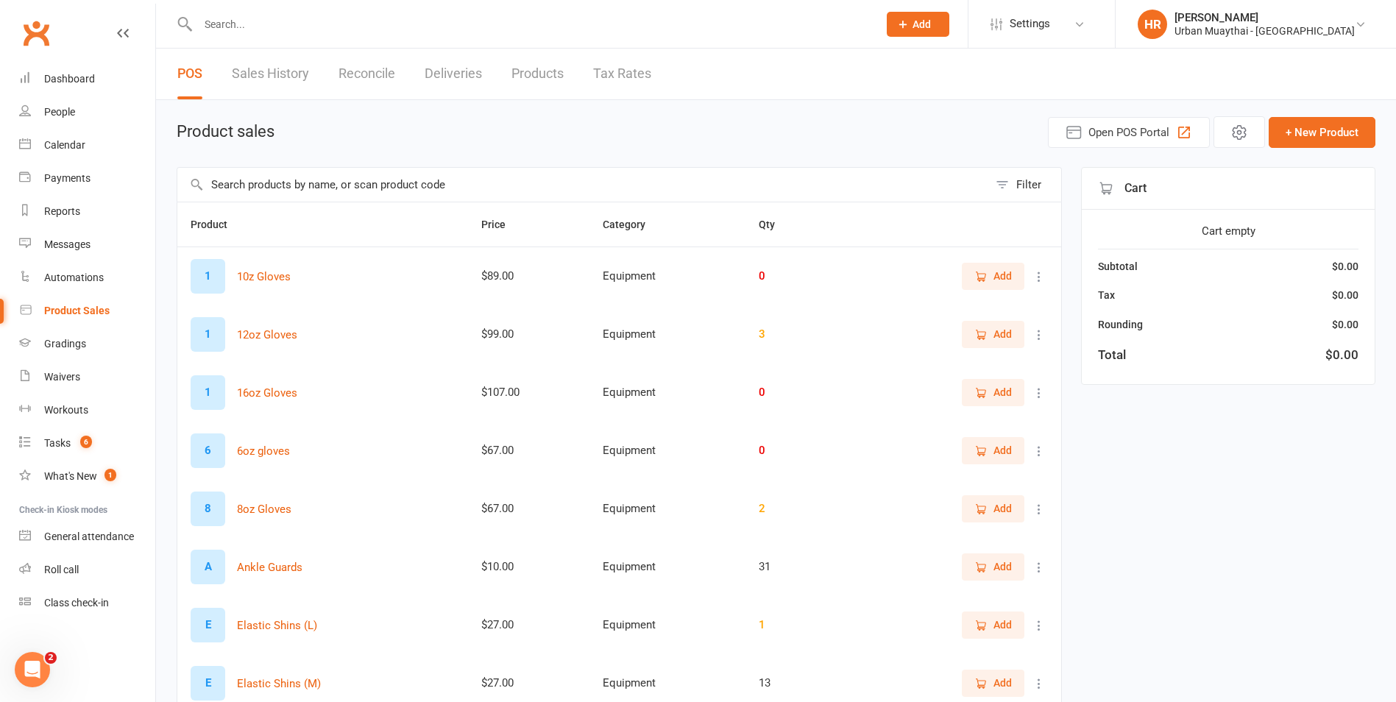
click at [415, 188] on input "text" at bounding box center [582, 185] width 811 height 34
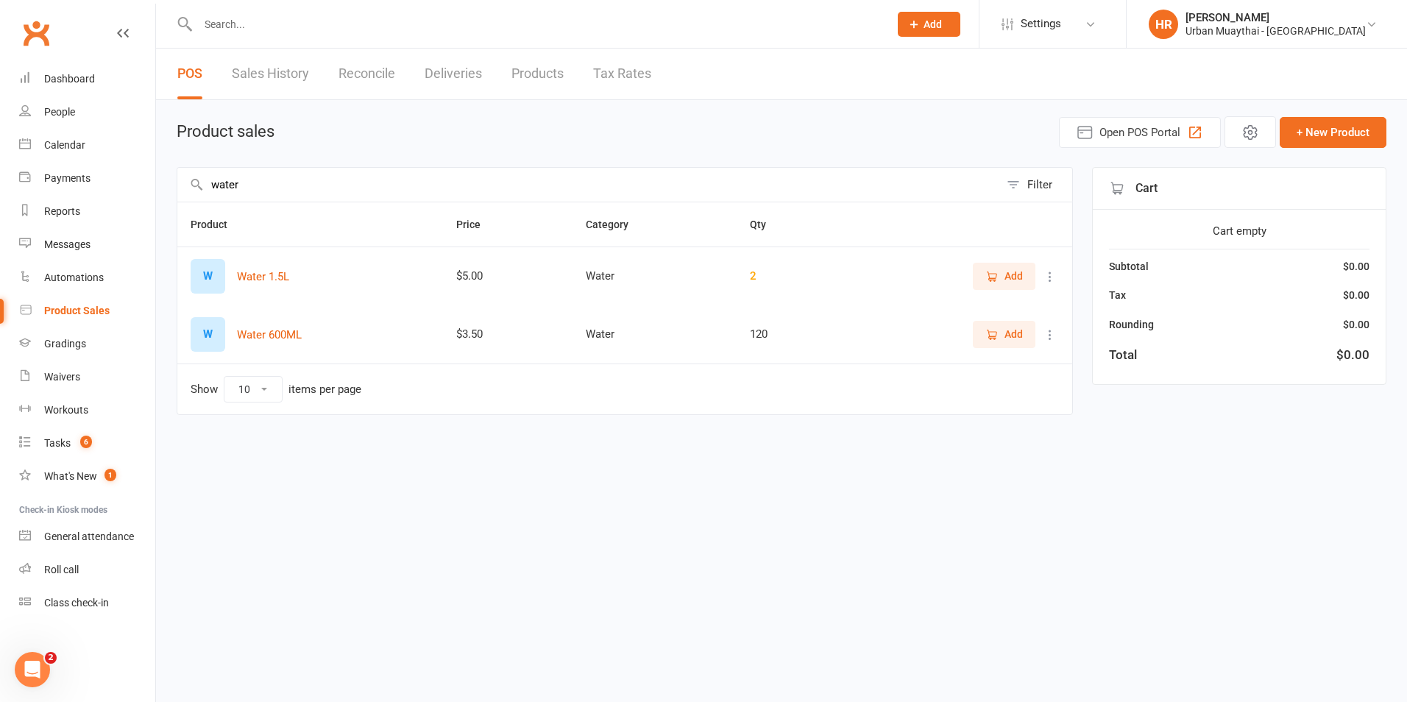
type input "water"
click at [1015, 335] on span "Add" at bounding box center [1013, 334] width 18 height 16
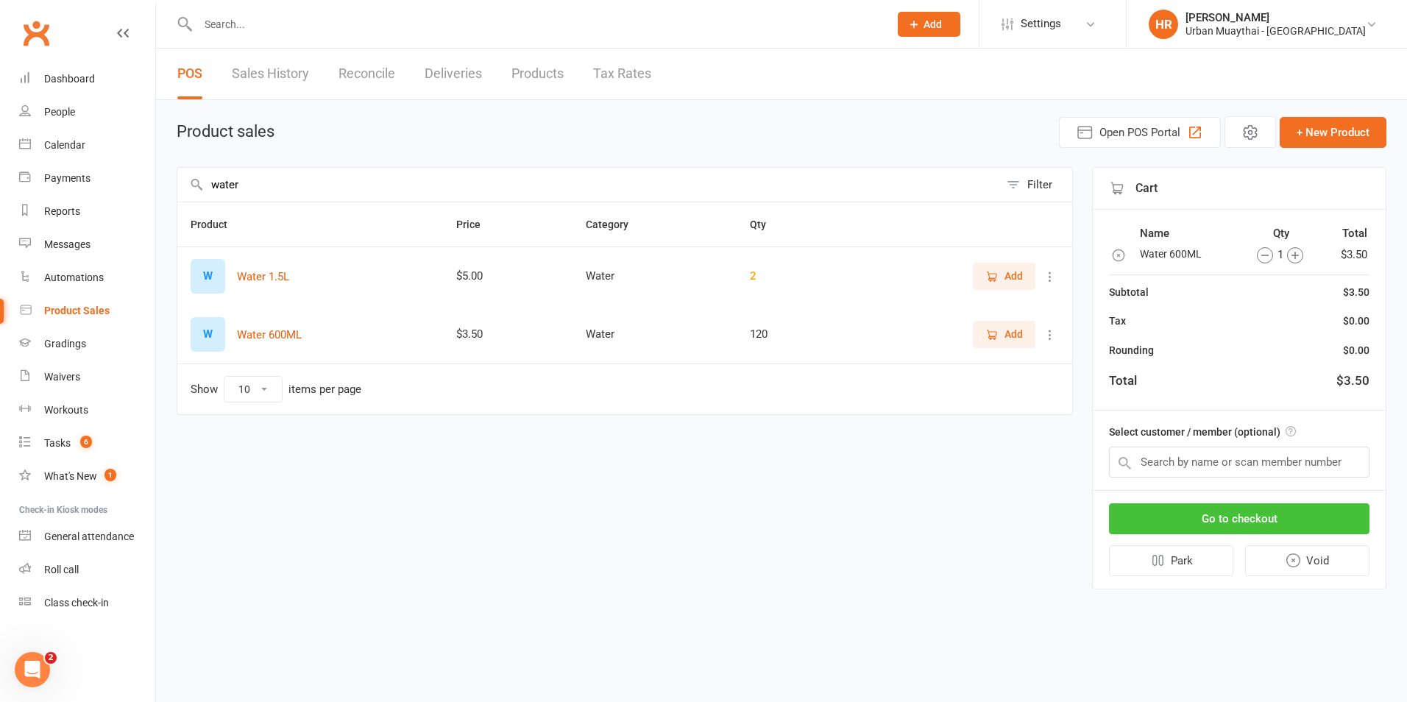
click at [1226, 524] on button "Go to checkout" at bounding box center [1239, 518] width 260 height 31
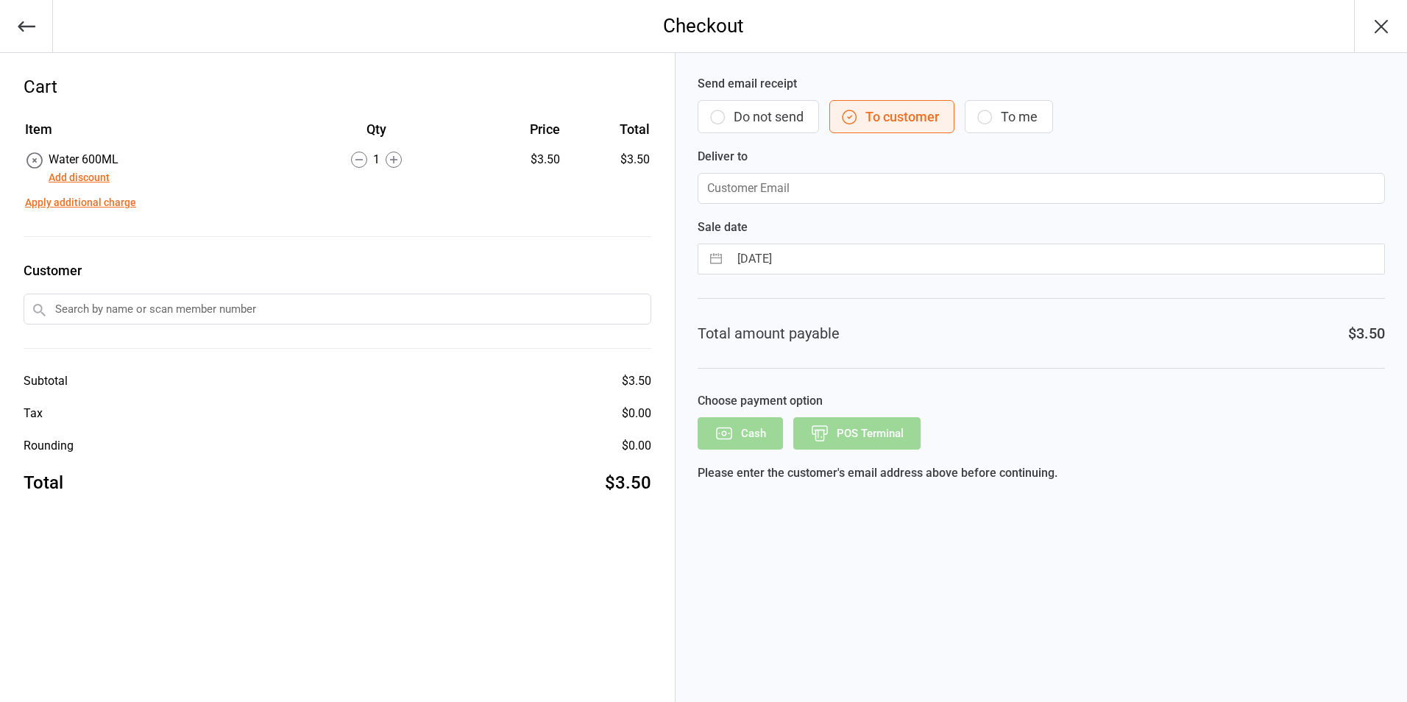
click at [778, 120] on button "Do not send" at bounding box center [757, 116] width 121 height 33
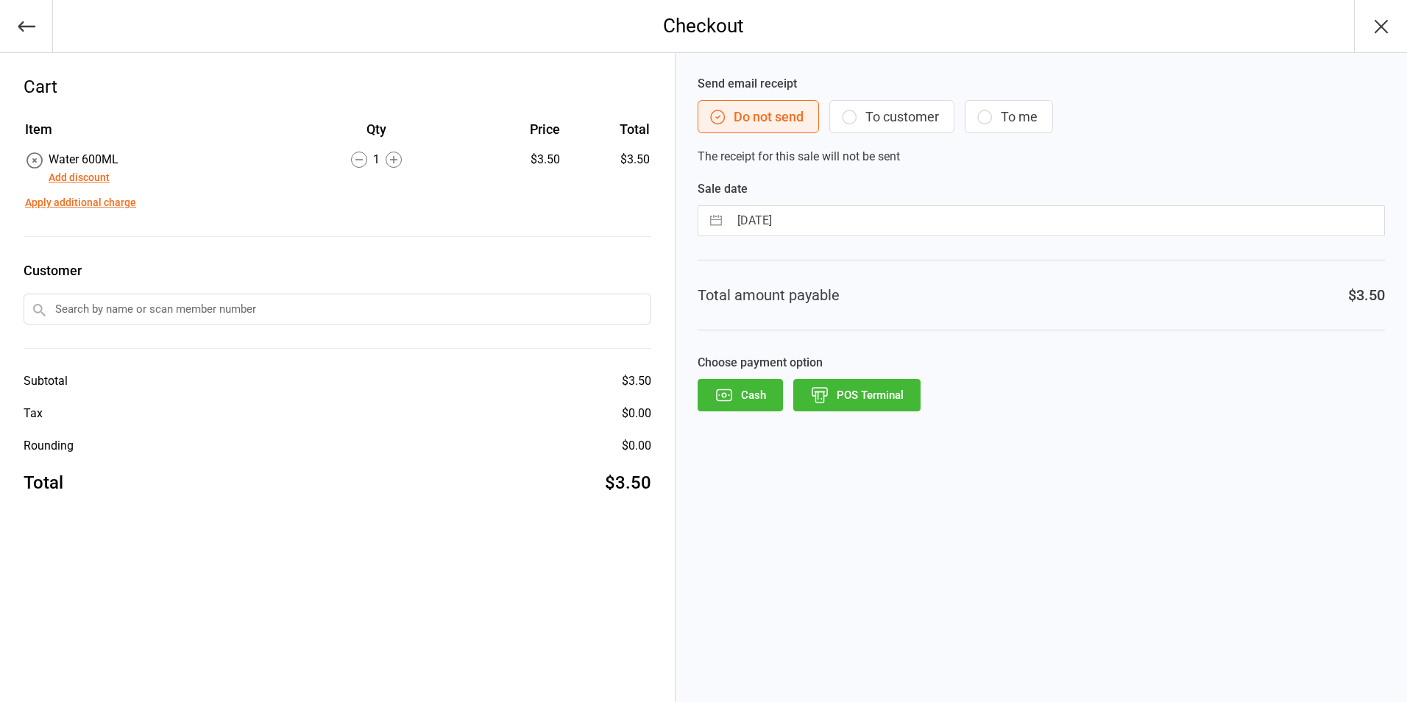
click at [903, 397] on button "POS Terminal" at bounding box center [856, 395] width 127 height 32
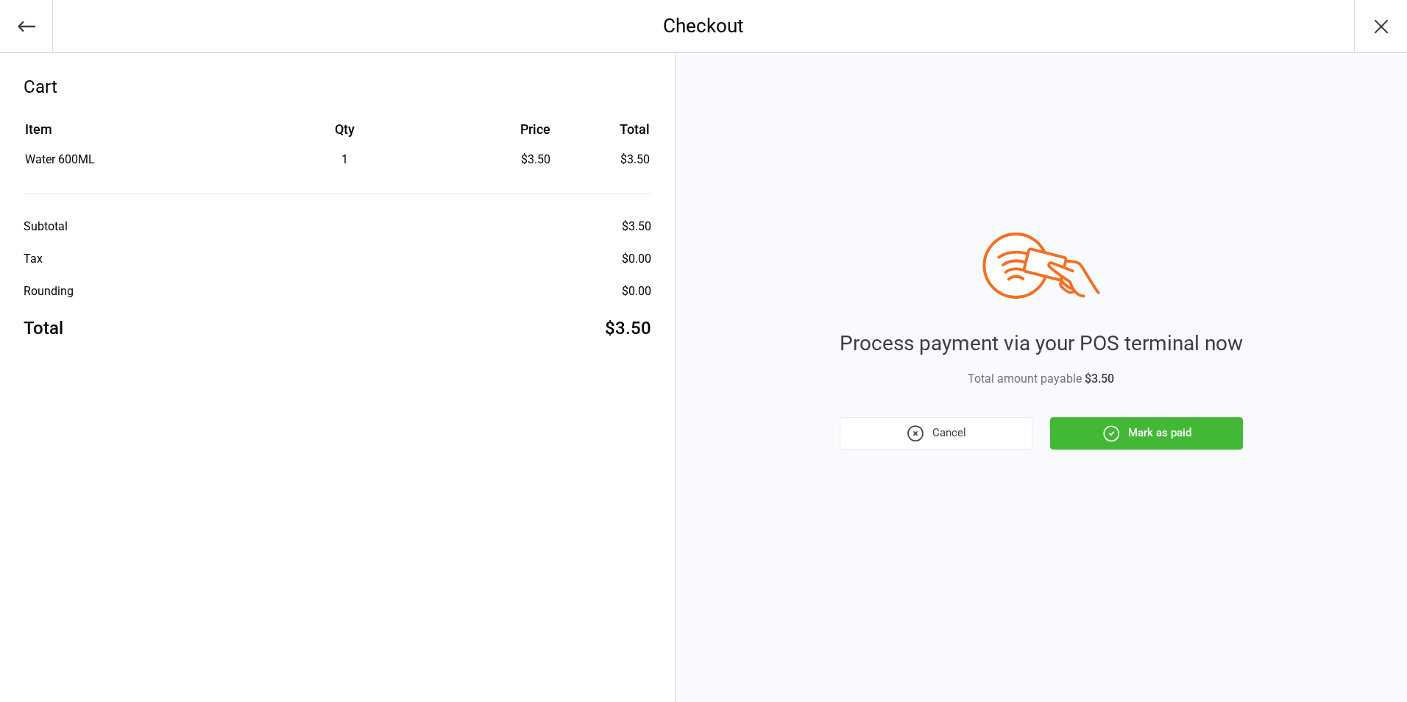
click at [1223, 444] on button "Mark as paid" at bounding box center [1146, 433] width 193 height 32
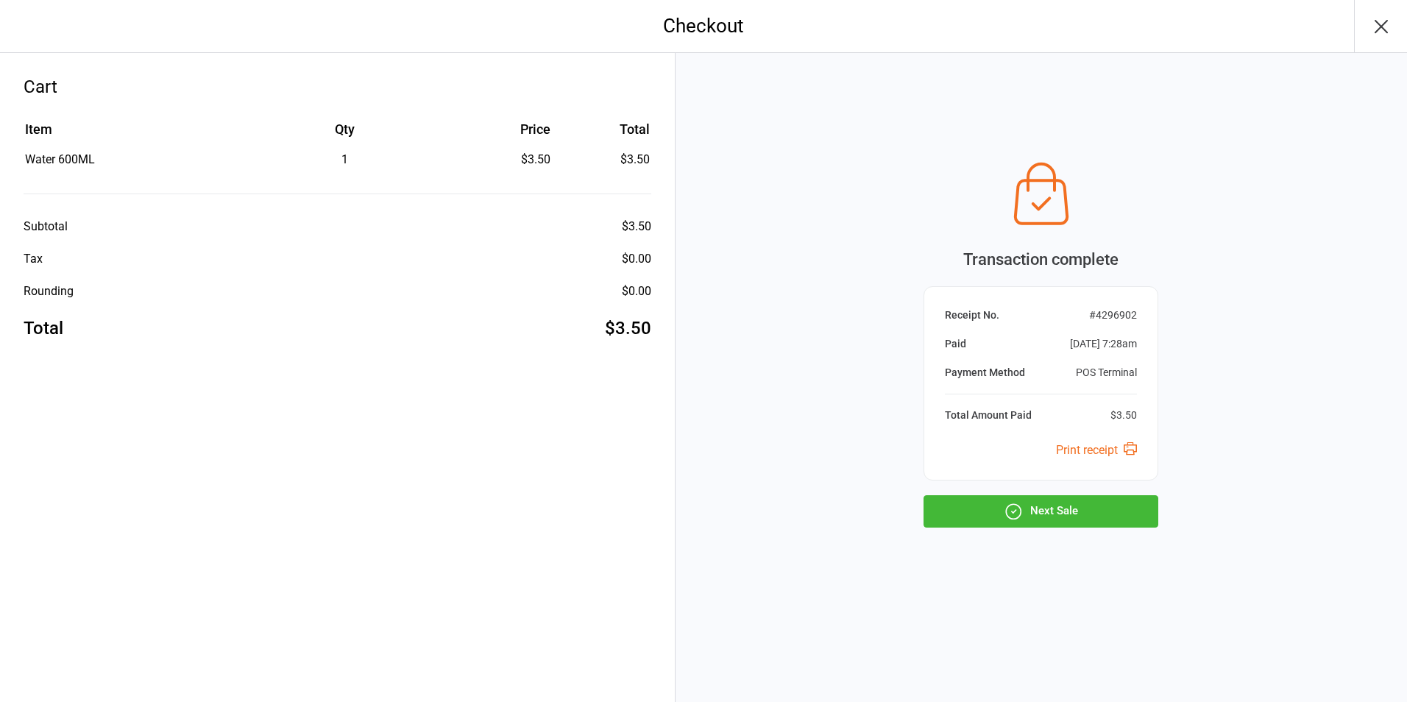
click at [1066, 502] on button "Next Sale" at bounding box center [1040, 511] width 235 height 32
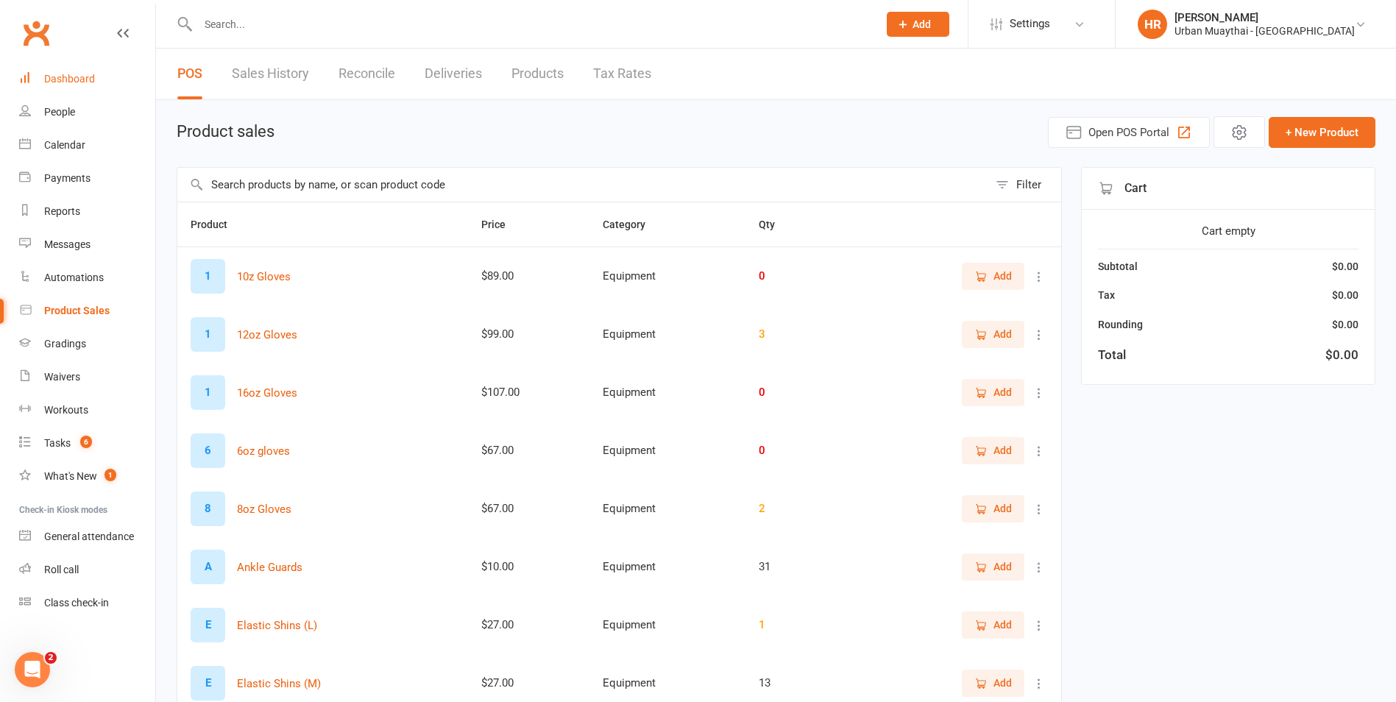
click at [104, 66] on link "Dashboard" at bounding box center [87, 79] width 136 height 33
